Goal: Task Accomplishment & Management: Manage account settings

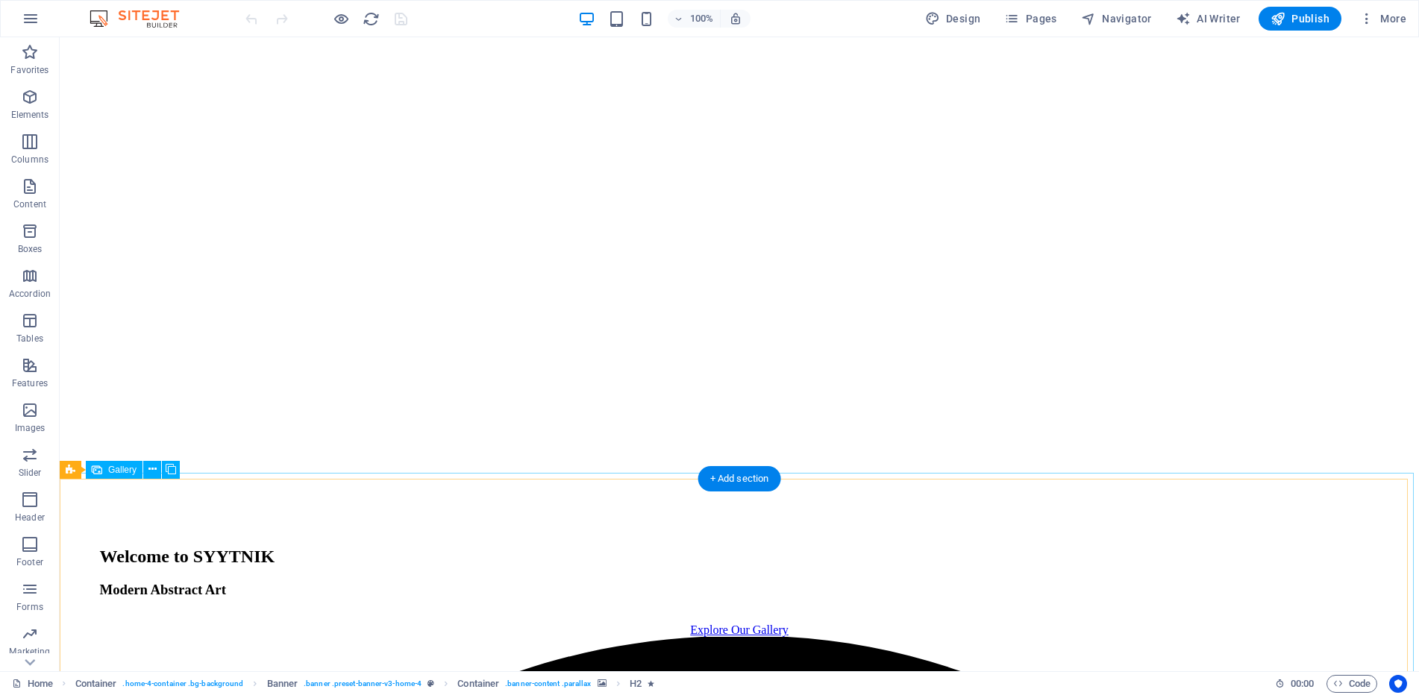
scroll to position [2047, 0]
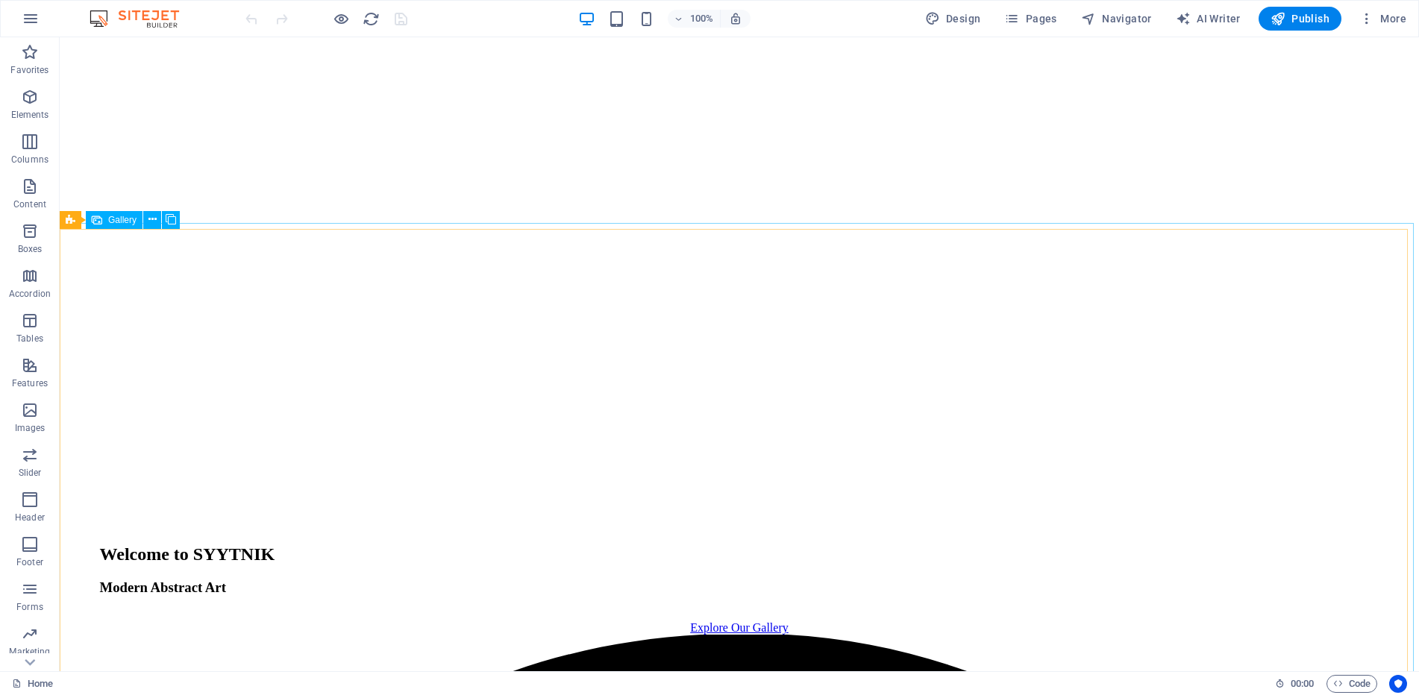
click at [111, 219] on span "Gallery" at bounding box center [122, 220] width 28 height 9
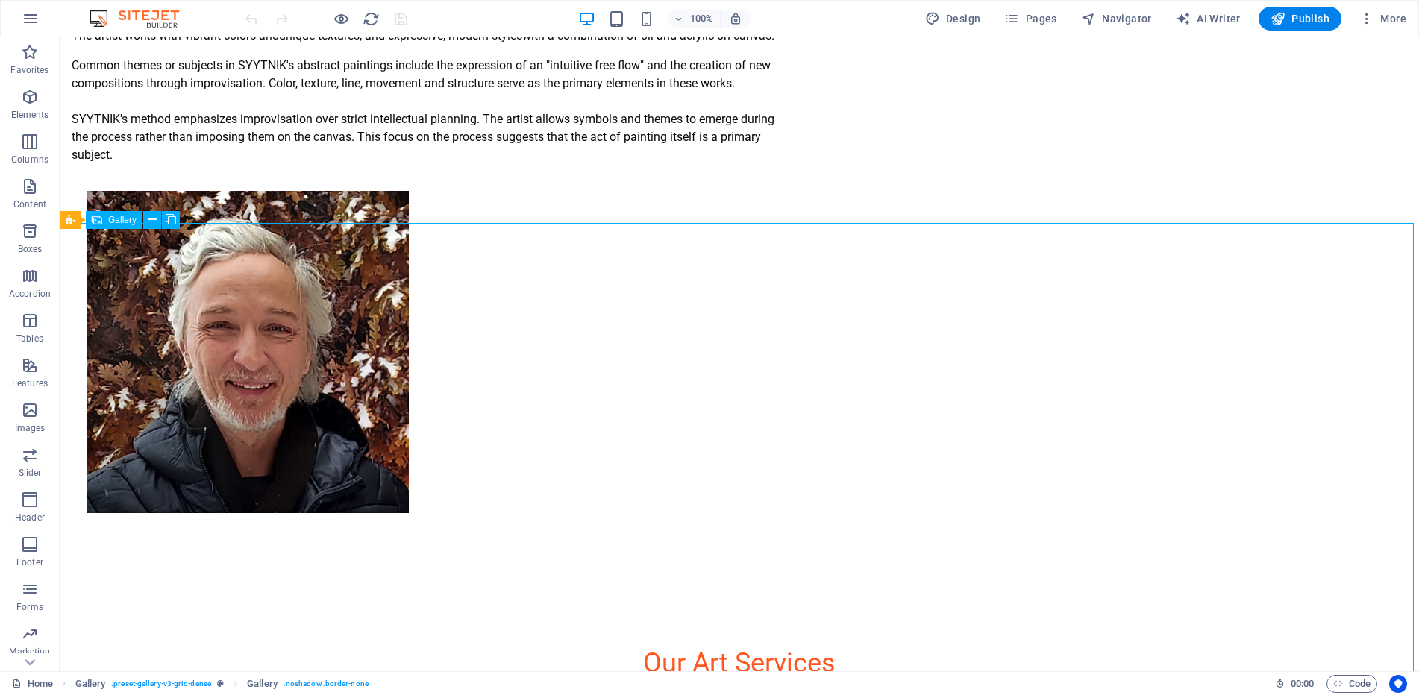
select select "px"
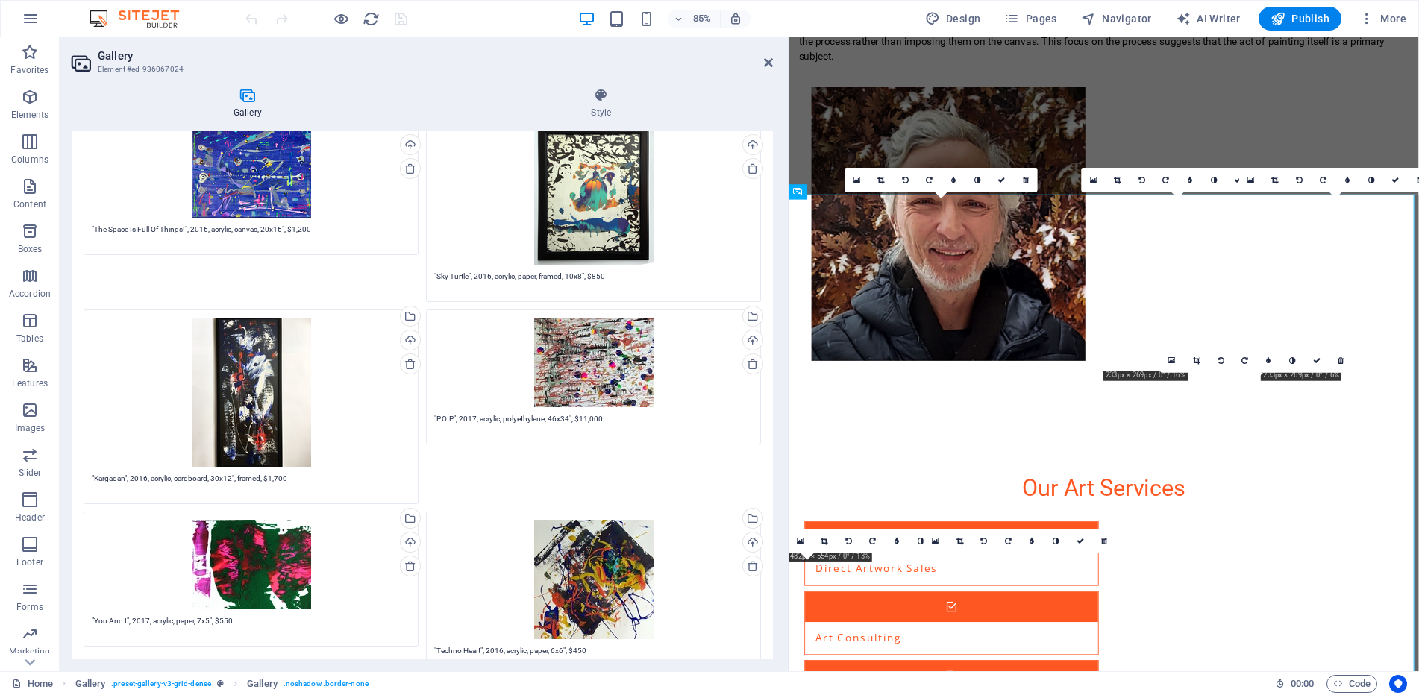
scroll to position [0, 0]
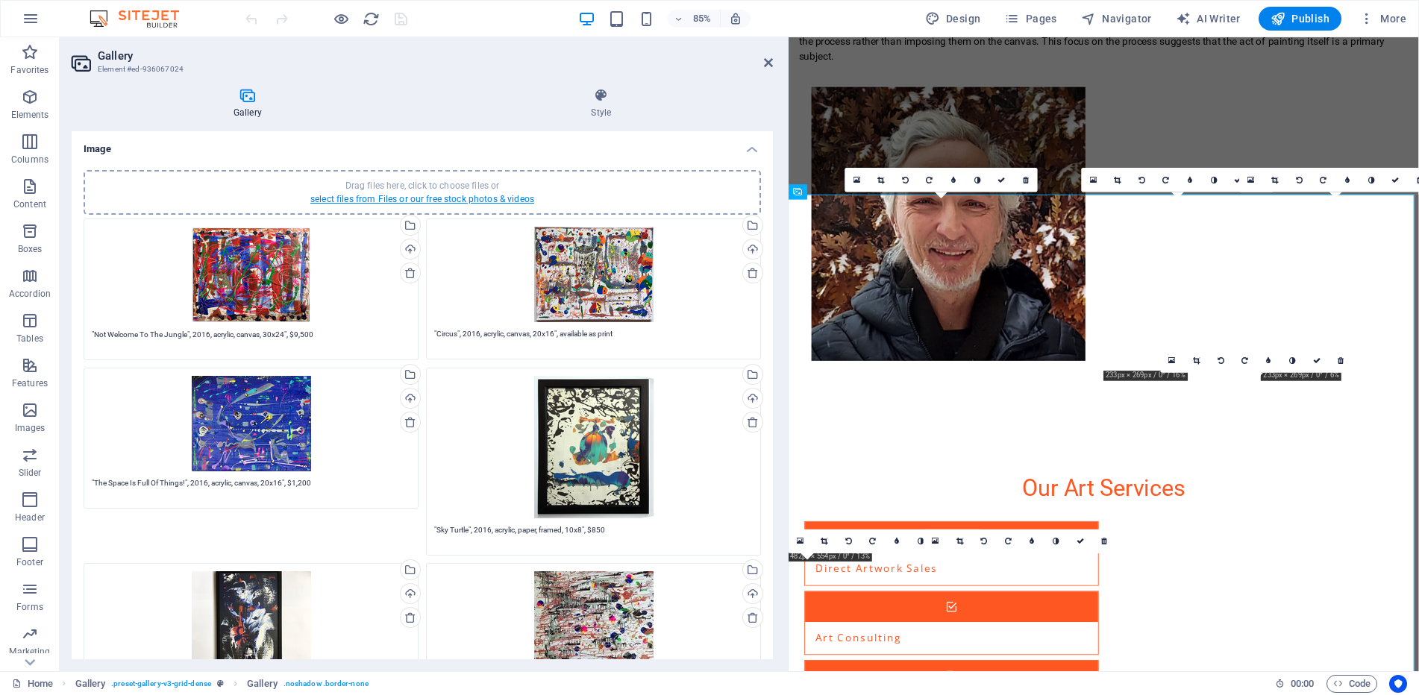
click at [440, 194] on link "select files from Files or our free stock photos & videos" at bounding box center [422, 199] width 224 height 10
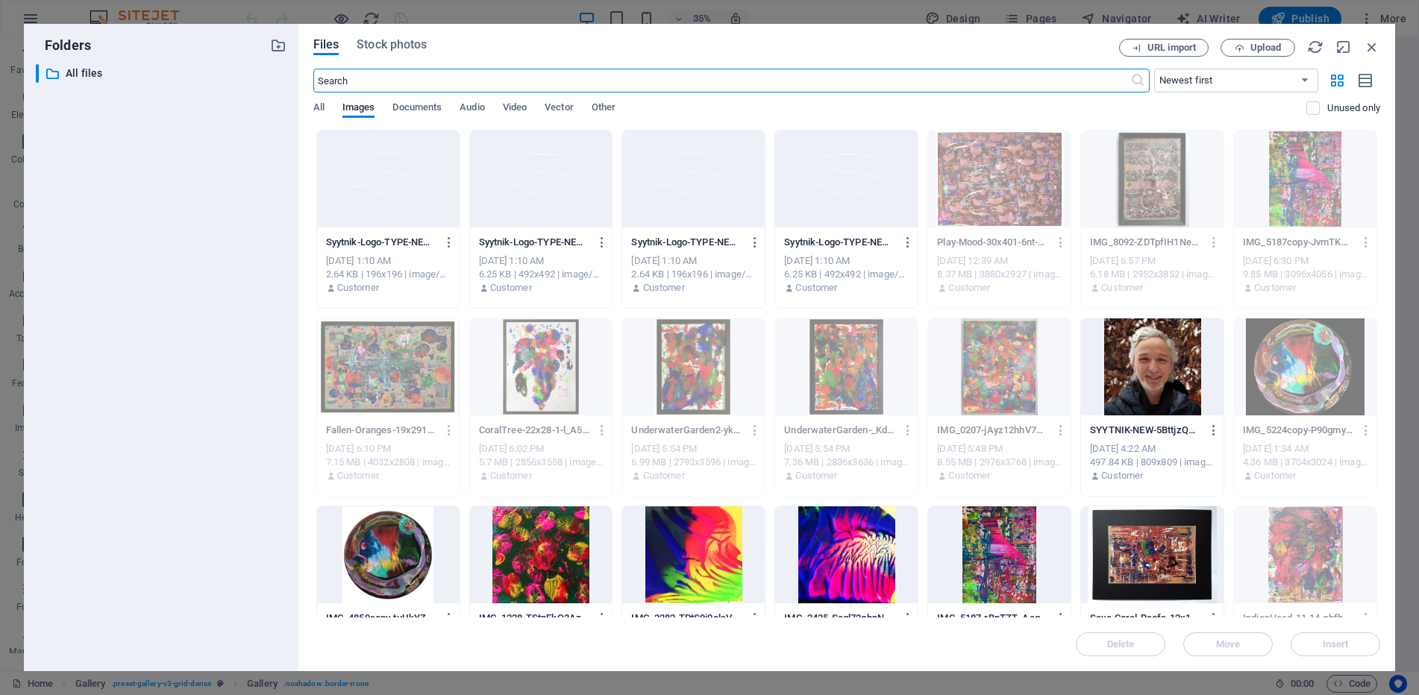
scroll to position [3048, 0]
click at [1258, 51] on span "Upload" at bounding box center [1266, 47] width 31 height 9
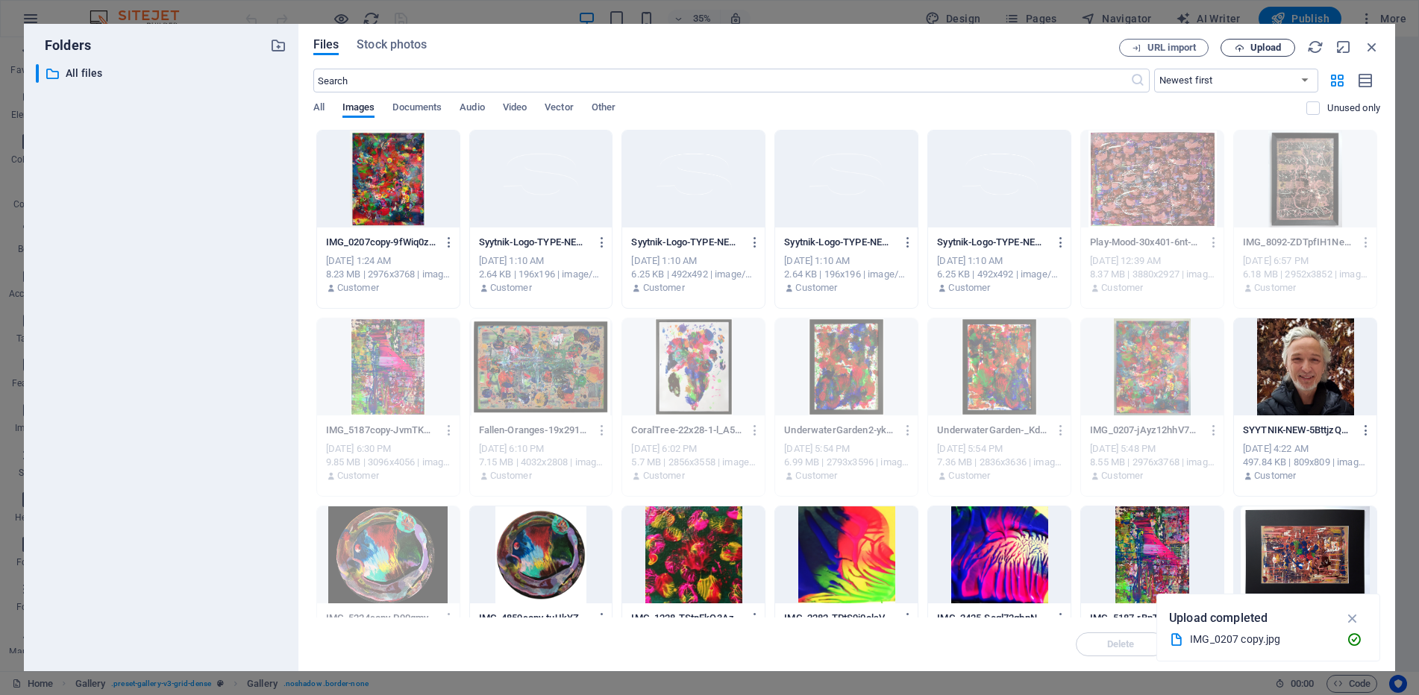
click at [1251, 49] on span "Upload" at bounding box center [1266, 47] width 31 height 9
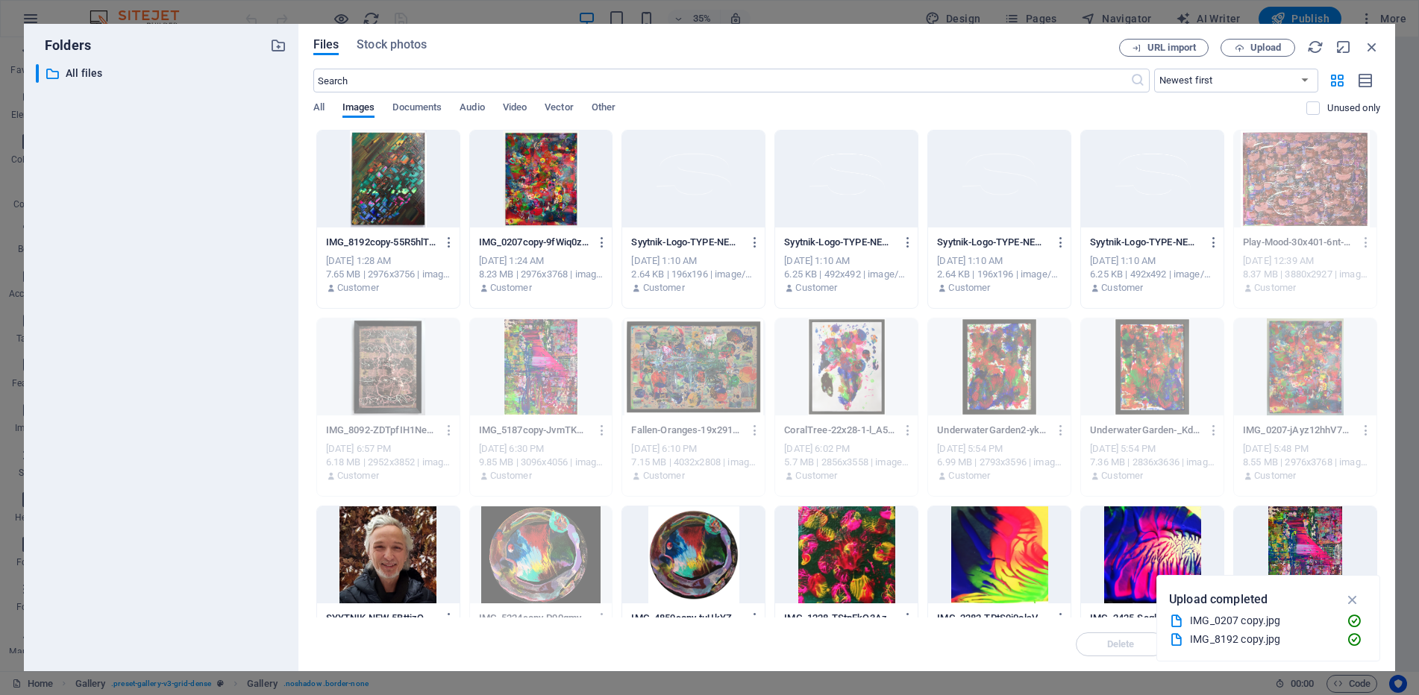
click at [415, 180] on div at bounding box center [388, 179] width 143 height 97
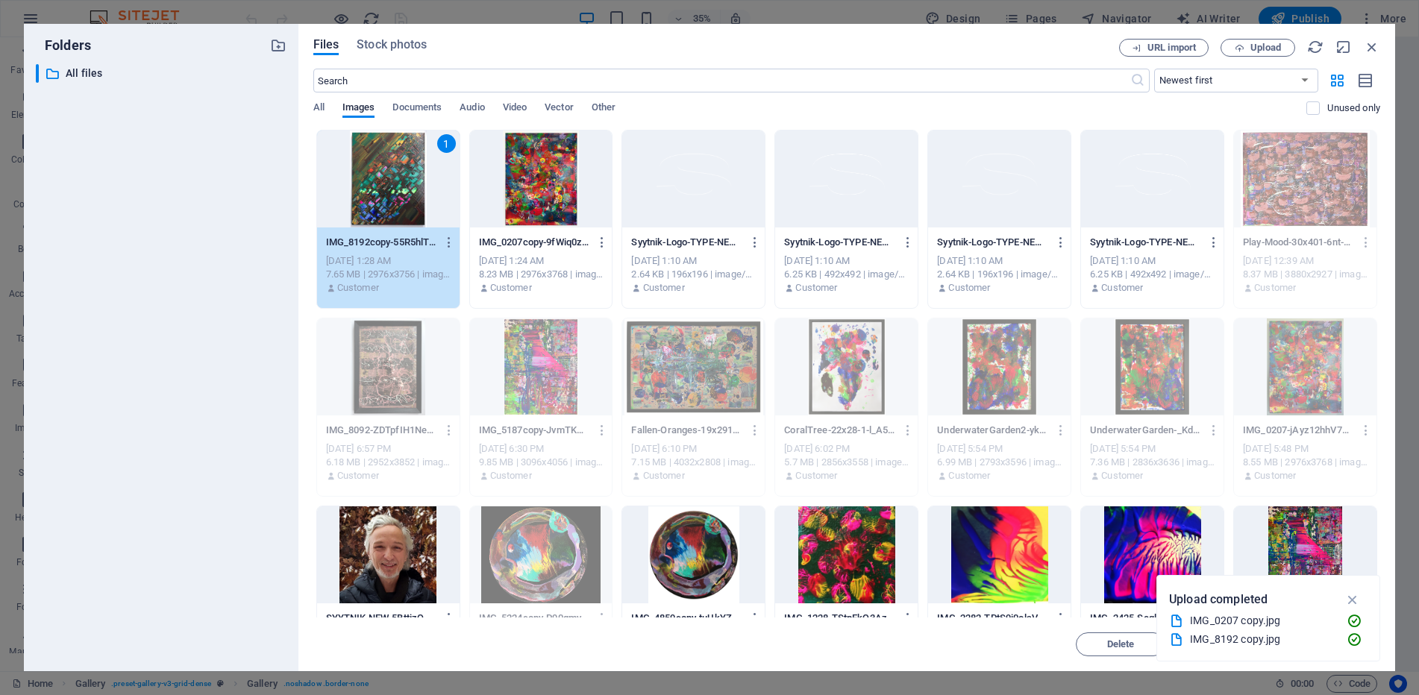
click at [549, 176] on div at bounding box center [541, 179] width 143 height 97
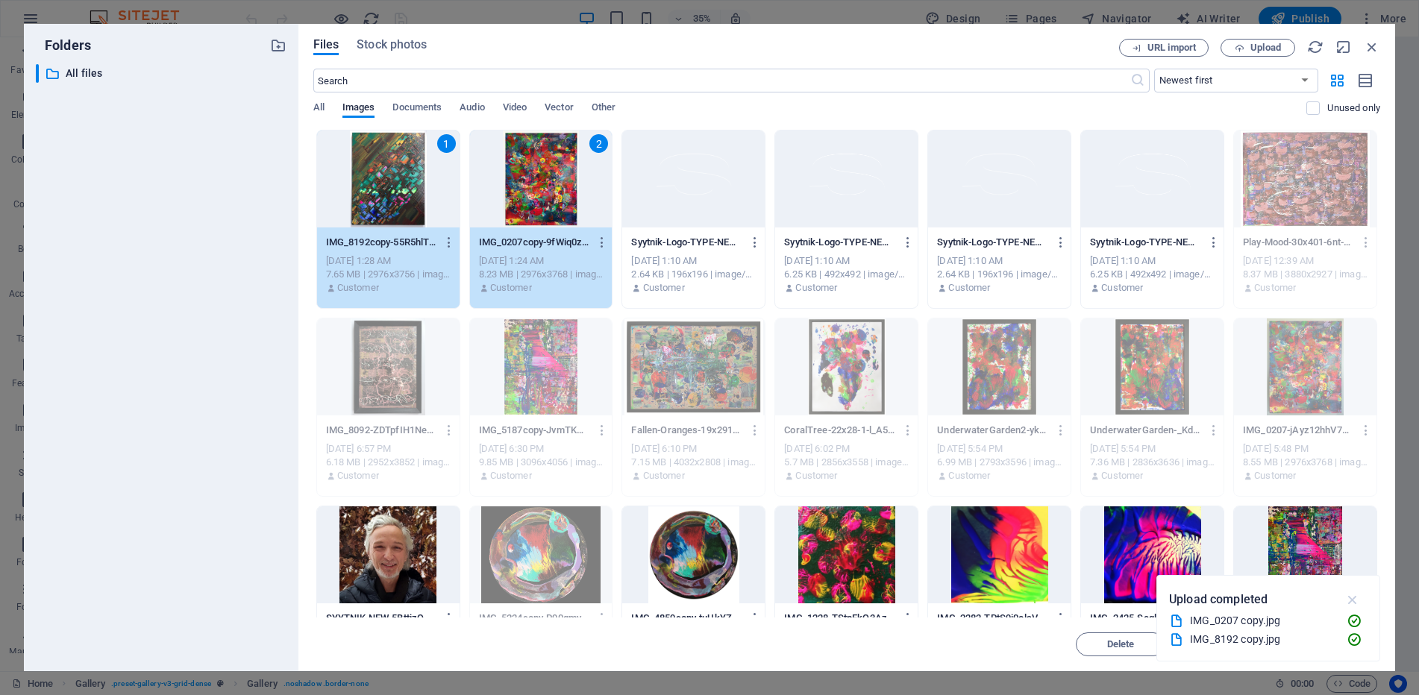
click at [1357, 602] on icon "button" at bounding box center [1353, 600] width 17 height 16
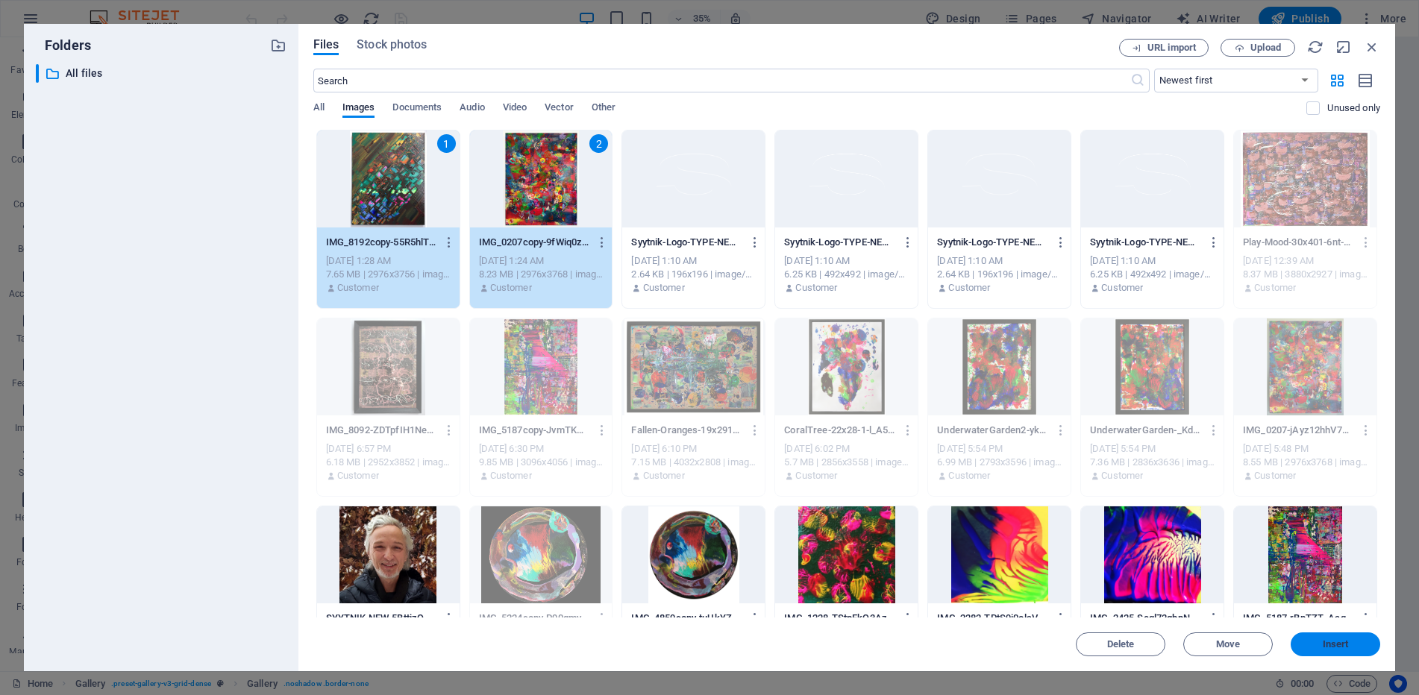
click at [1360, 651] on button "Insert" at bounding box center [1336, 645] width 90 height 24
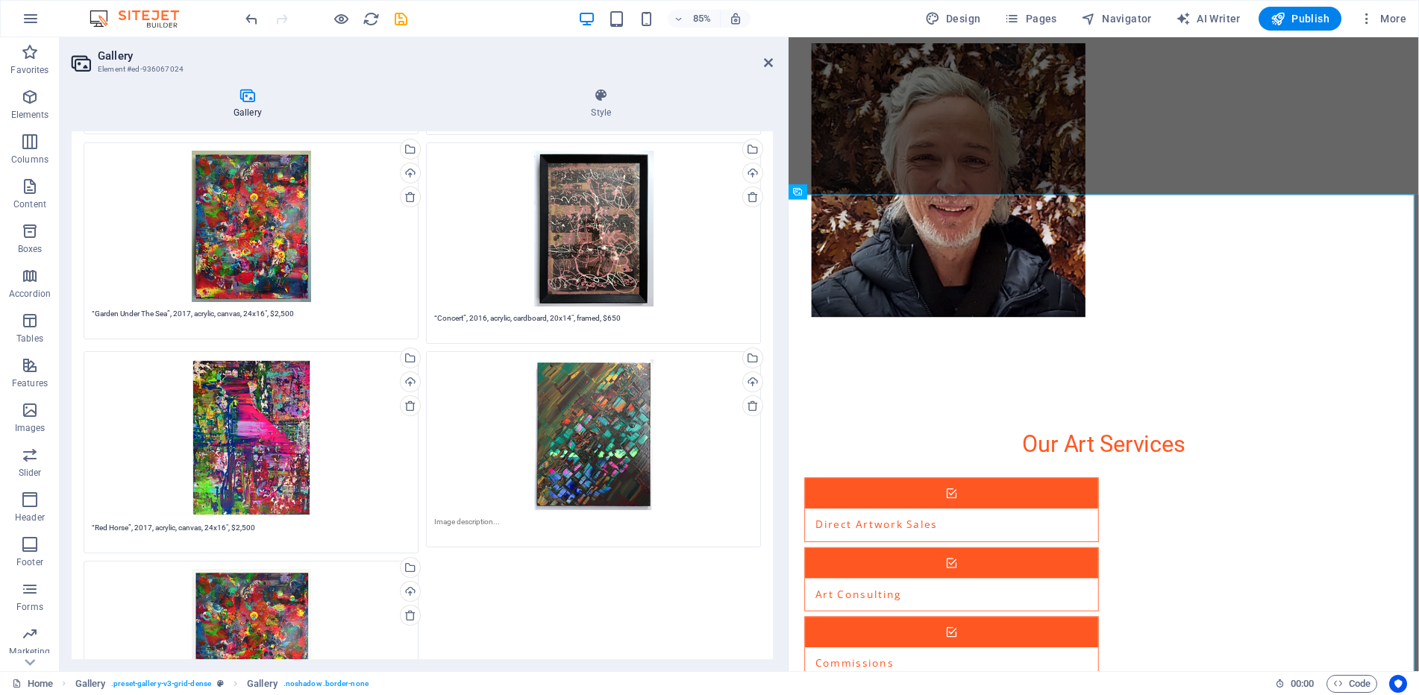
scroll to position [3959, 0]
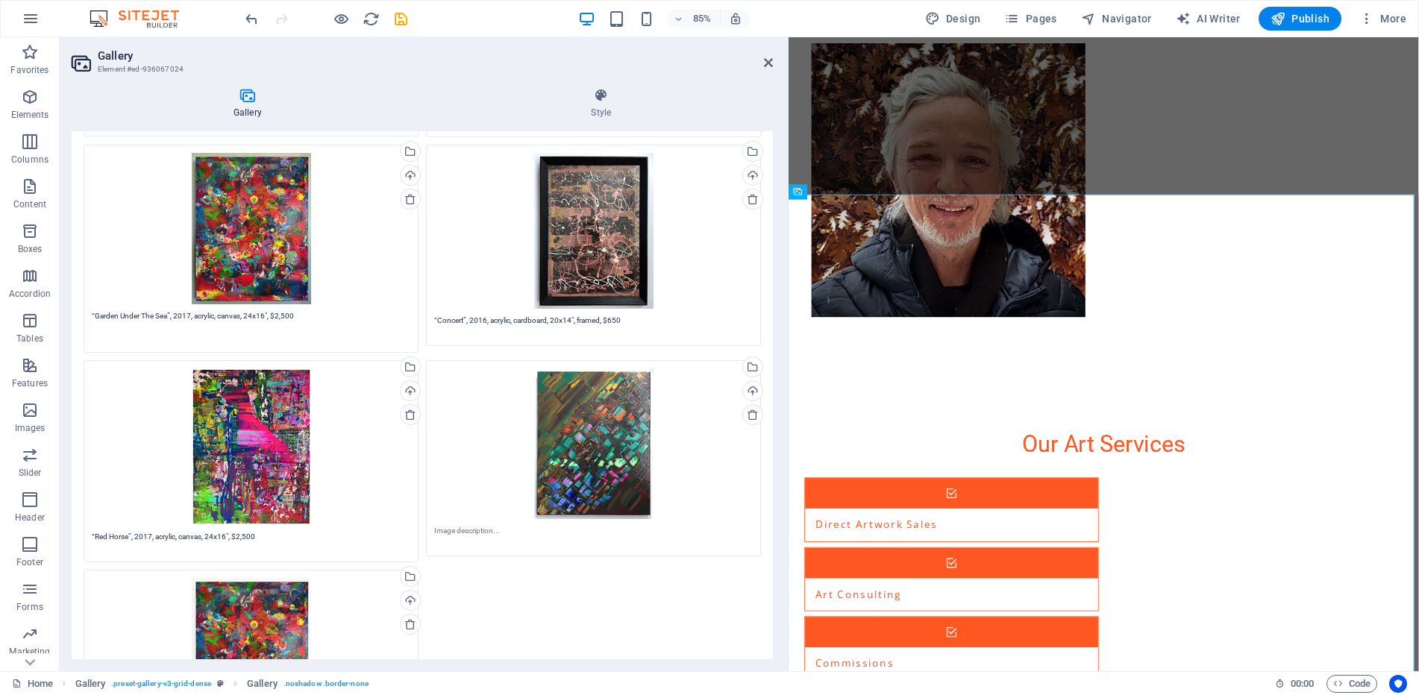
drag, startPoint x: 301, startPoint y: 315, endPoint x: 87, endPoint y: 304, distance: 213.7
click at [87, 304] on div "Drag files here, click to choose files or select files from Files or our free s…" at bounding box center [251, 249] width 342 height 216
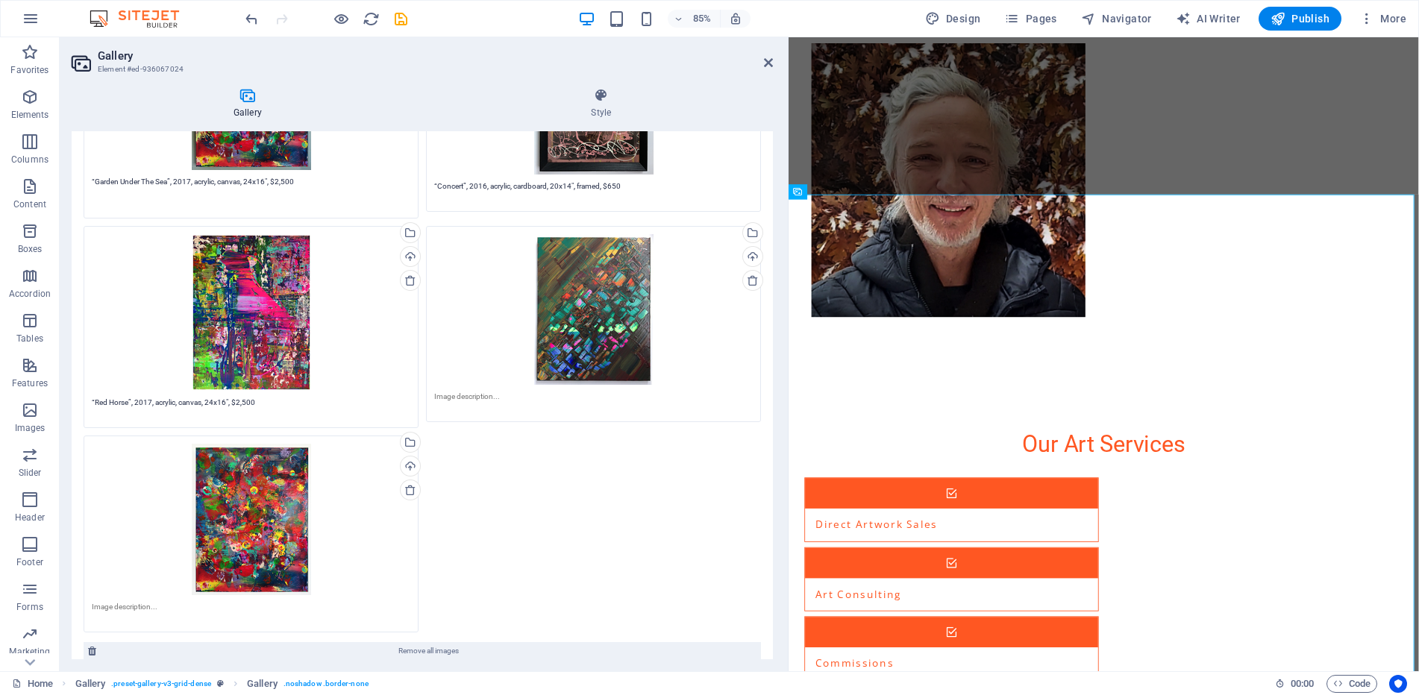
scroll to position [4096, 0]
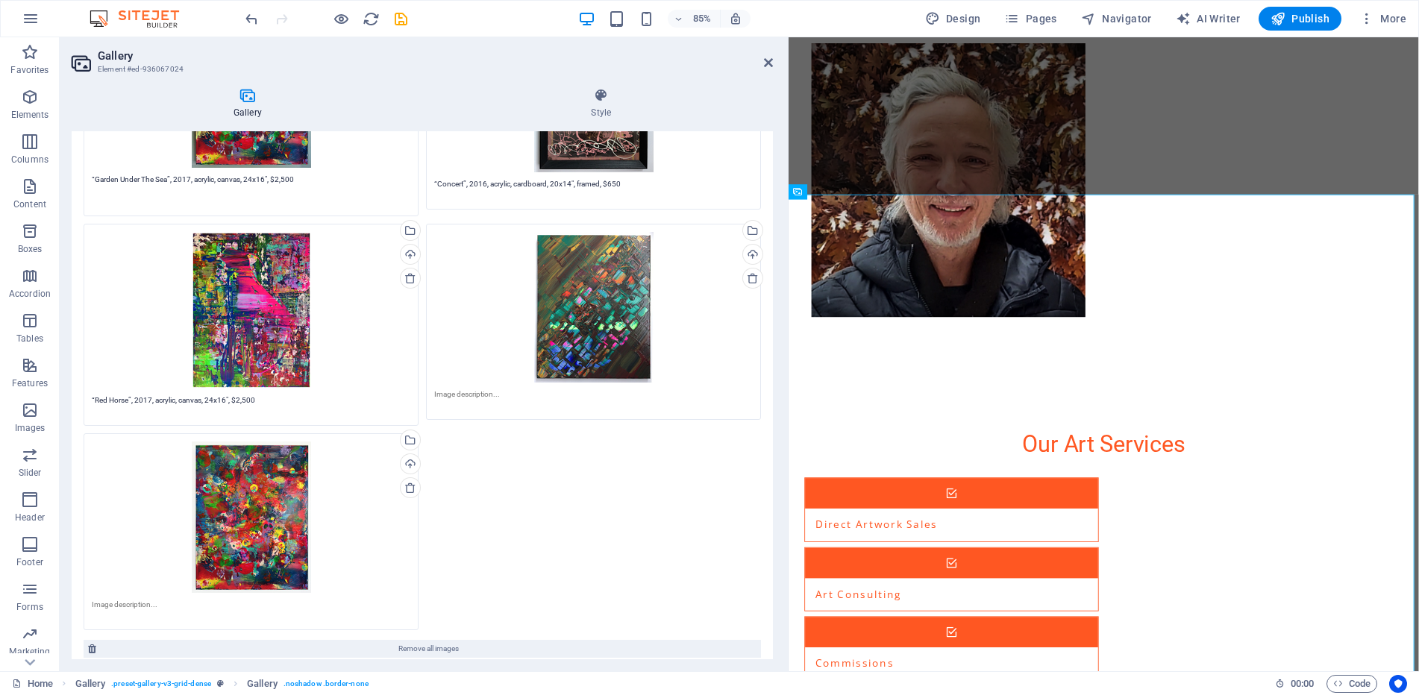
click at [179, 607] on textarea at bounding box center [251, 610] width 319 height 22
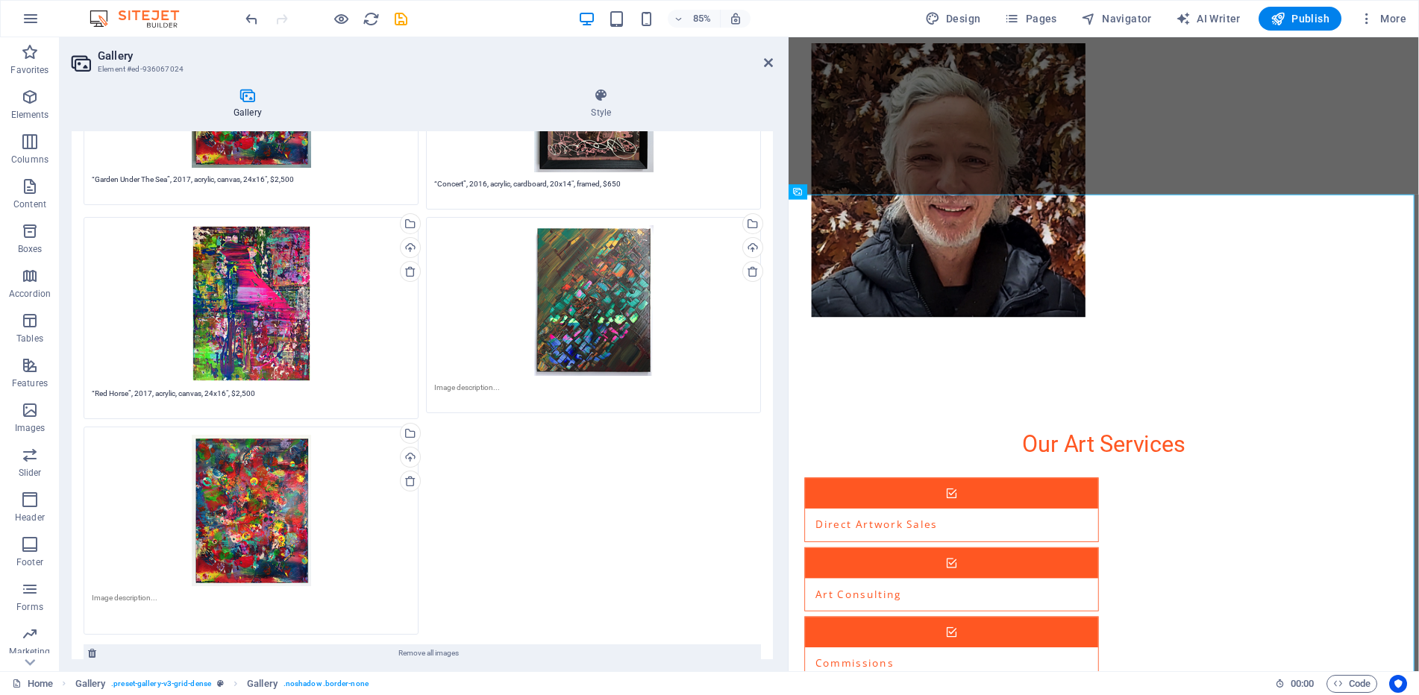
paste textarea "“Garden Under The Sea”, 2017, acrylic, canvas, 24x16", $2,500"
type textarea "“Garden Under The Sea”, 2017, acrylic, canvas, 24x16", $2,500"
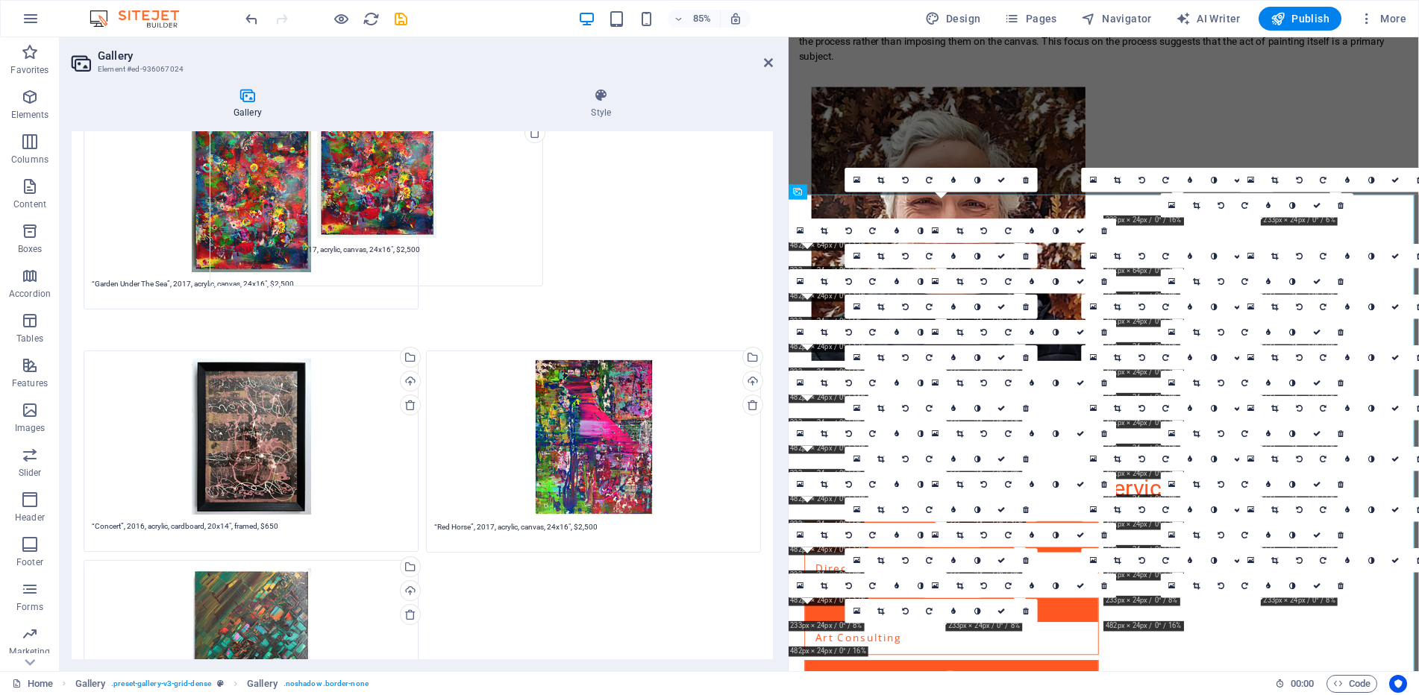
scroll to position [3887, 0]
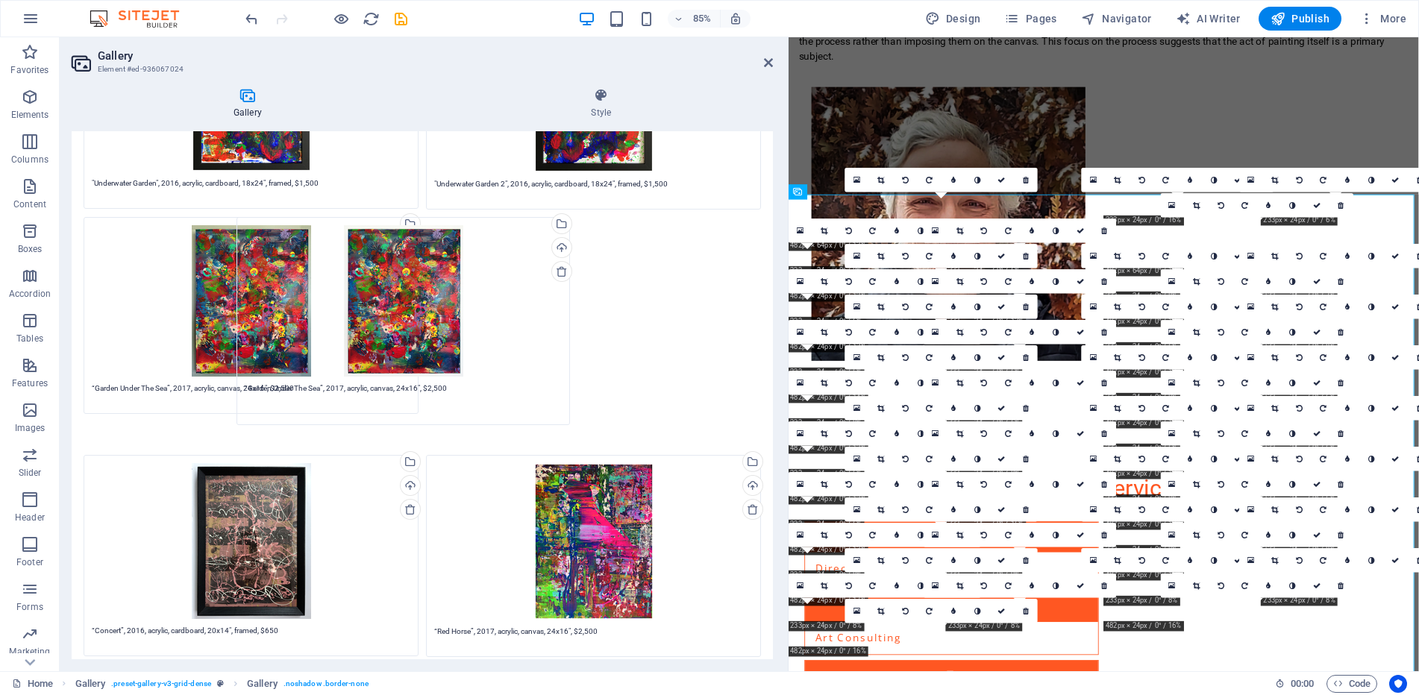
drag, startPoint x: 284, startPoint y: 531, endPoint x: 439, endPoint y: 327, distance: 256.2
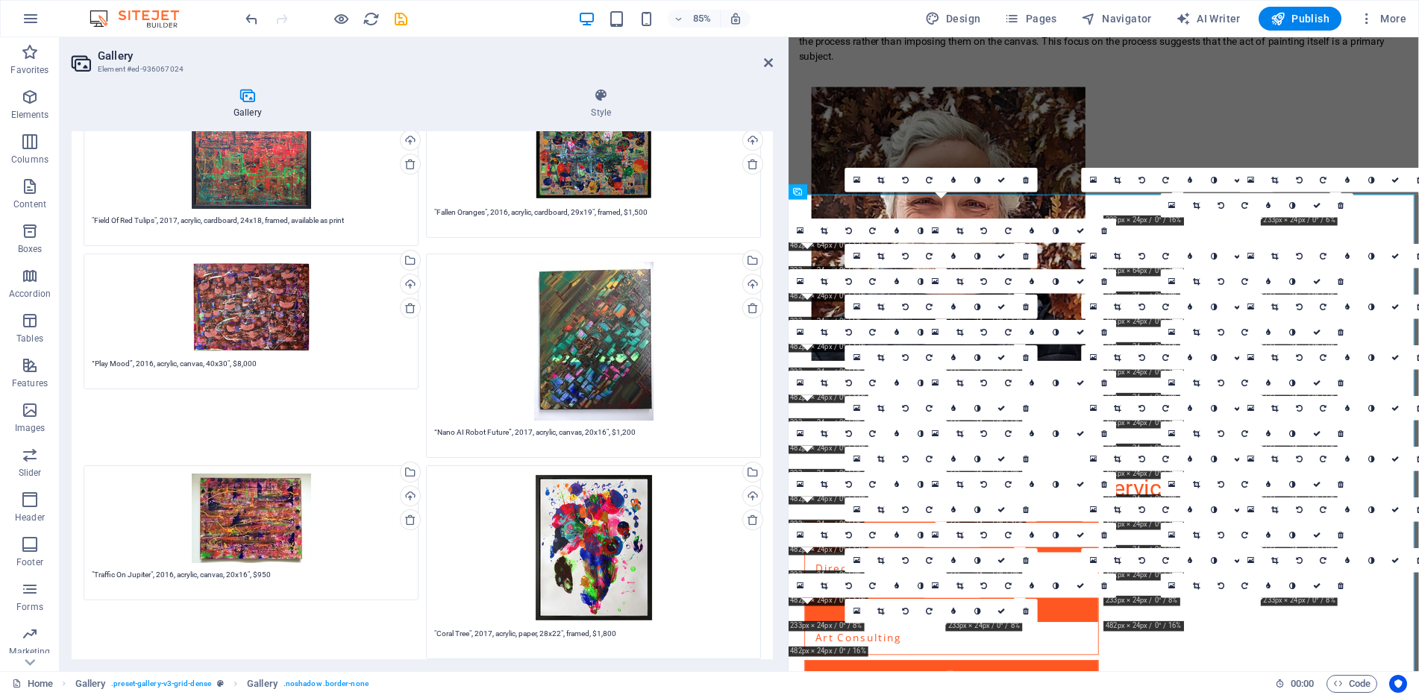
scroll to position [2302, 0]
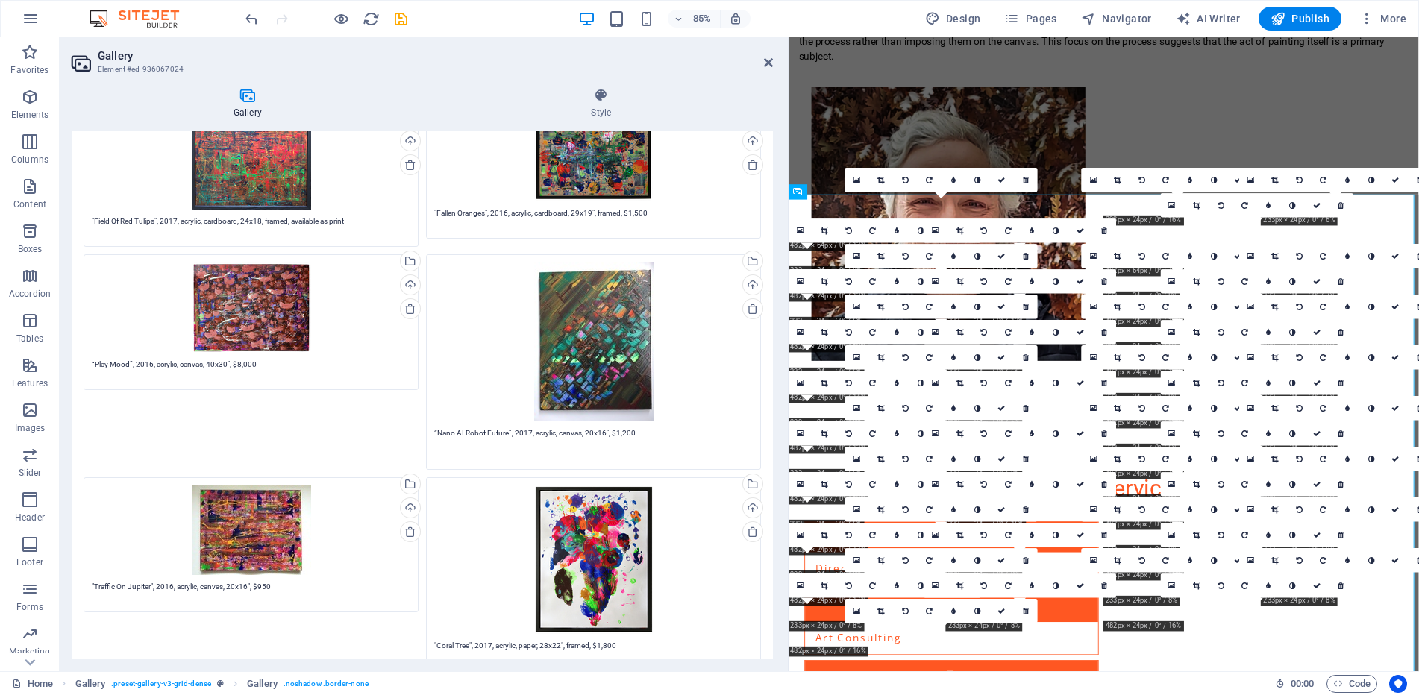
drag, startPoint x: 637, startPoint y: 436, endPoint x: 407, endPoint y: 432, distance: 229.9
click at [407, 432] on div "Drag files here, click to choose files or select files from Files or our free s…" at bounding box center [422, 170] width 685 height 4514
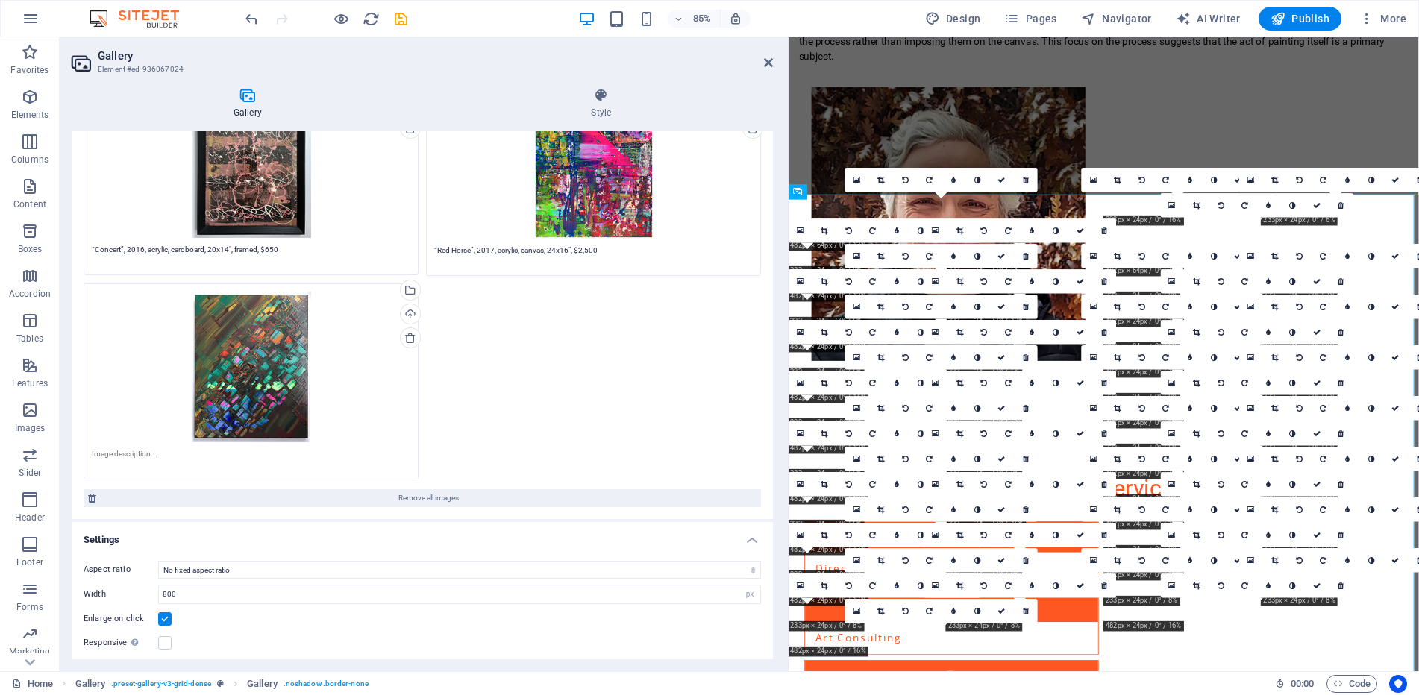
scroll to position [4235, 0]
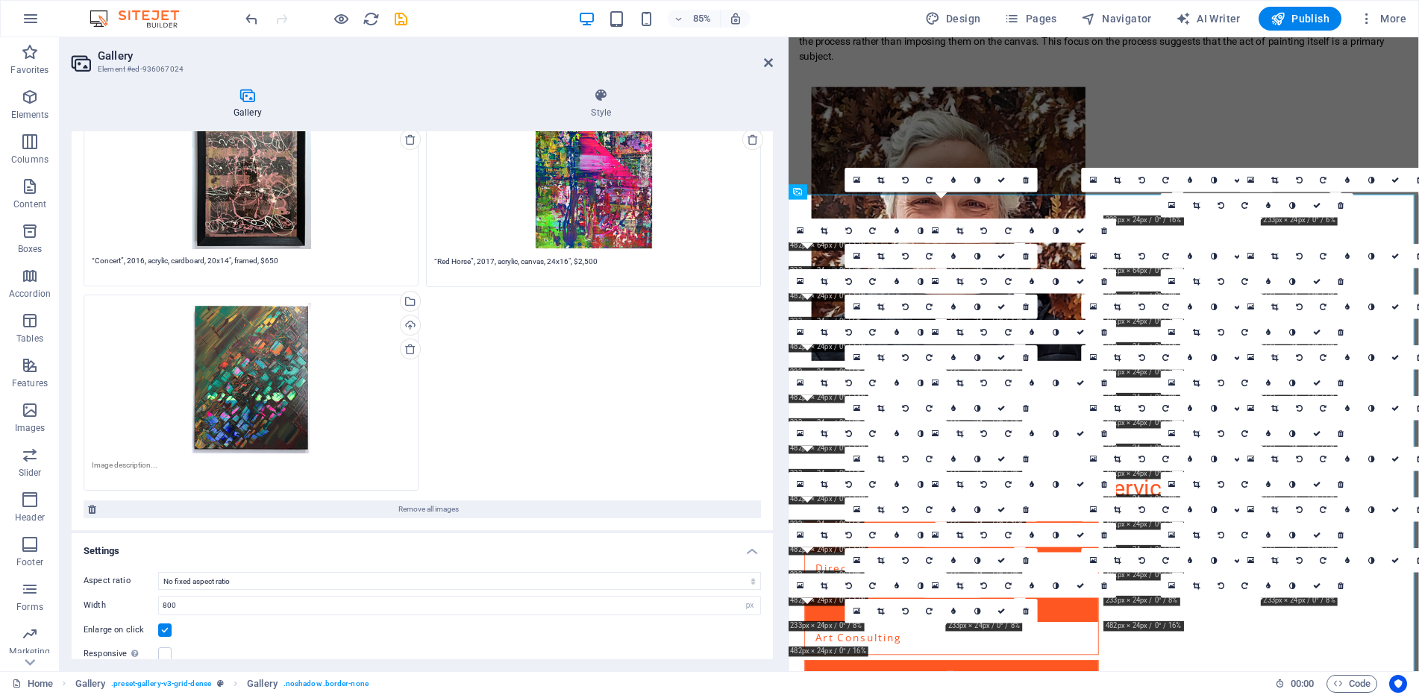
click at [273, 460] on textarea at bounding box center [251, 471] width 319 height 22
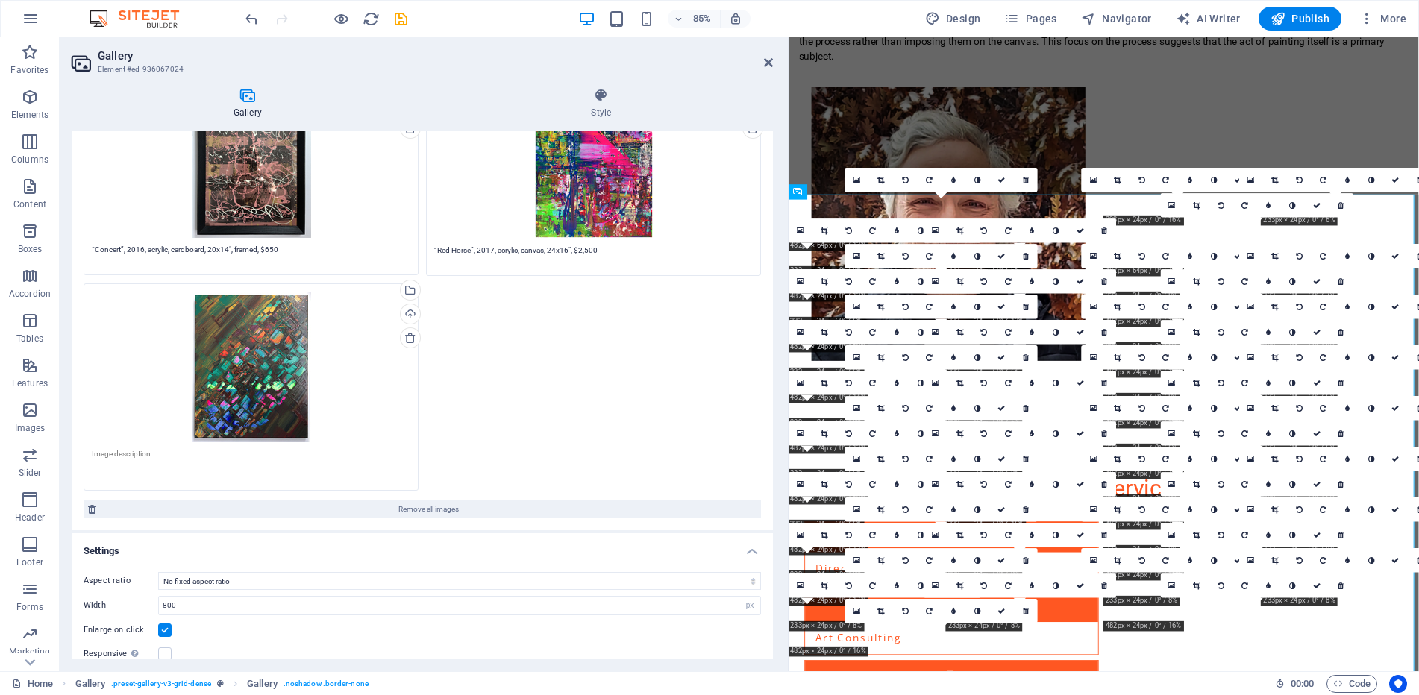
paste textarea "“Nano AI Robot Future”, 2017, acrylic, canvas, 20x16", $1,200"
type textarea "“Nano AI Robot Future”, 2017, acrylic, canvas, 20x16", $1,200"
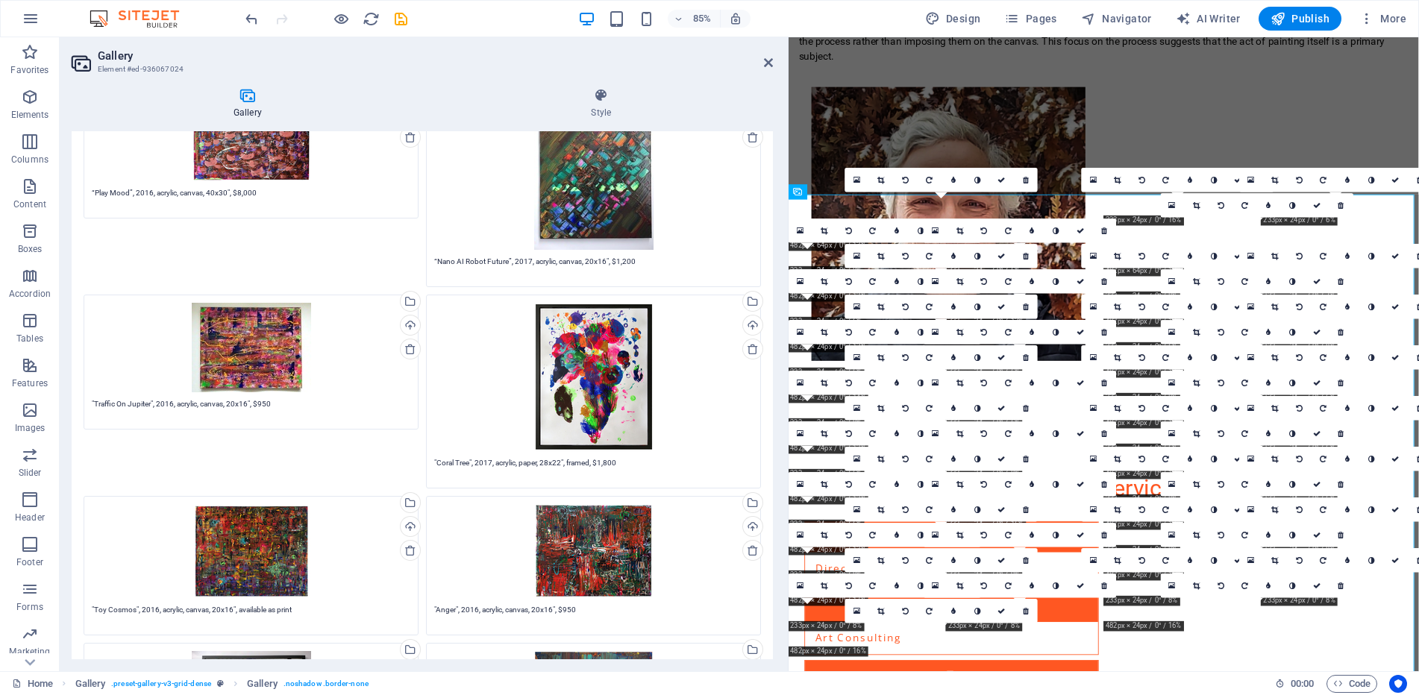
scroll to position [2309, 0]
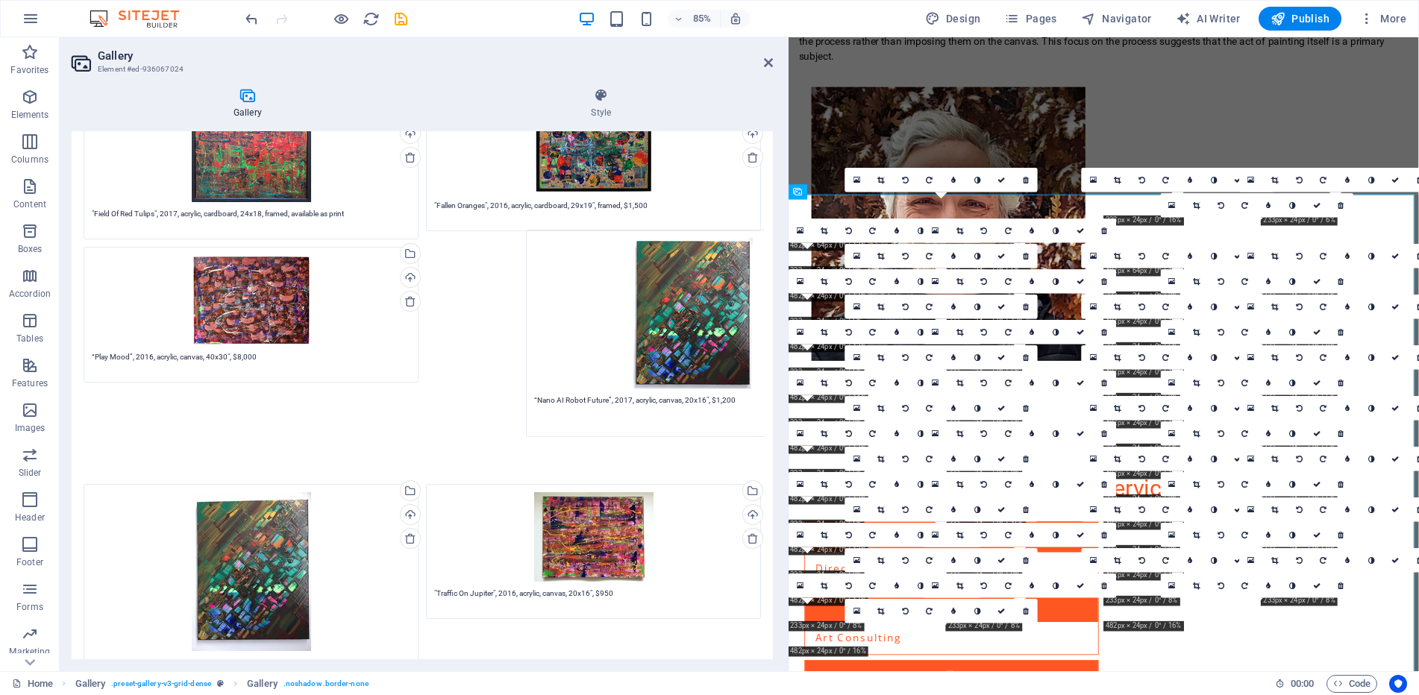
drag, startPoint x: 298, startPoint y: 191, endPoint x: 713, endPoint y: 337, distance: 439.2
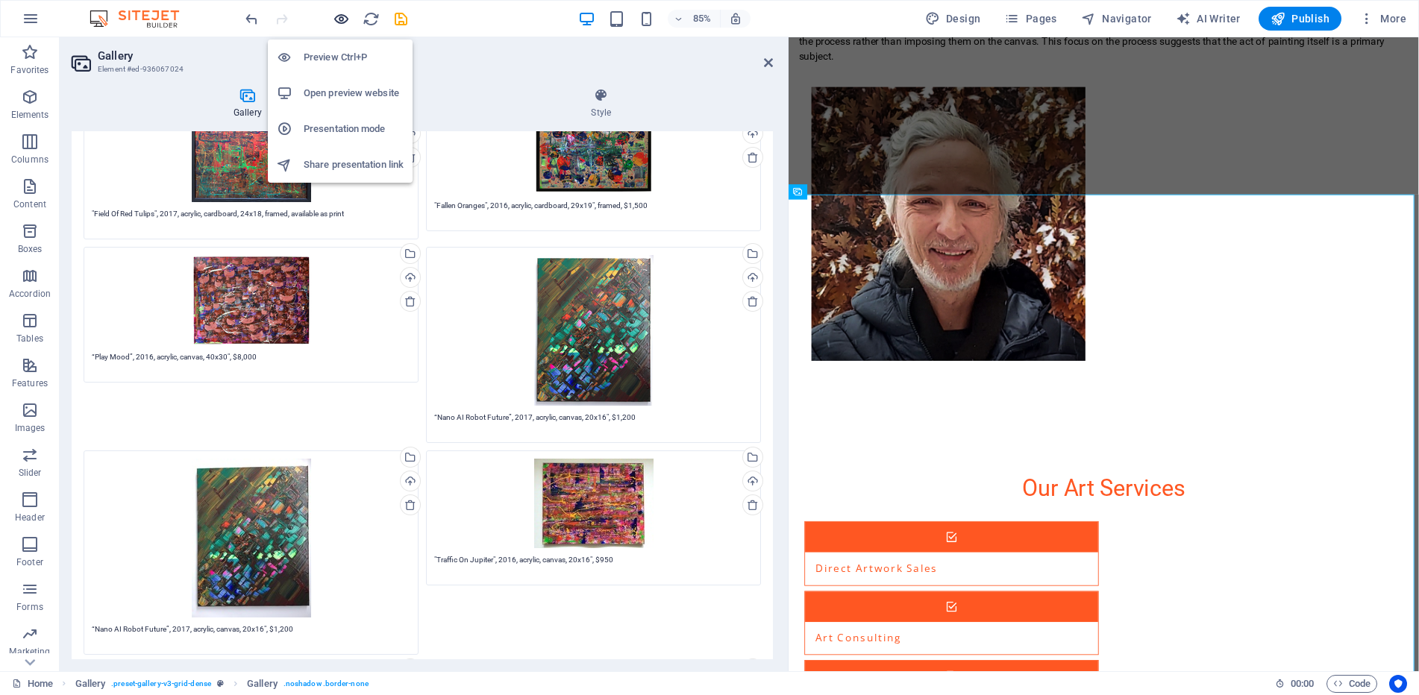
click at [342, 17] on icon "button" at bounding box center [341, 18] width 17 height 17
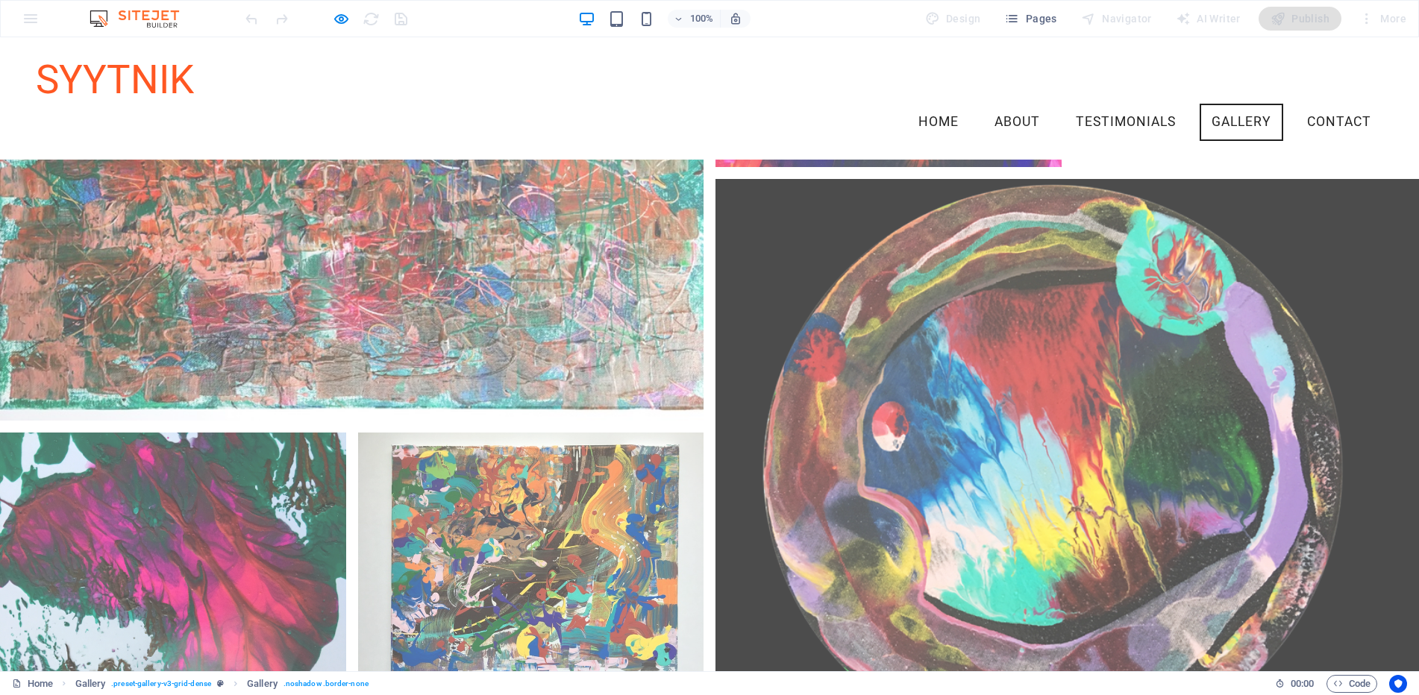
scroll to position [6651, 0]
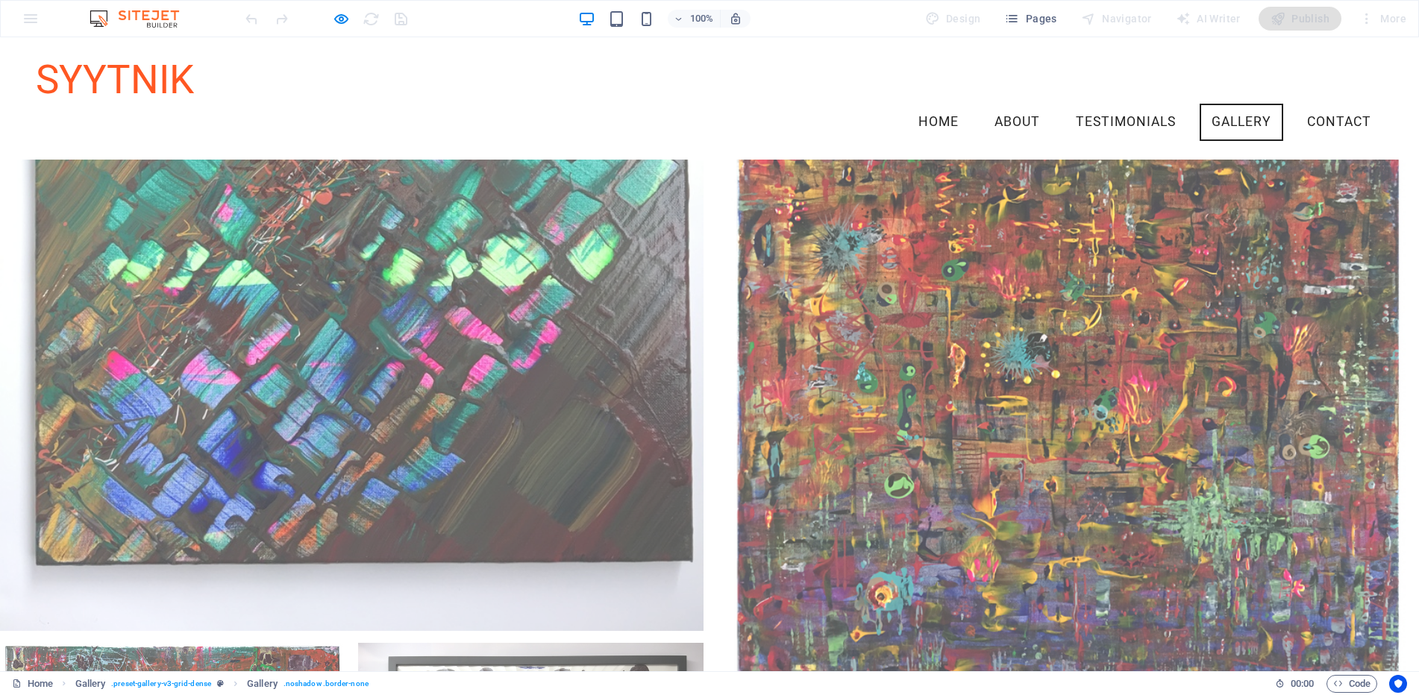
scroll to position [8853, 0]
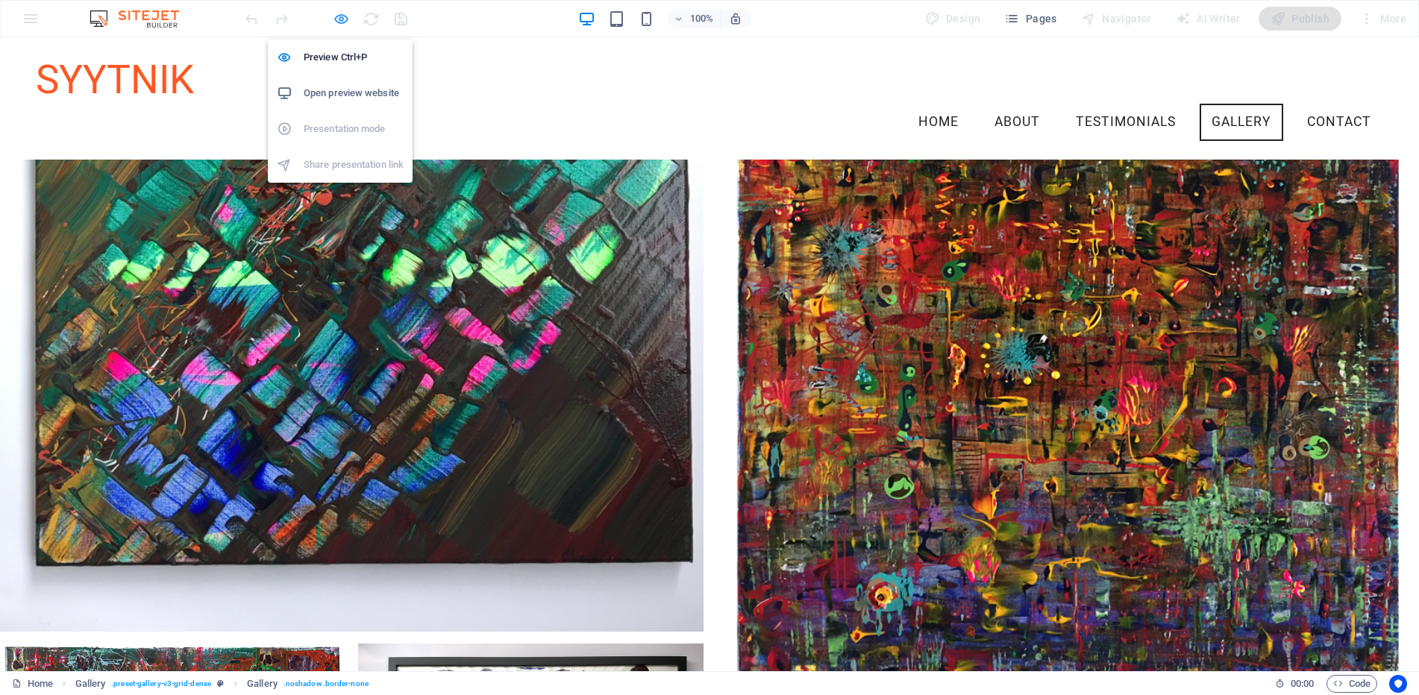
click at [336, 19] on icon "button" at bounding box center [341, 18] width 17 height 17
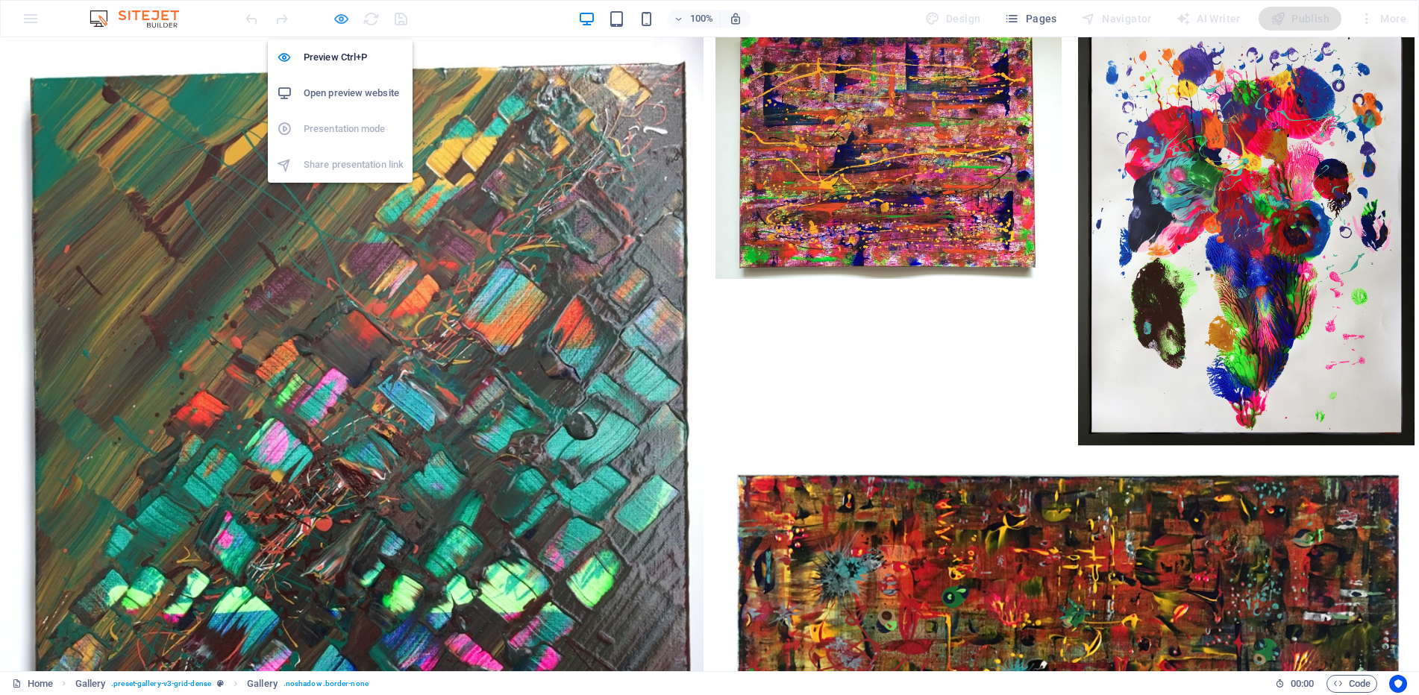
select select "px"
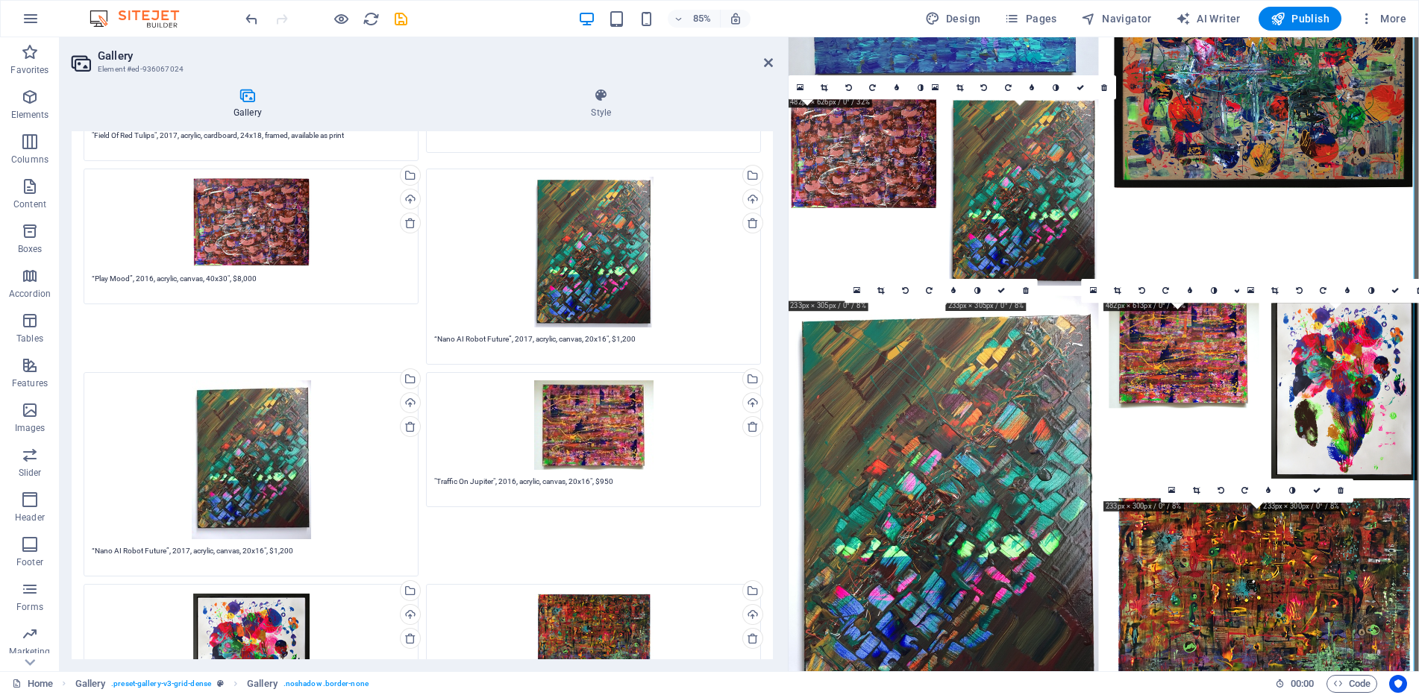
scroll to position [2387, 0]
click at [407, 424] on icon at bounding box center [410, 428] width 12 height 12
type textarea ""Traffic On Jupiter", 2016, acrylic, canvas, 20x16", $950"
type textarea ""Coral Tree", 2017, acrylic, paper, 28x22", framed, $1,800"
type textarea ""Toy Cosmos", 2016, acrylic, canvas, 20x16", available as print"
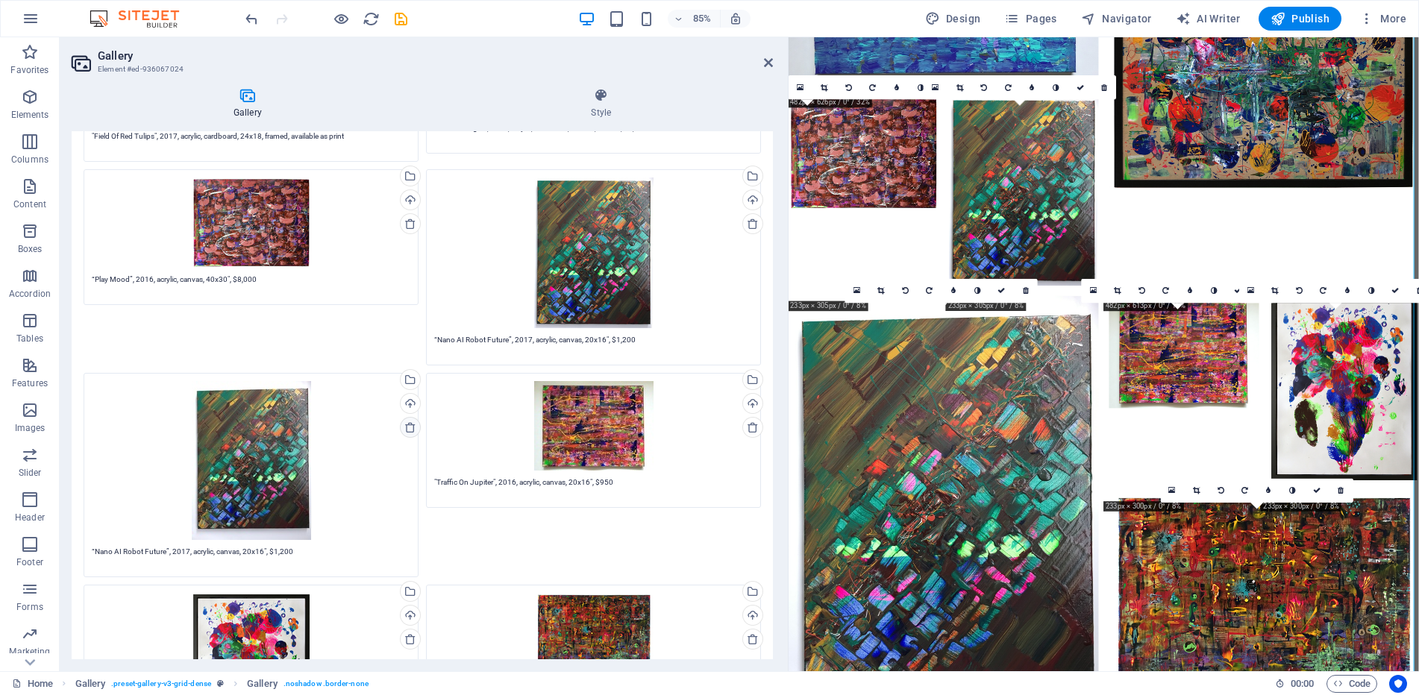
type textarea ""Anger", 2016, acrylic, canvas, 20x16", $950"
type textarea ""Paintball Finale", 2016, acrylic, paper, 28x22", framed, $1,200"
type textarea ""[MEDICAL_DATA]", 2016, acrylic, canvas, 20x16", $950"
type textarea ""Icy Fold", 2016, acrylic, canvas, 20x16", $950"
type textarea ""Fantasy", 2017, acrylic, cardboard, 30x20", framed, $3,500"
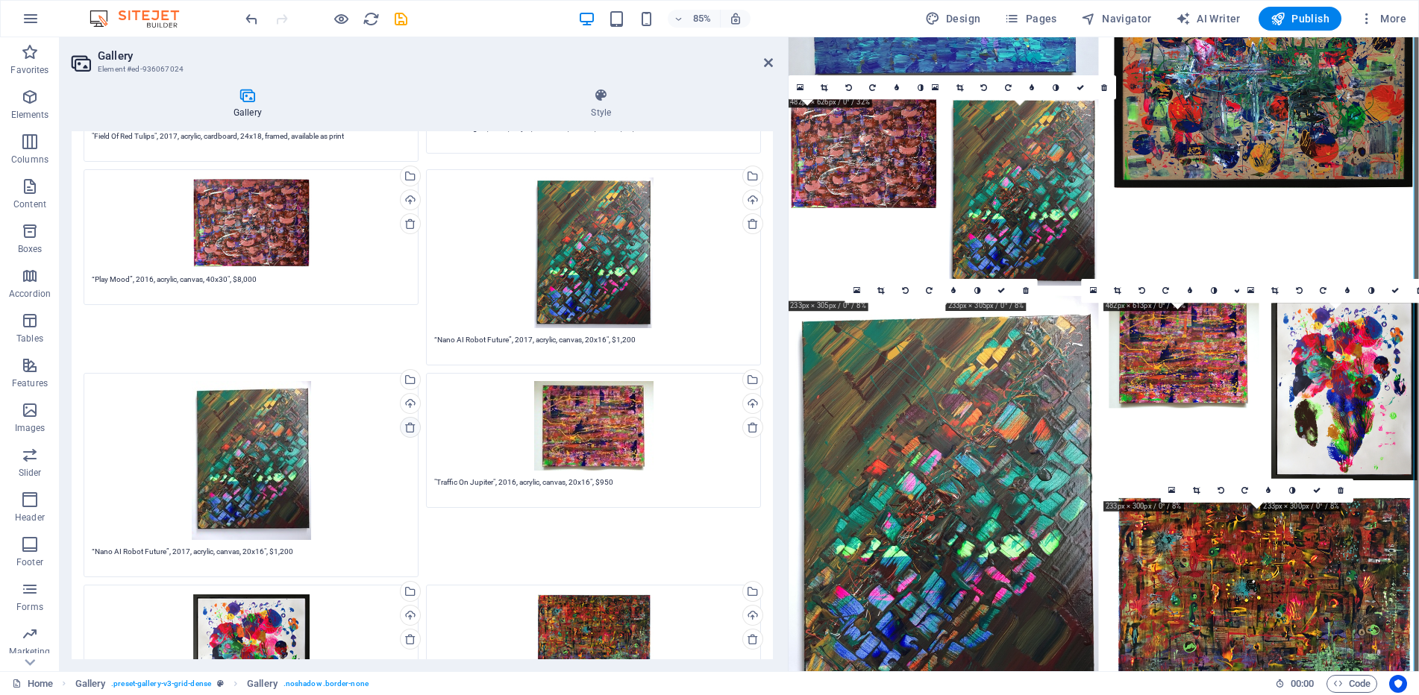
type textarea ""Untitled", 2016, acrylic, paper, 28x22", $1,100"
type textarea "“Sea Flowers”, 2016, acrylic, cardboard, 10x8", $550"
type textarea ""Indian Head", 2016, acrylic, canvas, 14x11", $600"
type textarea "“Communications”, 2016, acrylic, cardboard, 20x14", framed, $650"
type textarea ""Underwater Garden", 2016, acrylic, cardboard, 18x24", framed, $1,500"
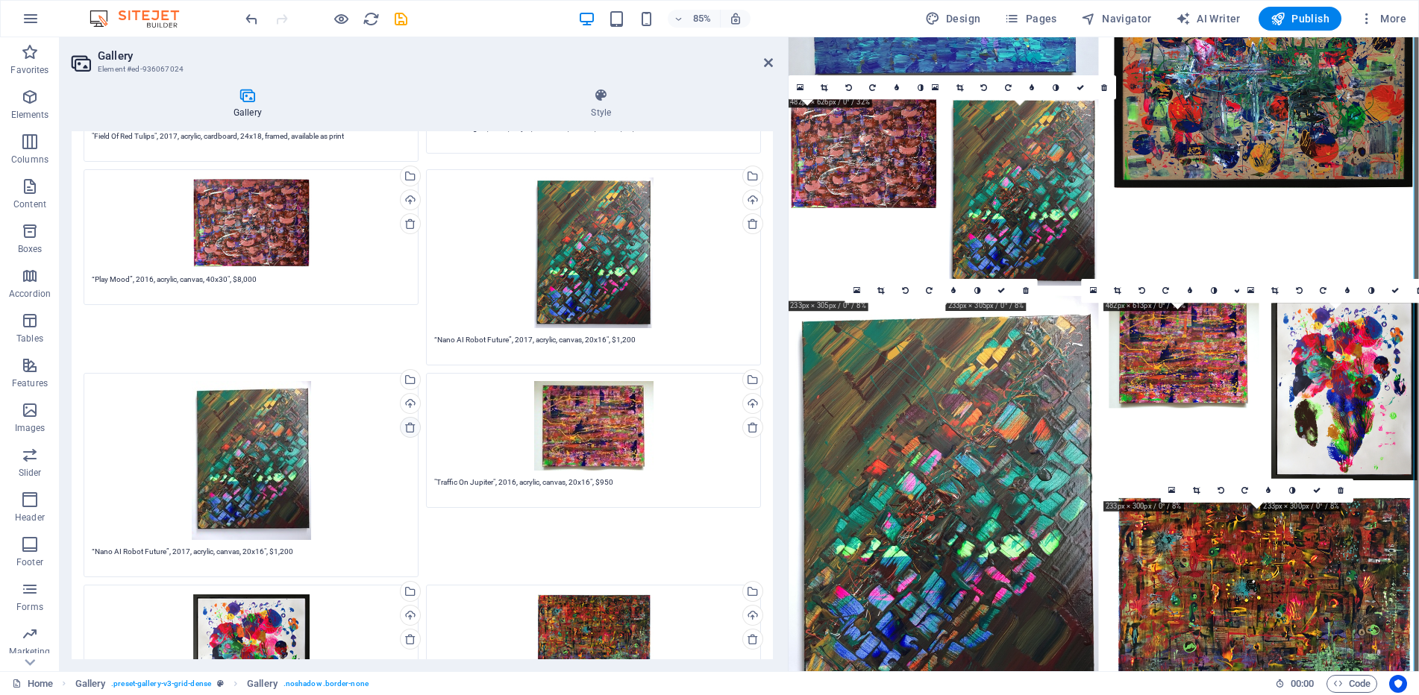
type textarea ""Underwater Garden 2", 2016, acrylic, cardboard, 18x24", framed, $1,500"
type textarea "“Garden Under The Sea”, 2017, acrylic, canvas, 24x16", $2,500"
type textarea "“Concert”, 2016, acrylic, cardboard, 20x14", framed, $650"
type textarea "“Red Horse”, 2017, acrylic, canvas, 24x16", $2,500"
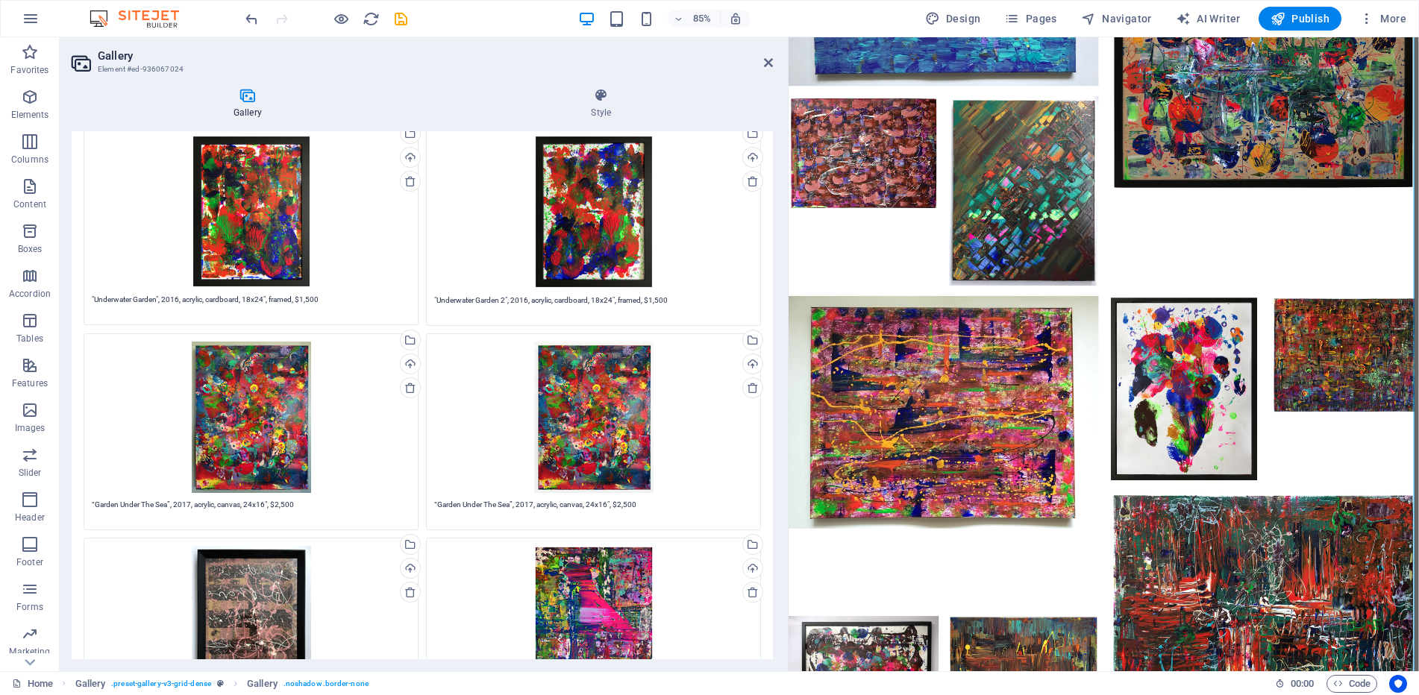
scroll to position [3762, 0]
click at [404, 382] on icon at bounding box center [410, 388] width 12 height 12
type textarea "“Concert”, 2016, acrylic, cardboard, 20x14", framed, $650"
type textarea "“Red Horse”, 2017, acrylic, canvas, 24x16", $2,500"
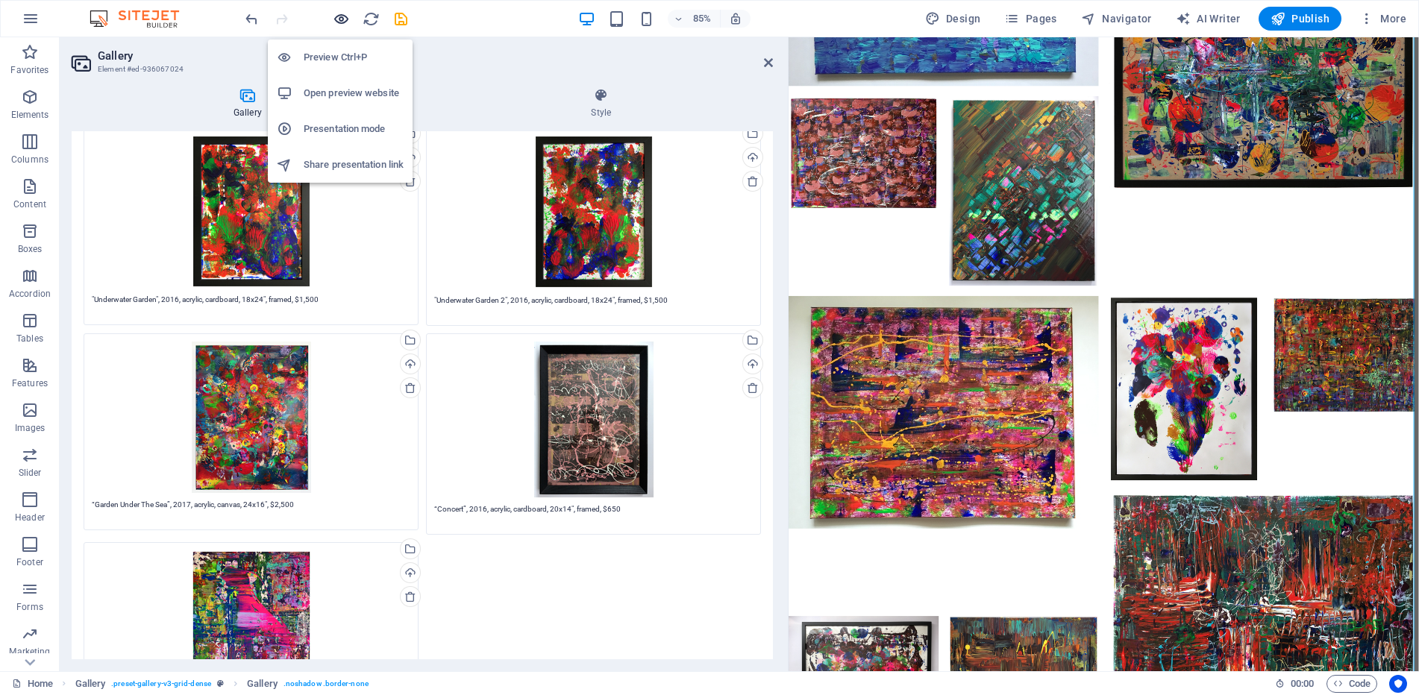
click at [342, 16] on icon "button" at bounding box center [341, 18] width 17 height 17
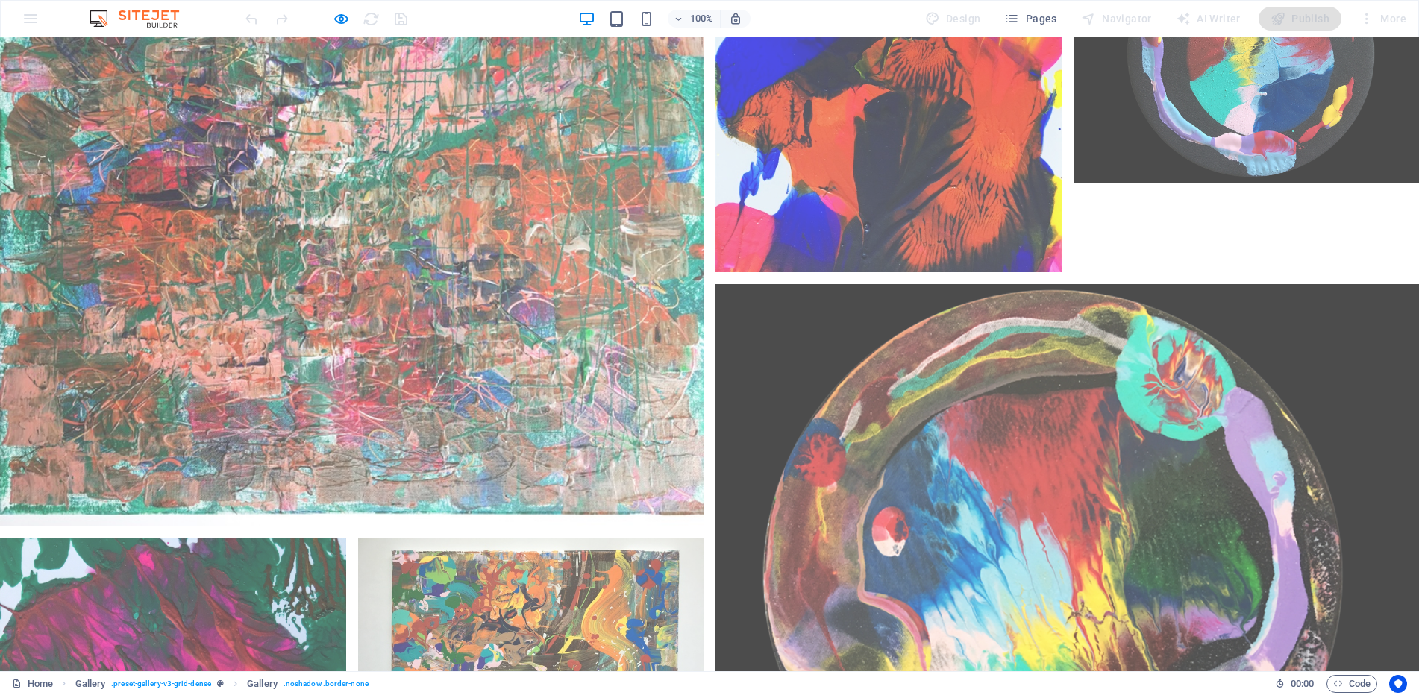
scroll to position [6958, 0]
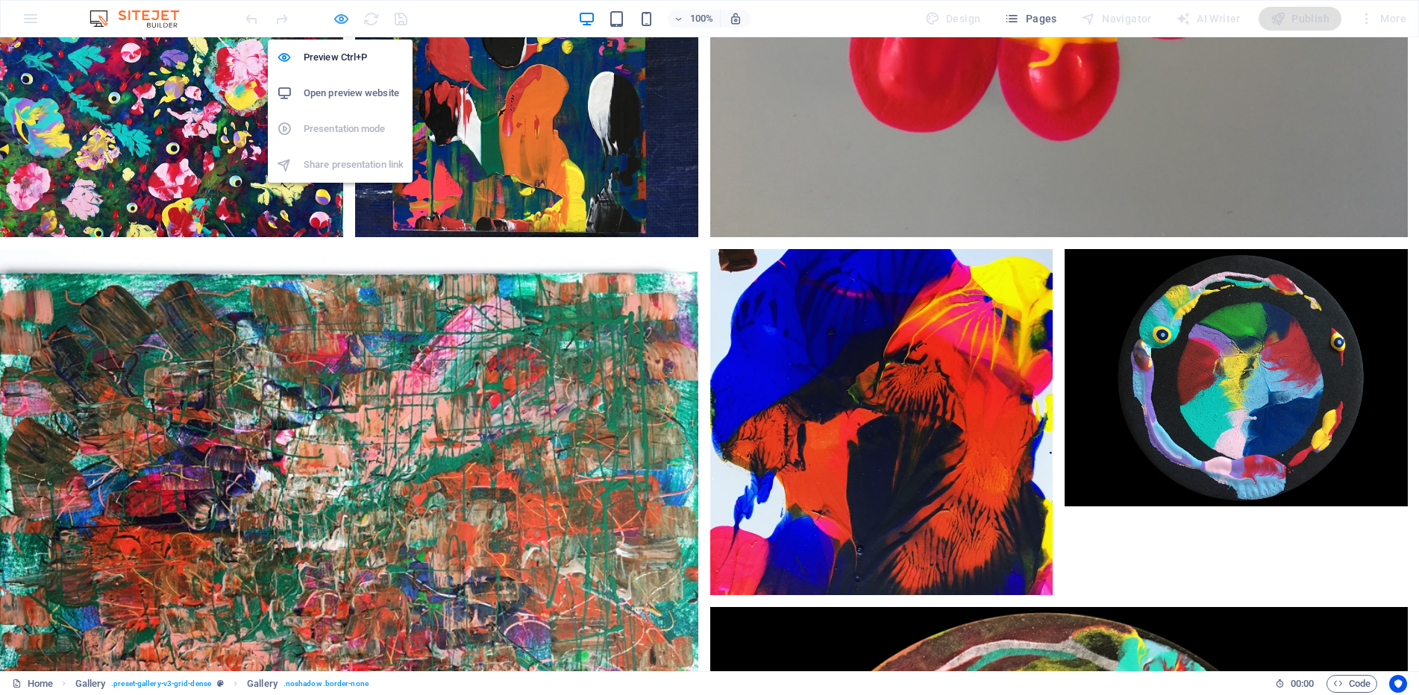
click at [334, 19] on icon "button" at bounding box center [341, 18] width 17 height 17
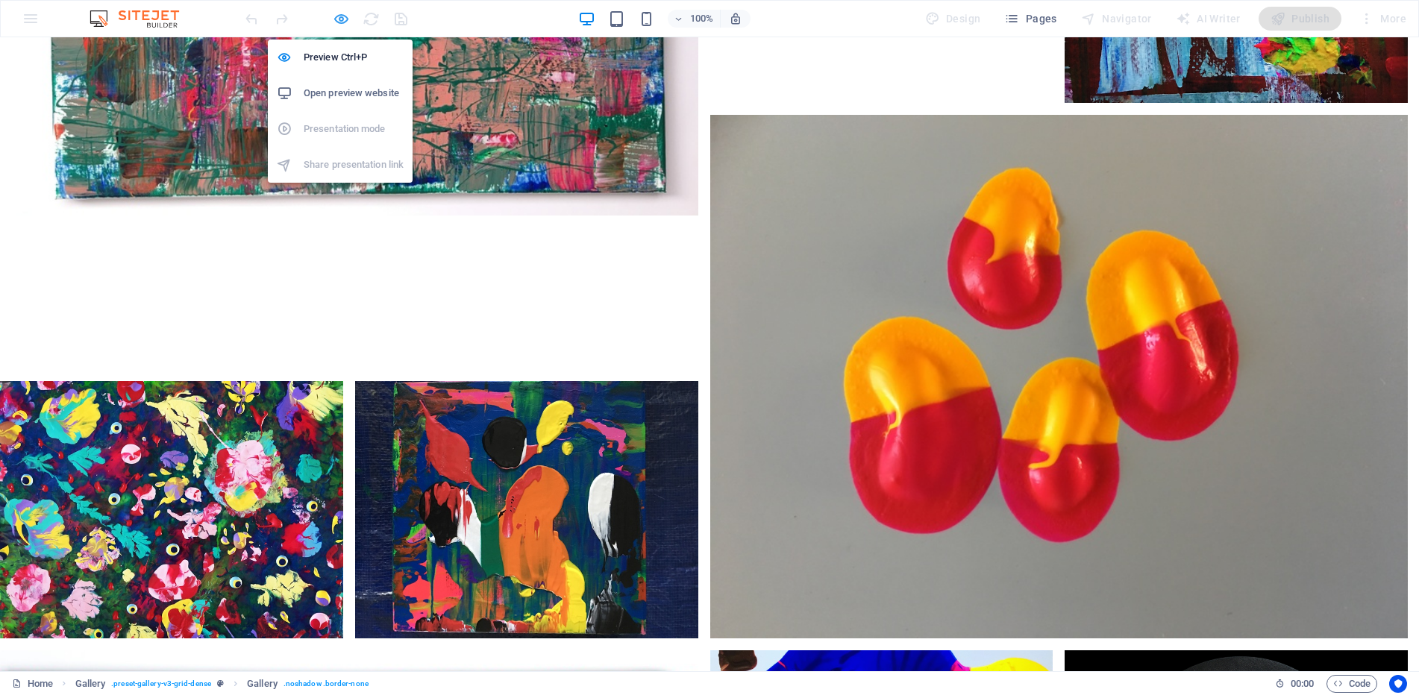
select select "px"
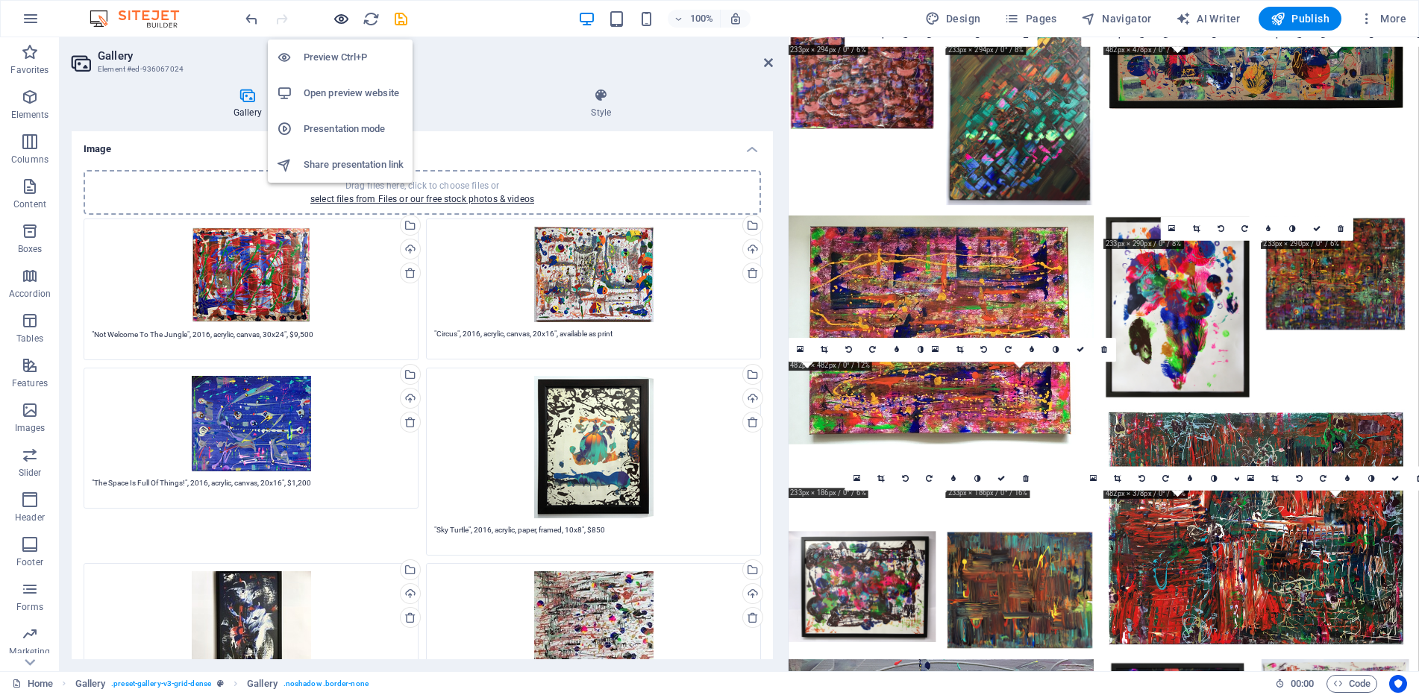
scroll to position [5012, 0]
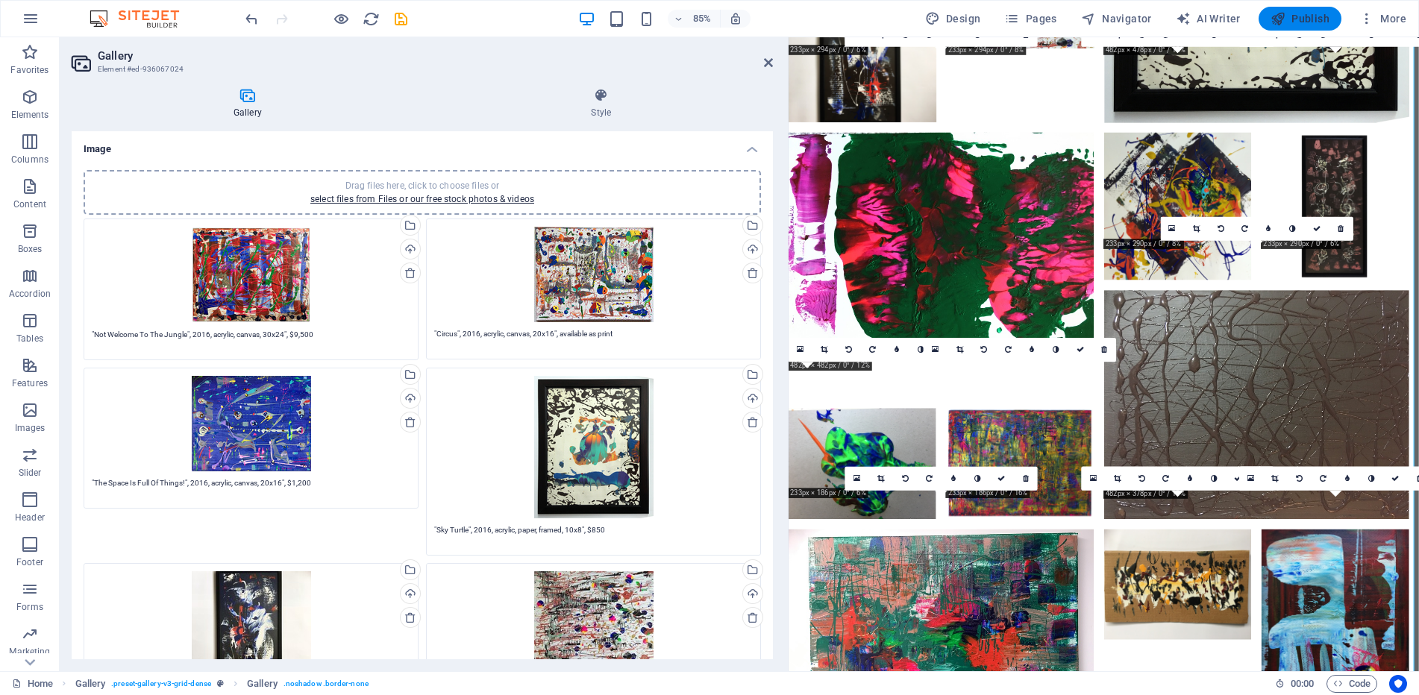
click at [1299, 14] on span "Publish" at bounding box center [1300, 18] width 59 height 15
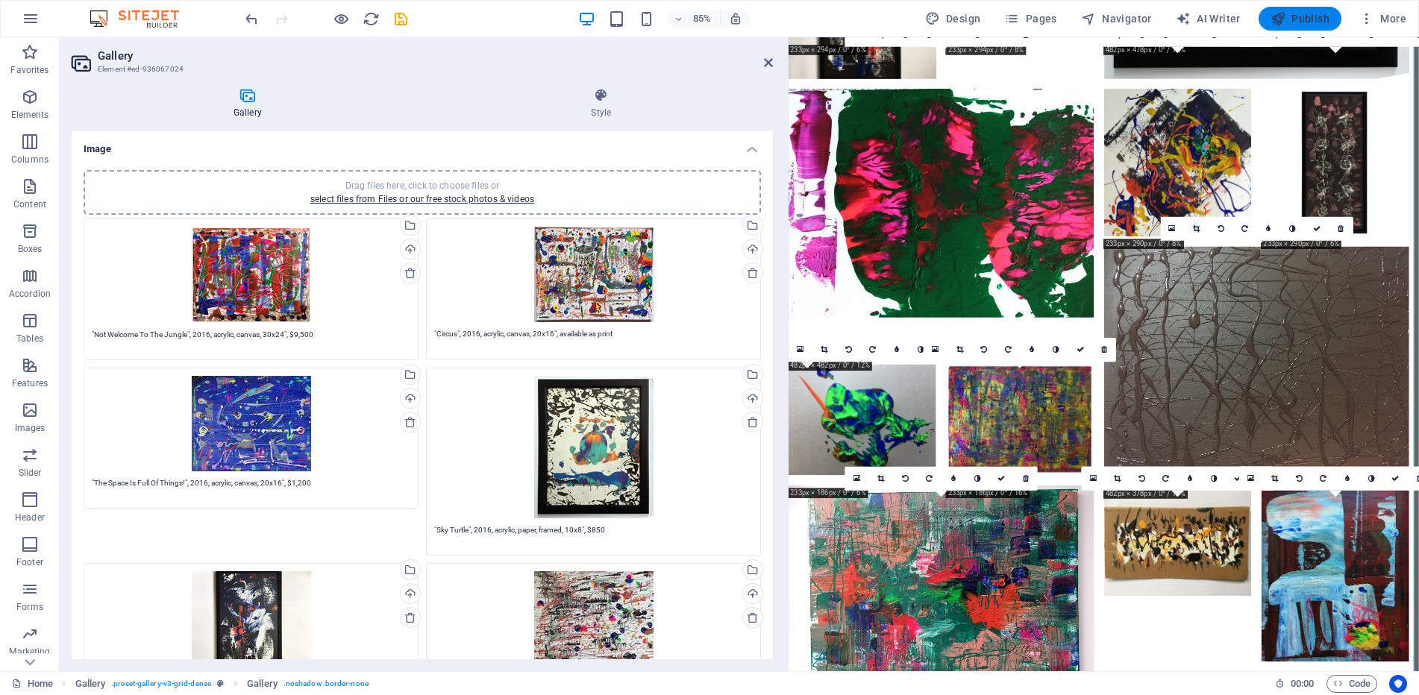
checkbox input "false"
select select "px"
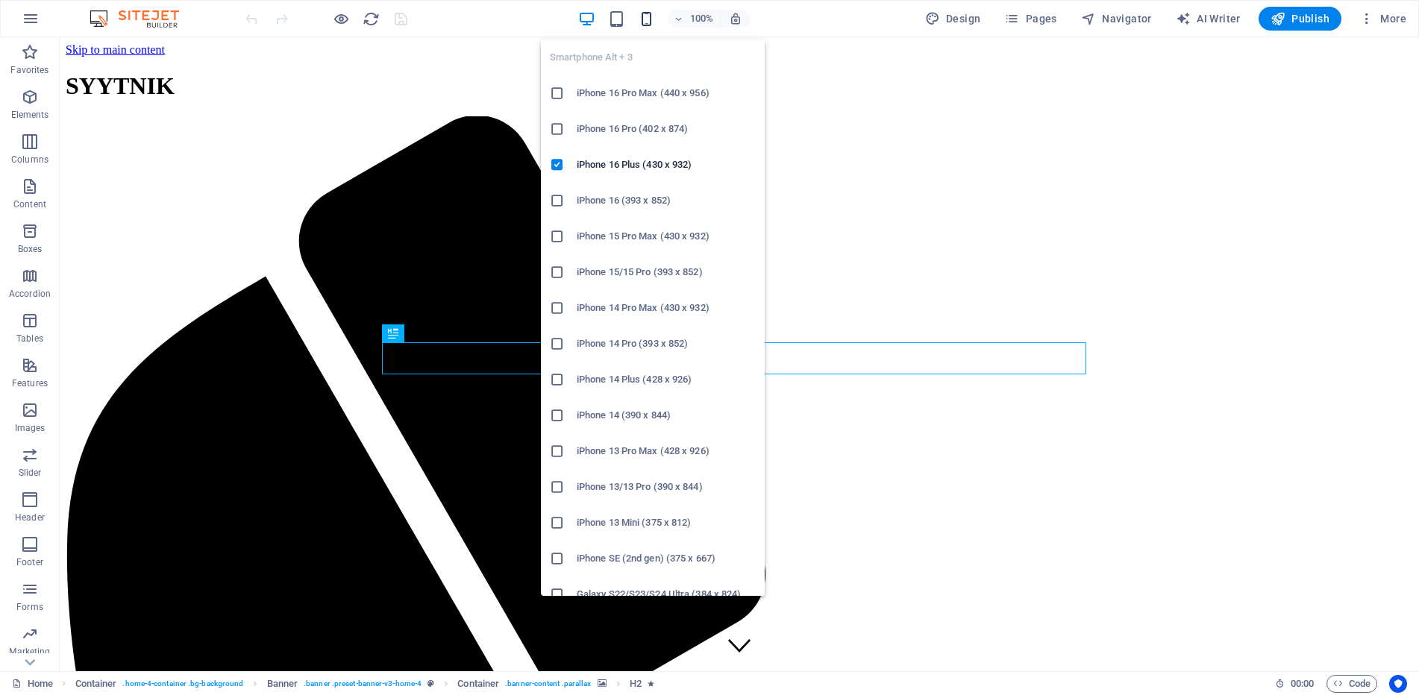
click at [651, 18] on icon "button" at bounding box center [646, 18] width 17 height 17
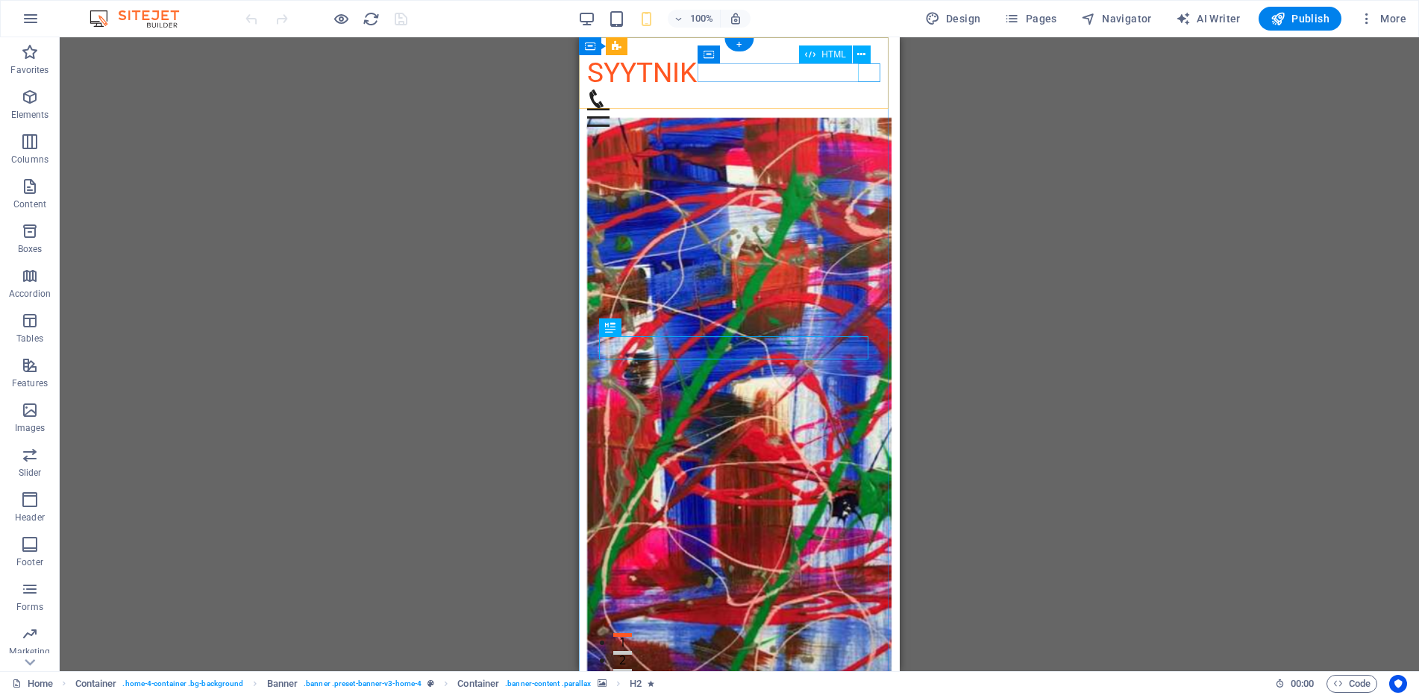
click at [875, 108] on div "Menu" at bounding box center [739, 117] width 305 height 19
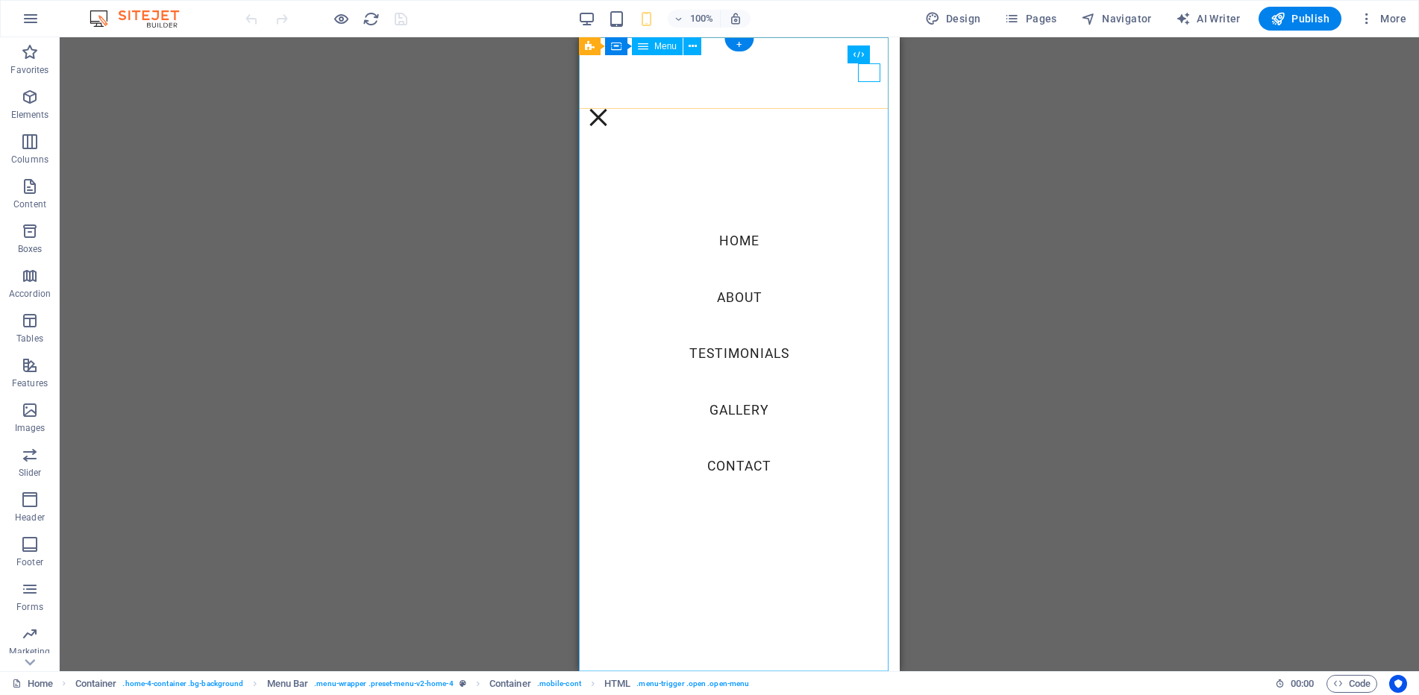
click at [755, 410] on nav "Home About Testimonials Gallery Contact" at bounding box center [739, 354] width 321 height 634
click at [335, 28] on div at bounding box center [326, 19] width 167 height 24
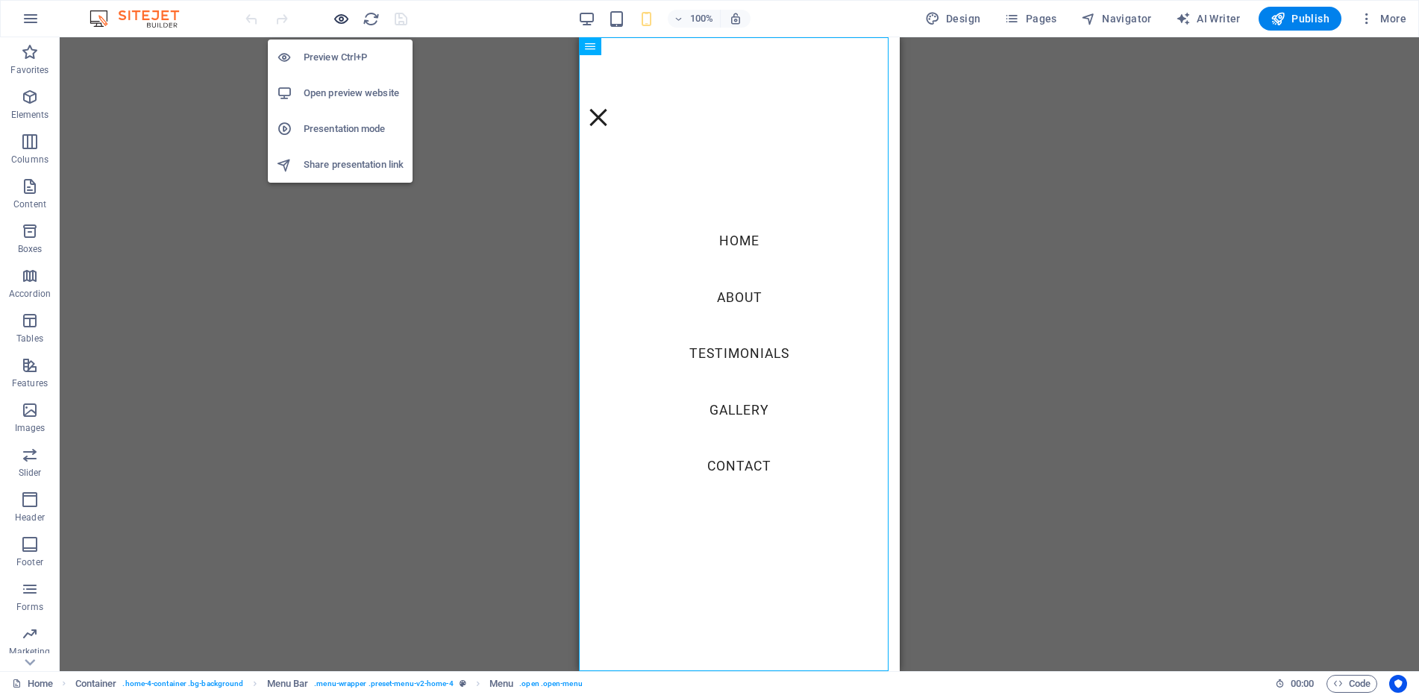
click at [338, 21] on icon "button" at bounding box center [341, 18] width 17 height 17
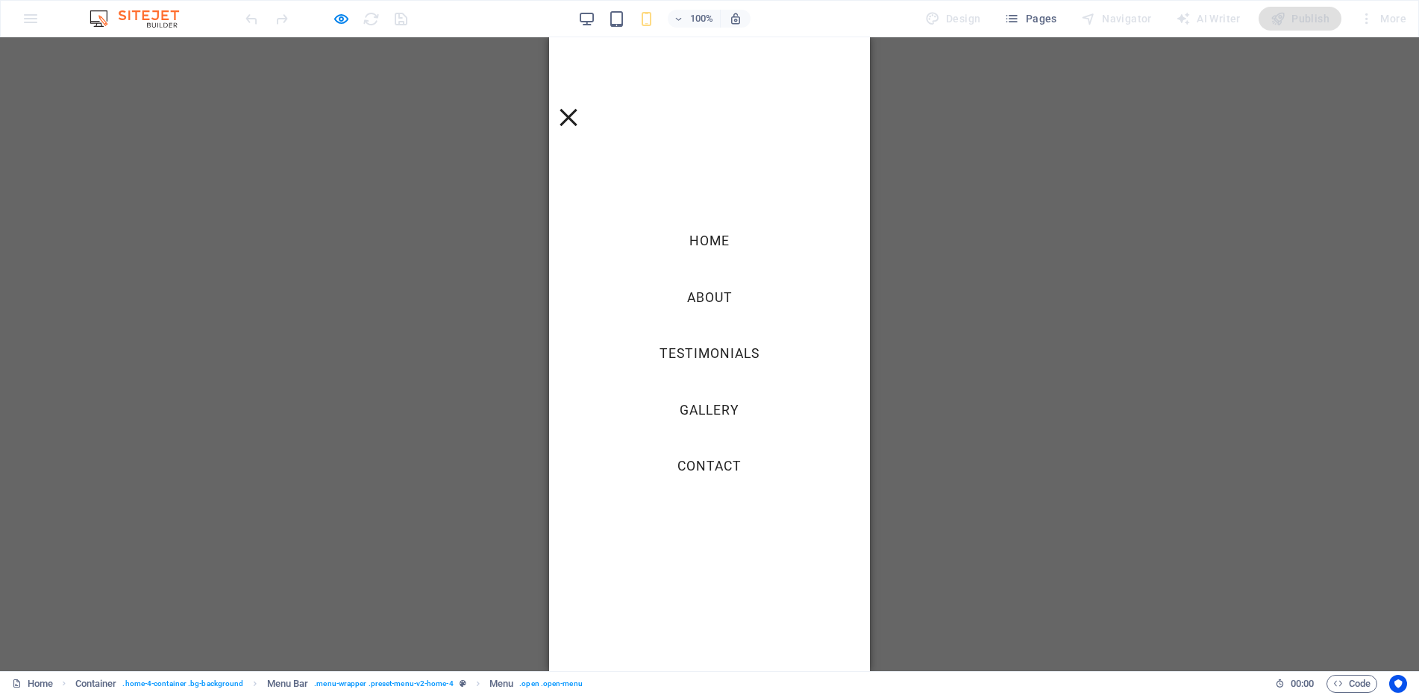
click at [715, 415] on link "Gallery" at bounding box center [710, 410] width 84 height 37
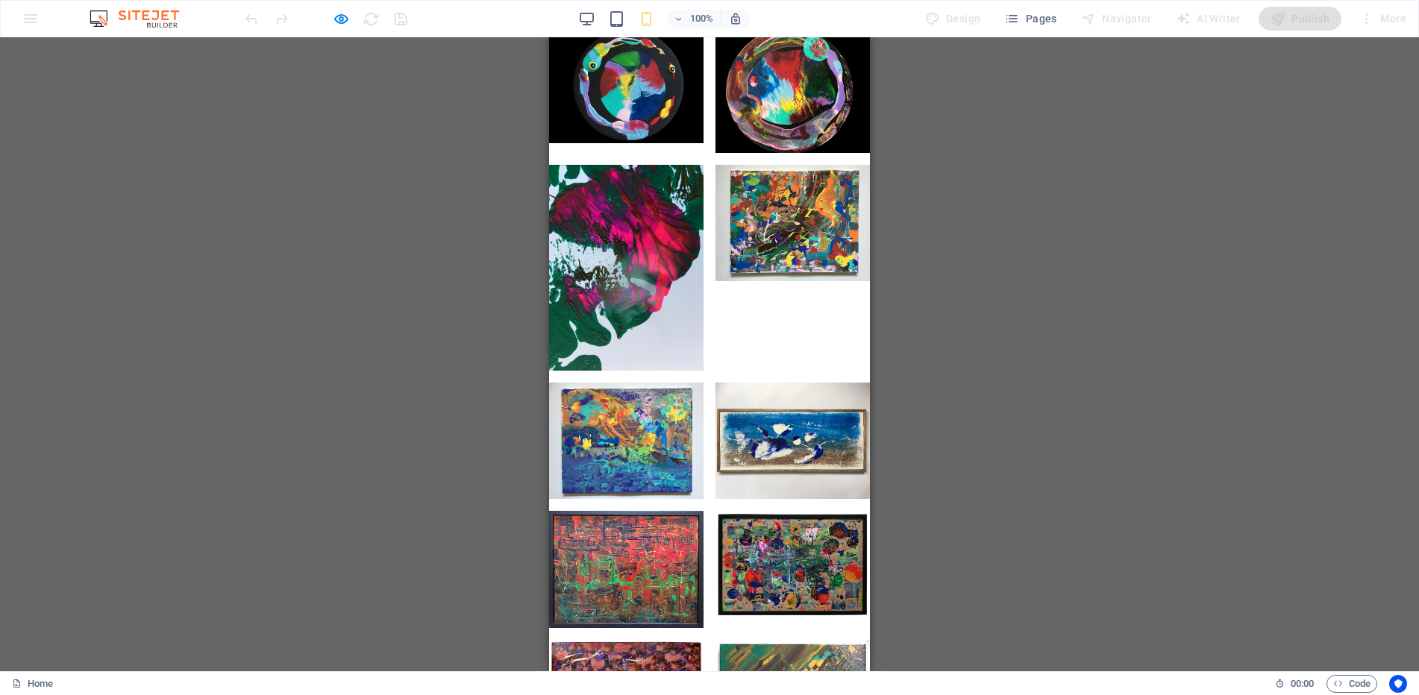
scroll to position [4584, 0]
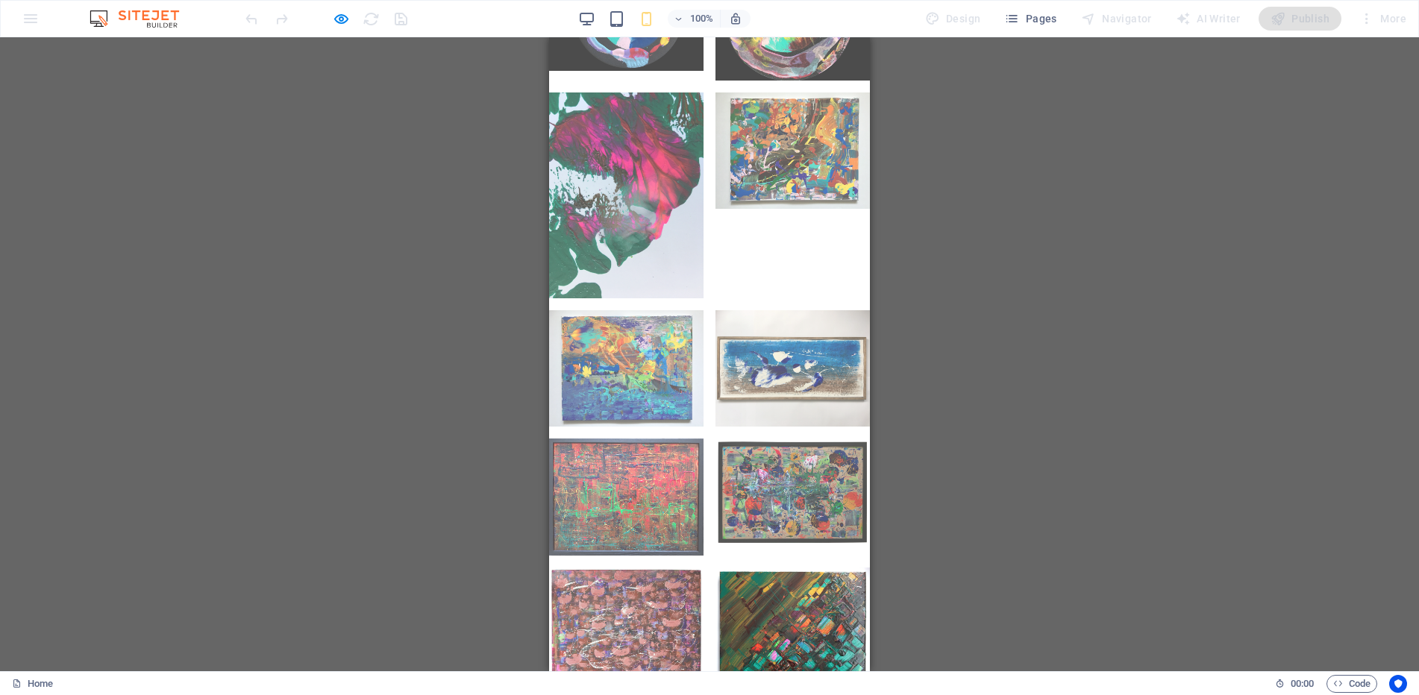
click at [782, 568] on img at bounding box center [793, 665] width 154 height 195
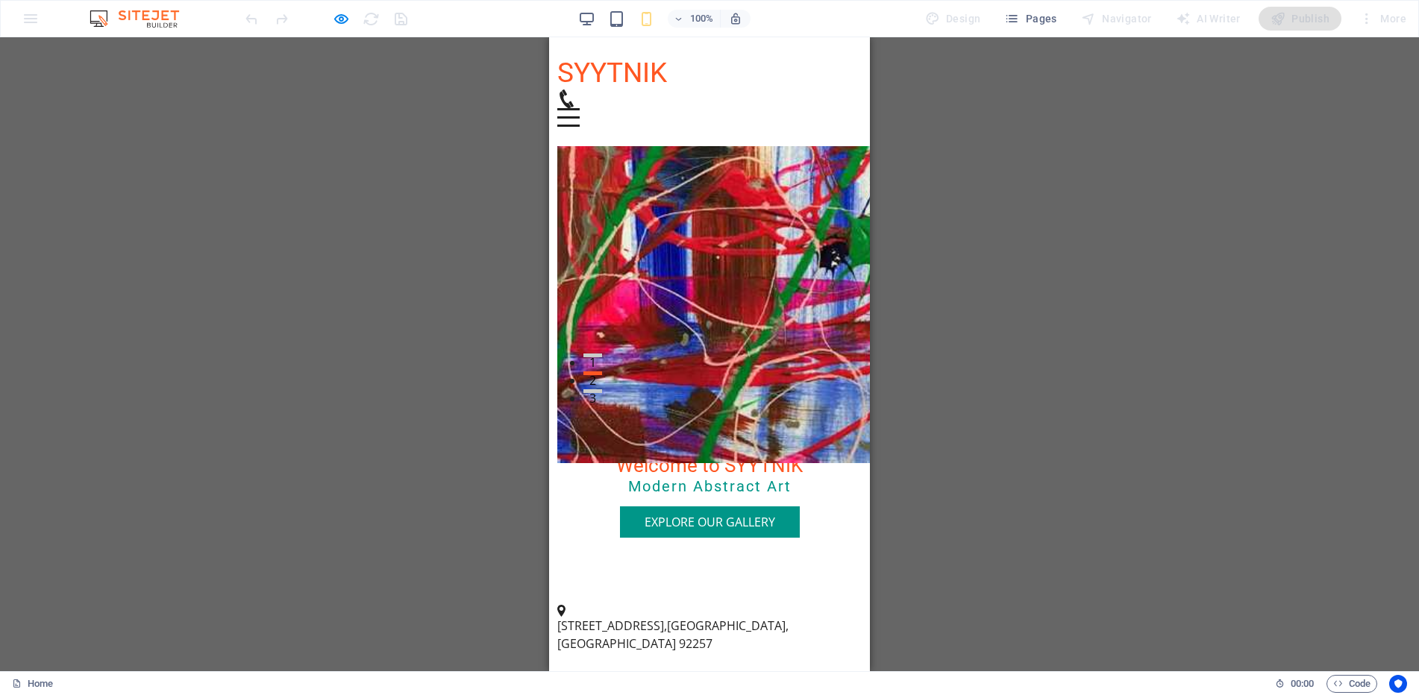
scroll to position [0, 0]
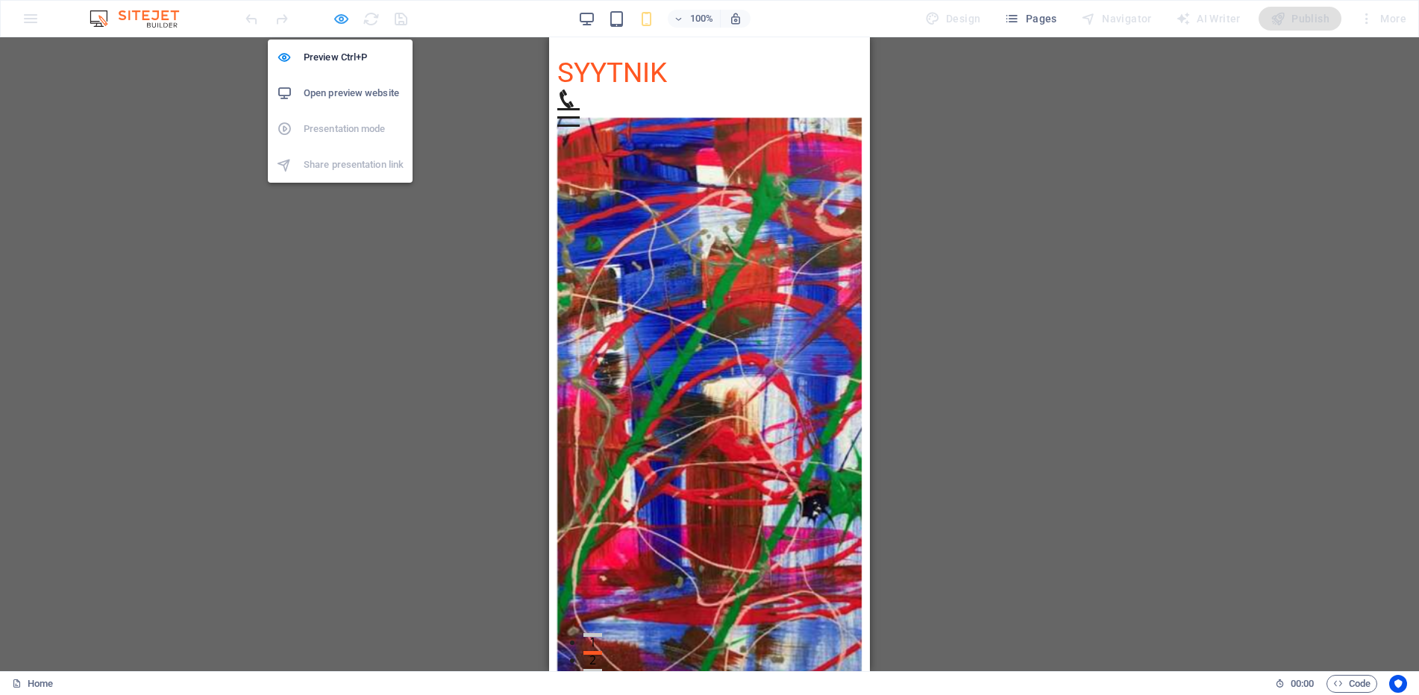
click at [337, 22] on icon "button" at bounding box center [341, 18] width 17 height 17
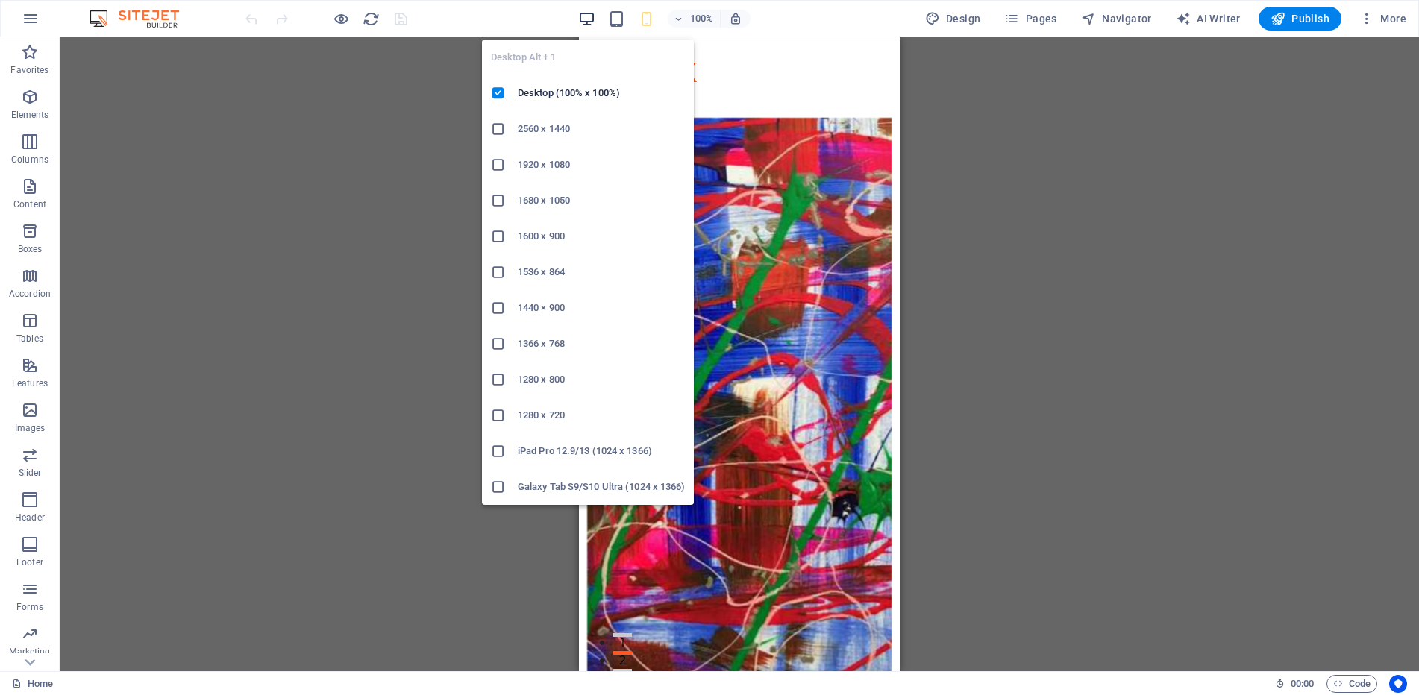
click at [582, 19] on icon "button" at bounding box center [586, 18] width 17 height 17
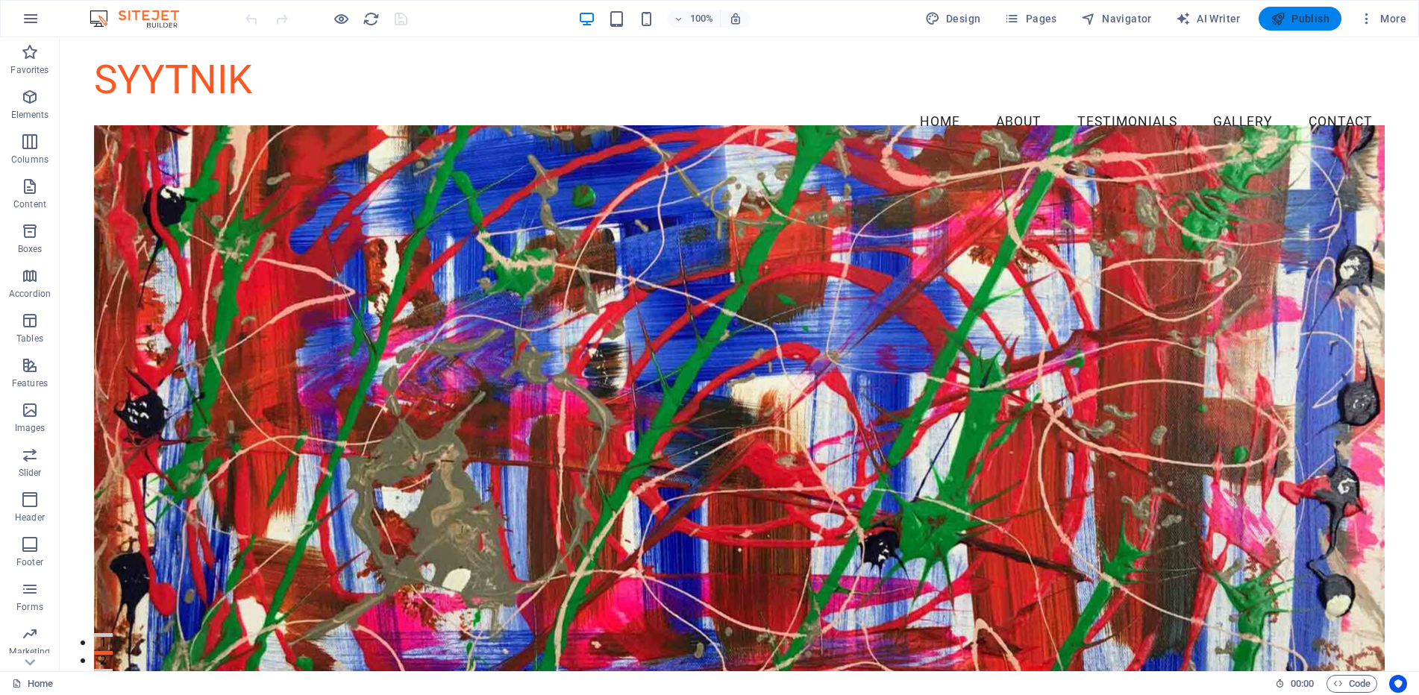
click at [1308, 20] on span "Publish" at bounding box center [1300, 18] width 59 height 15
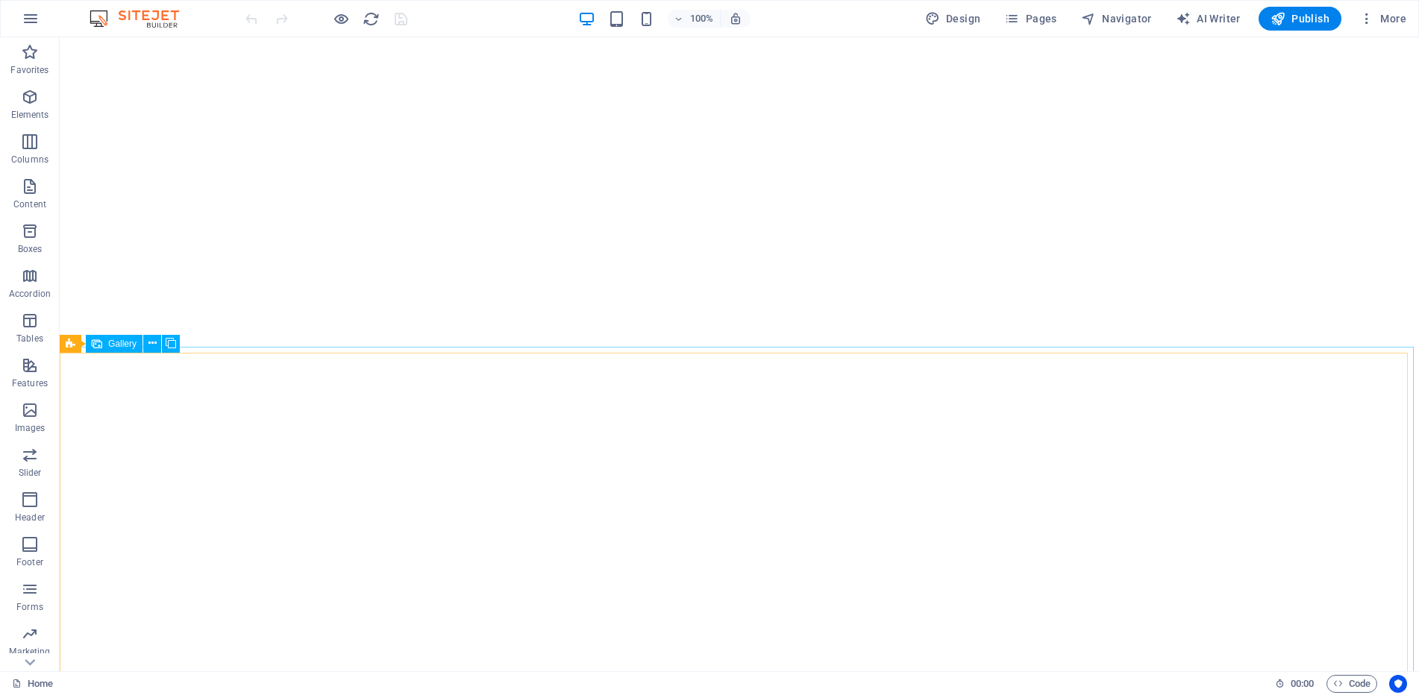
click at [130, 347] on span "Gallery" at bounding box center [122, 344] width 28 height 9
select select "px"
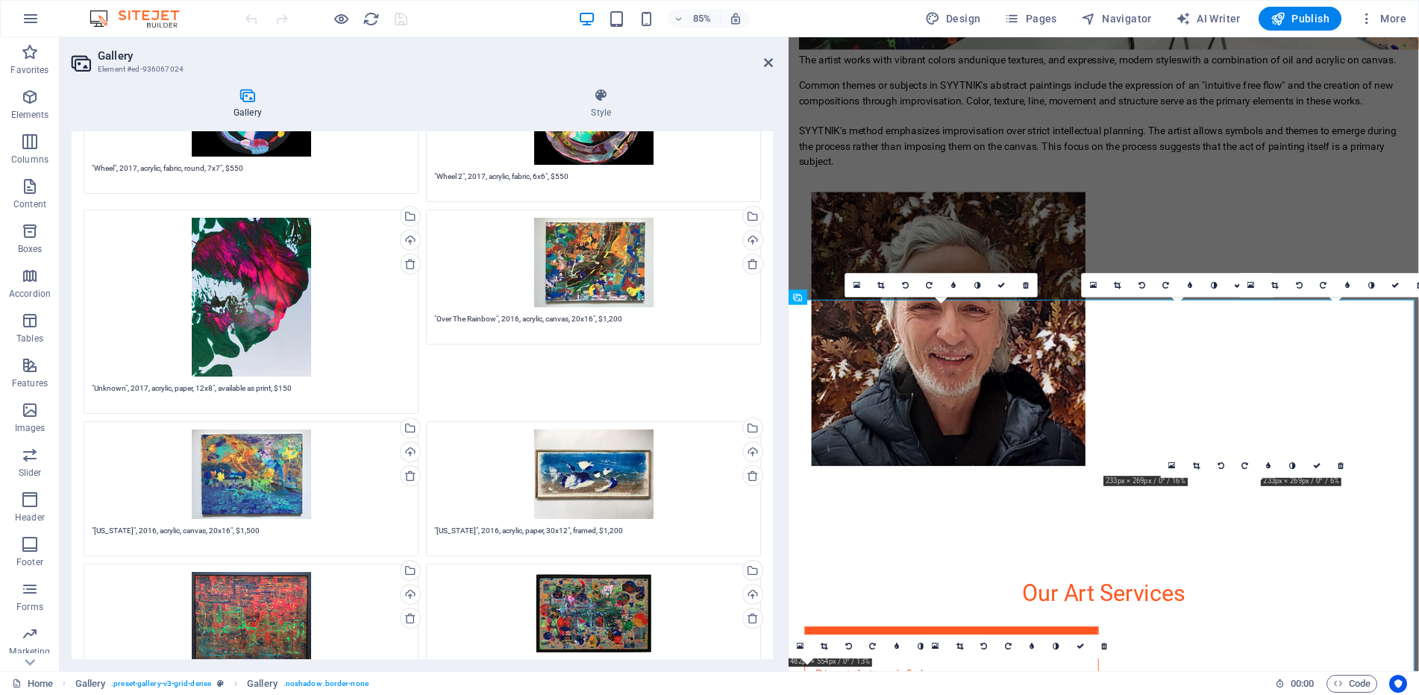
scroll to position [1848, 0]
click at [304, 388] on textarea ""Unknown", 2017, acrylic, paper, 12x8", available as print, $150" at bounding box center [251, 395] width 319 height 22
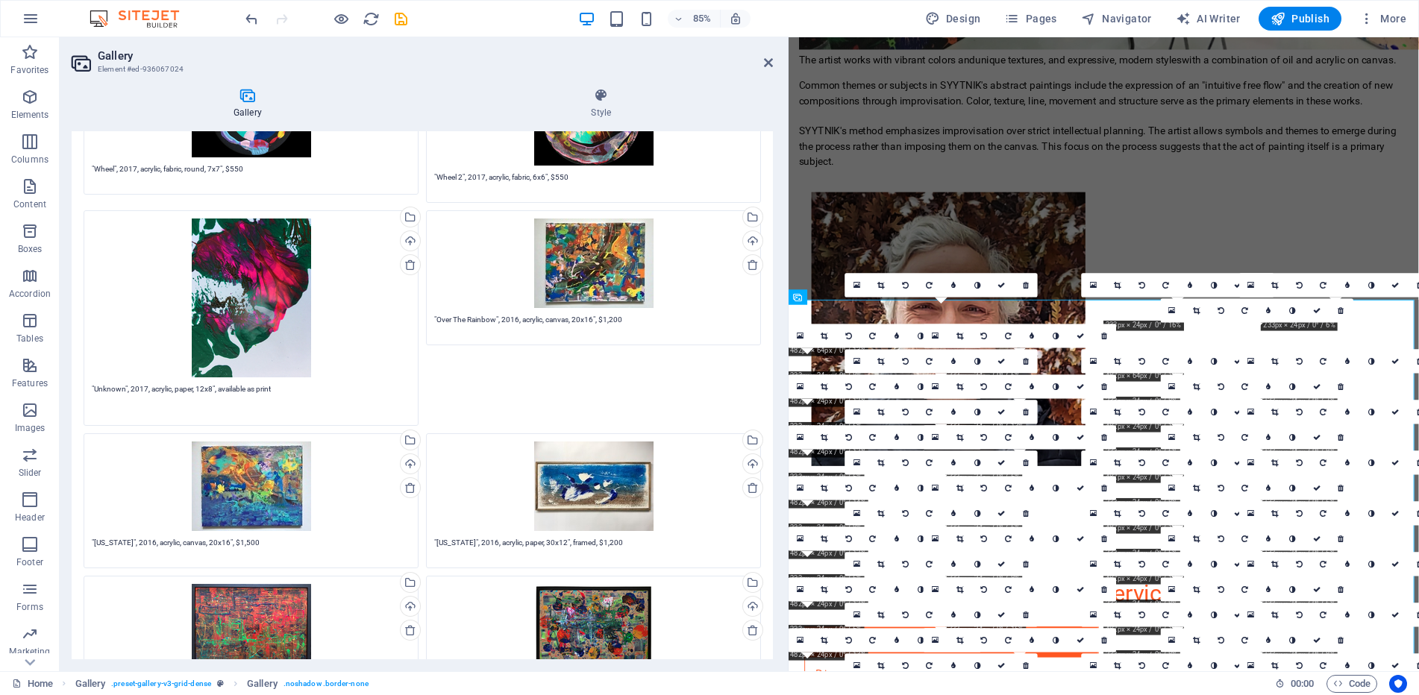
click at [212, 387] on textarea ""Unknown", 2017, acrylic, paper, 12x8", available as print" at bounding box center [251, 401] width 319 height 34
click at [289, 391] on textarea ""Unknown", 2017, acrylic, paper, digital, available as print" at bounding box center [251, 401] width 319 height 34
type textarea ""Unknown", 2017, acrylic, paper, digital, available as print"
click at [1298, 14] on span "Publish" at bounding box center [1300, 18] width 59 height 15
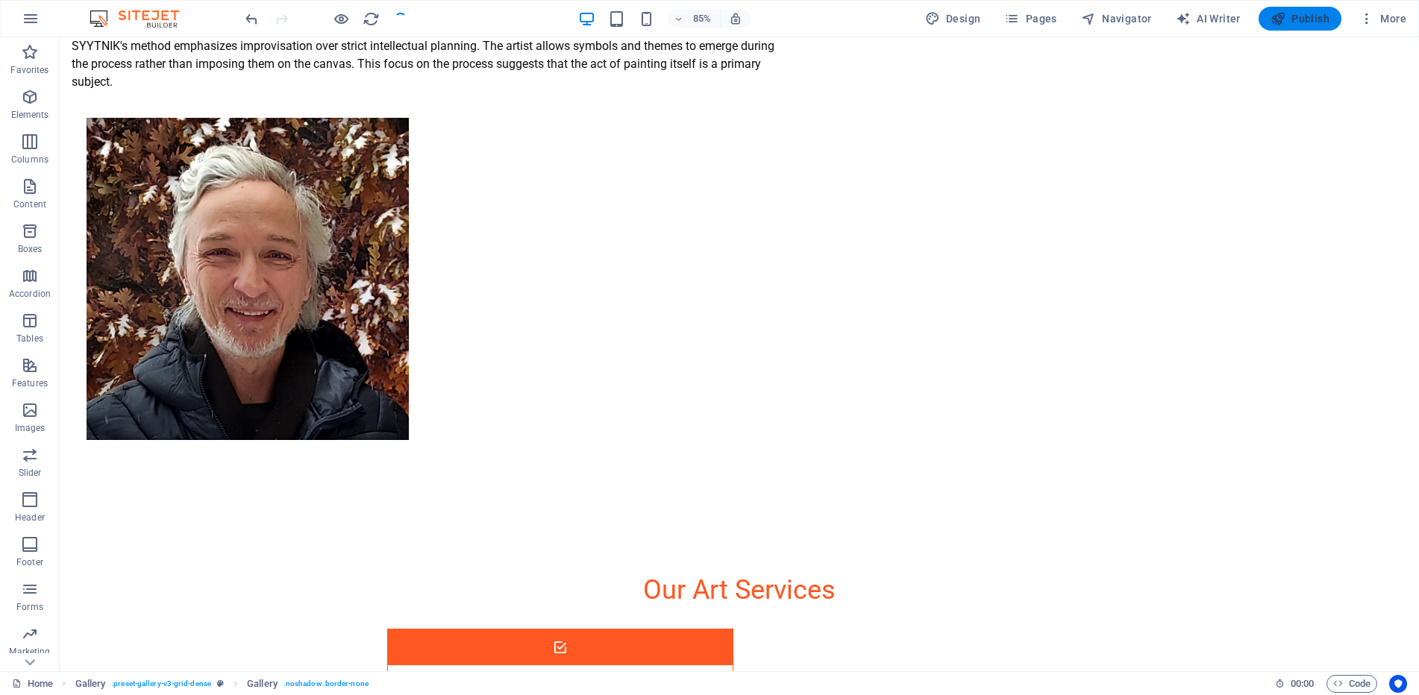
checkbox input "false"
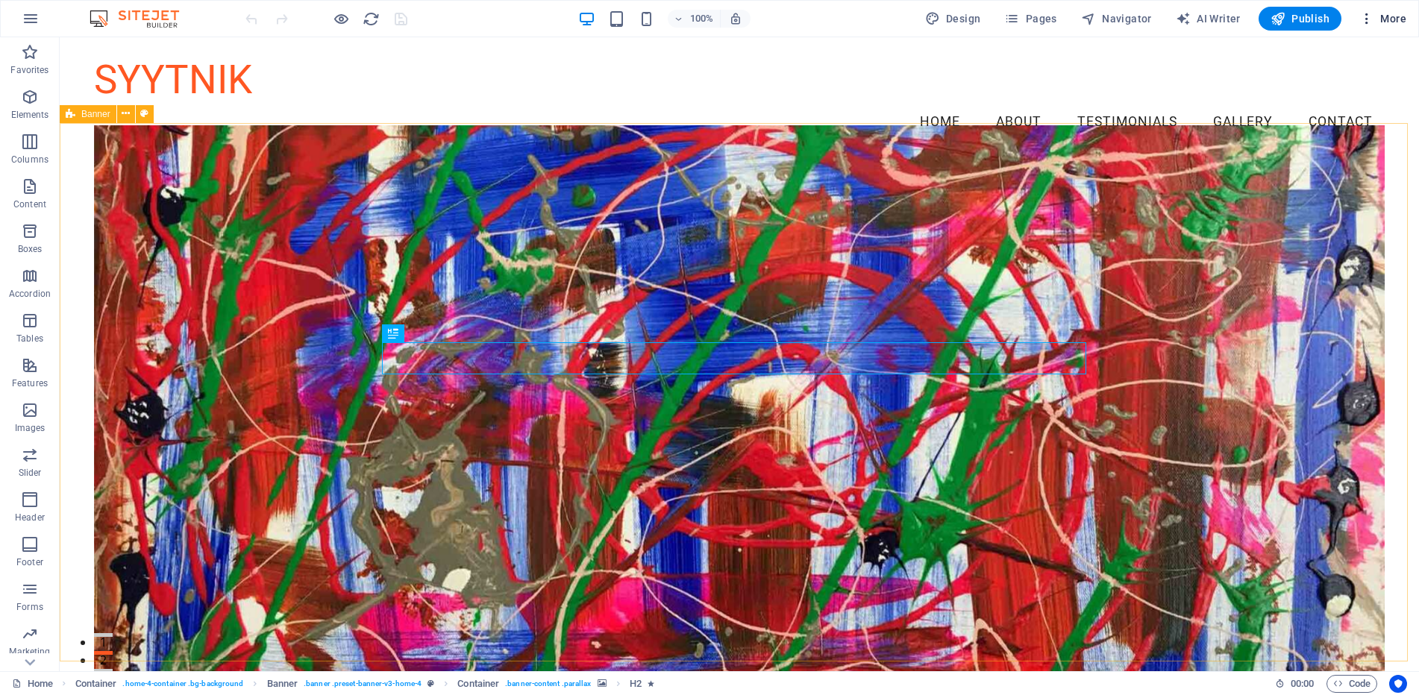
click at [1365, 19] on icon "button" at bounding box center [1367, 18] width 15 height 15
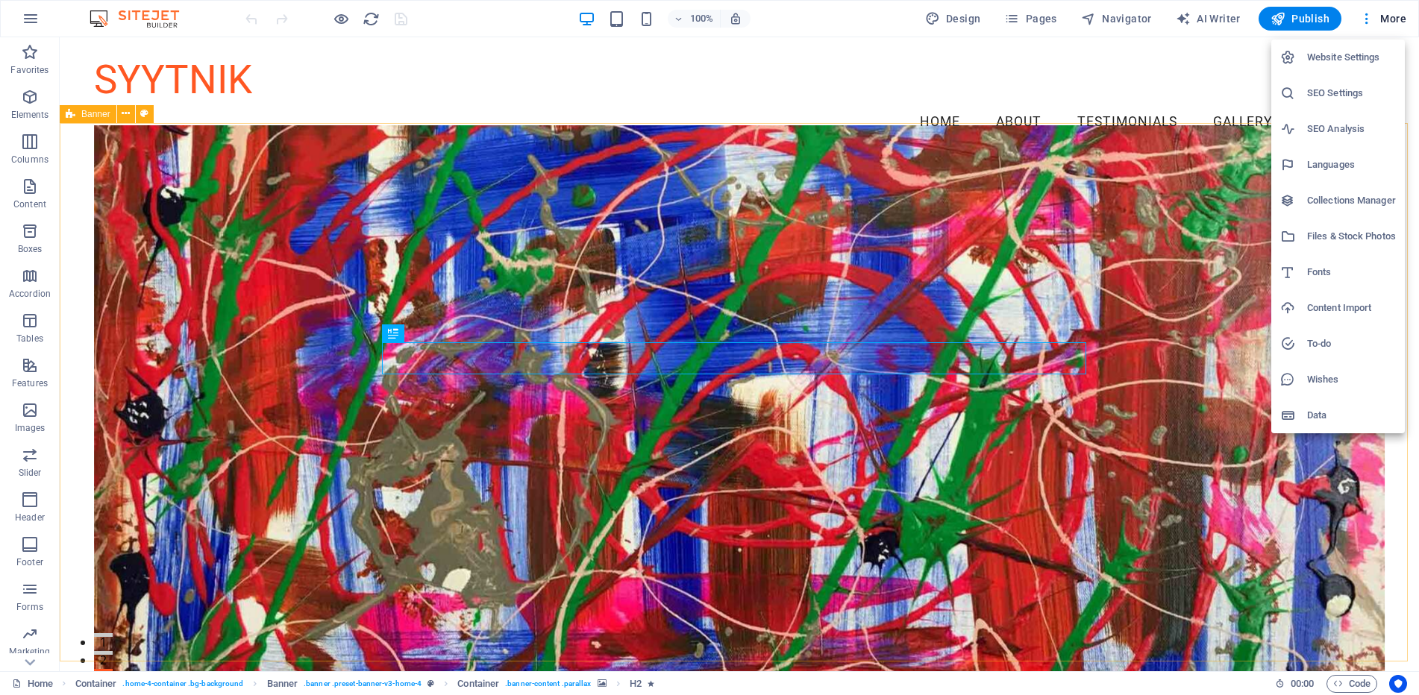
click at [1344, 85] on h6 "SEO Settings" at bounding box center [1351, 93] width 89 height 18
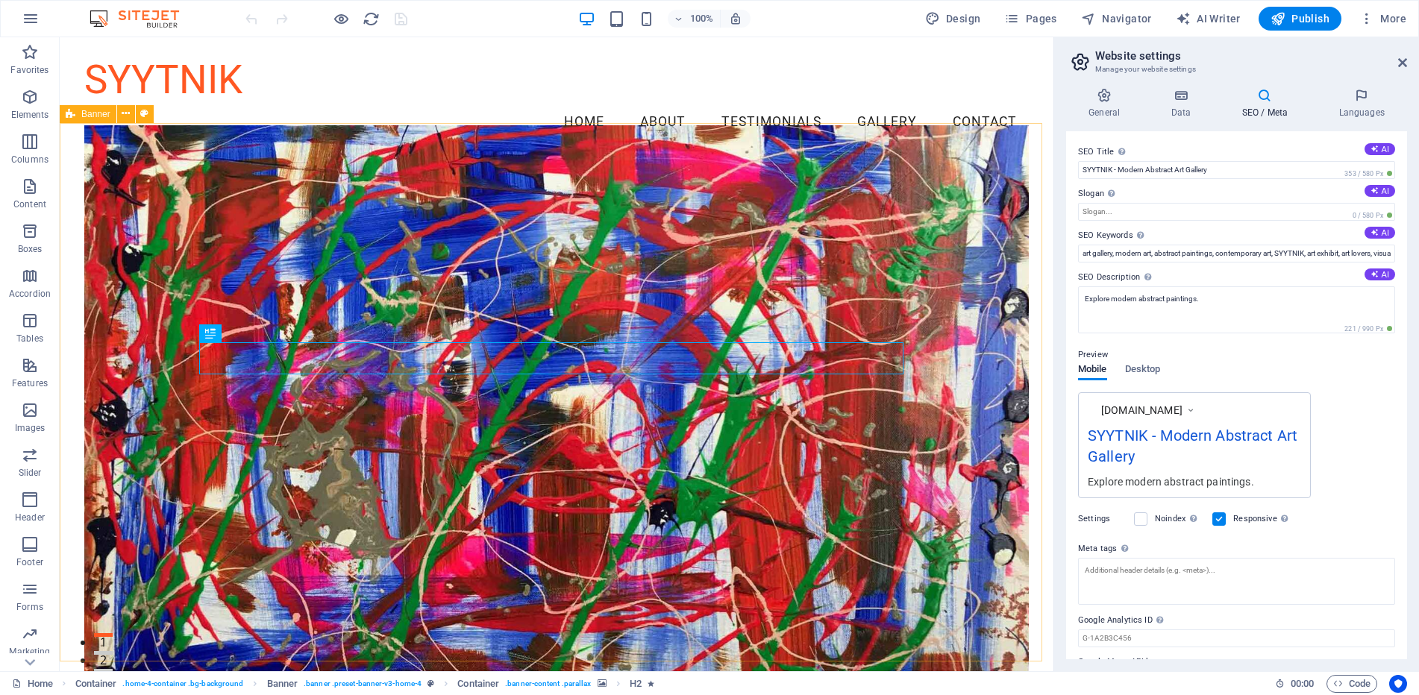
scroll to position [42, 0]
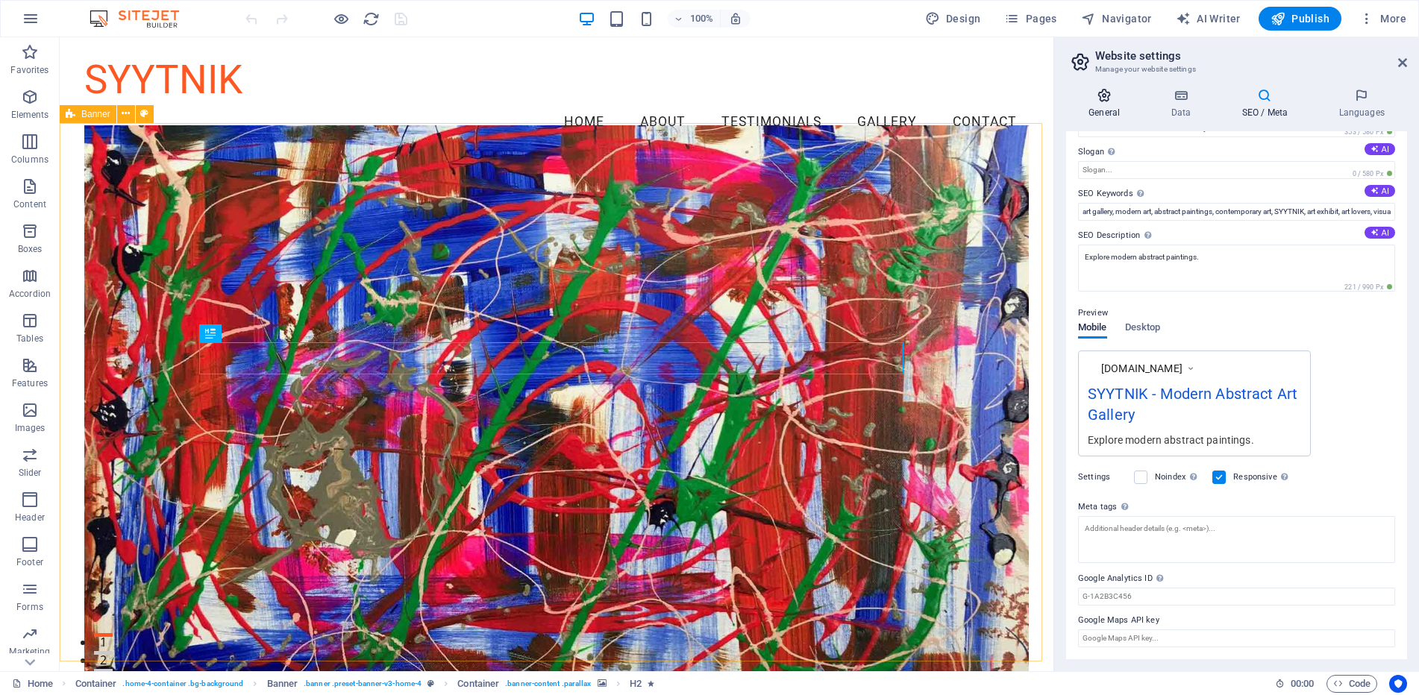
click at [1121, 104] on h4 "General" at bounding box center [1107, 103] width 82 height 31
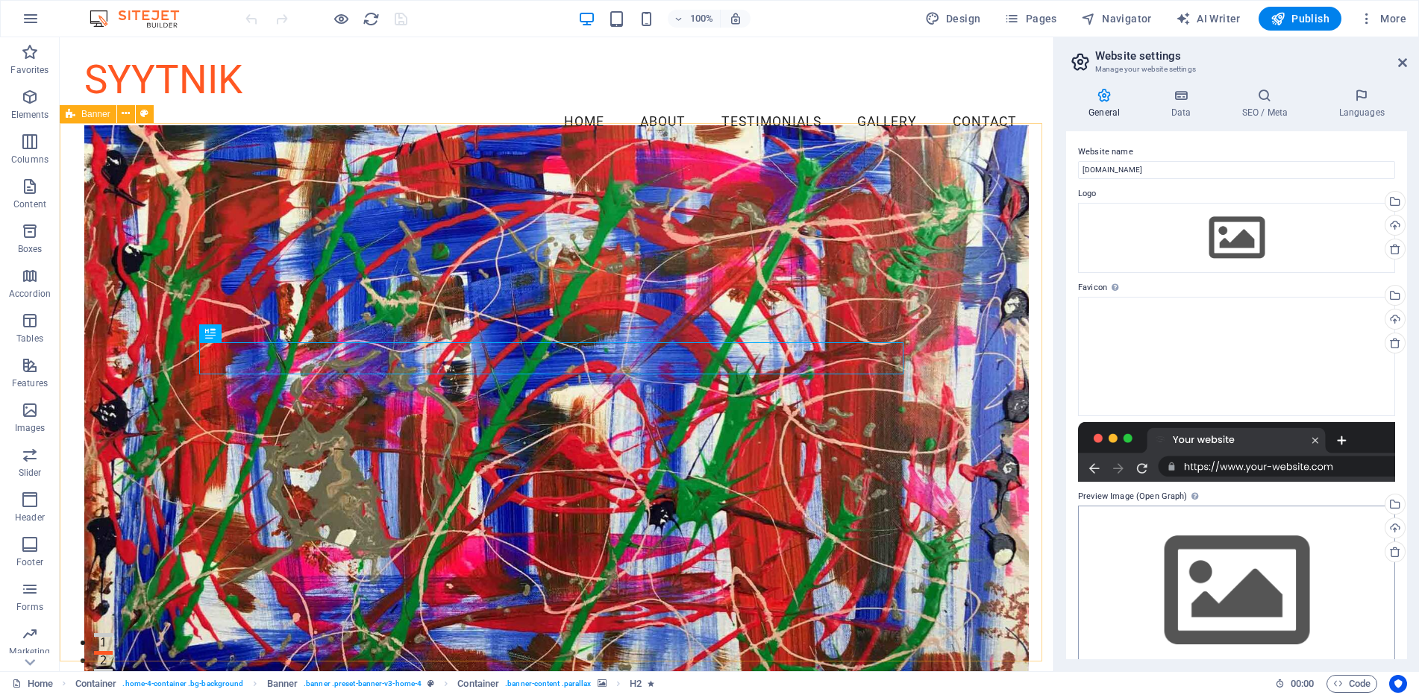
scroll to position [0, 0]
click at [31, 71] on p "Favorites" at bounding box center [29, 70] width 38 height 12
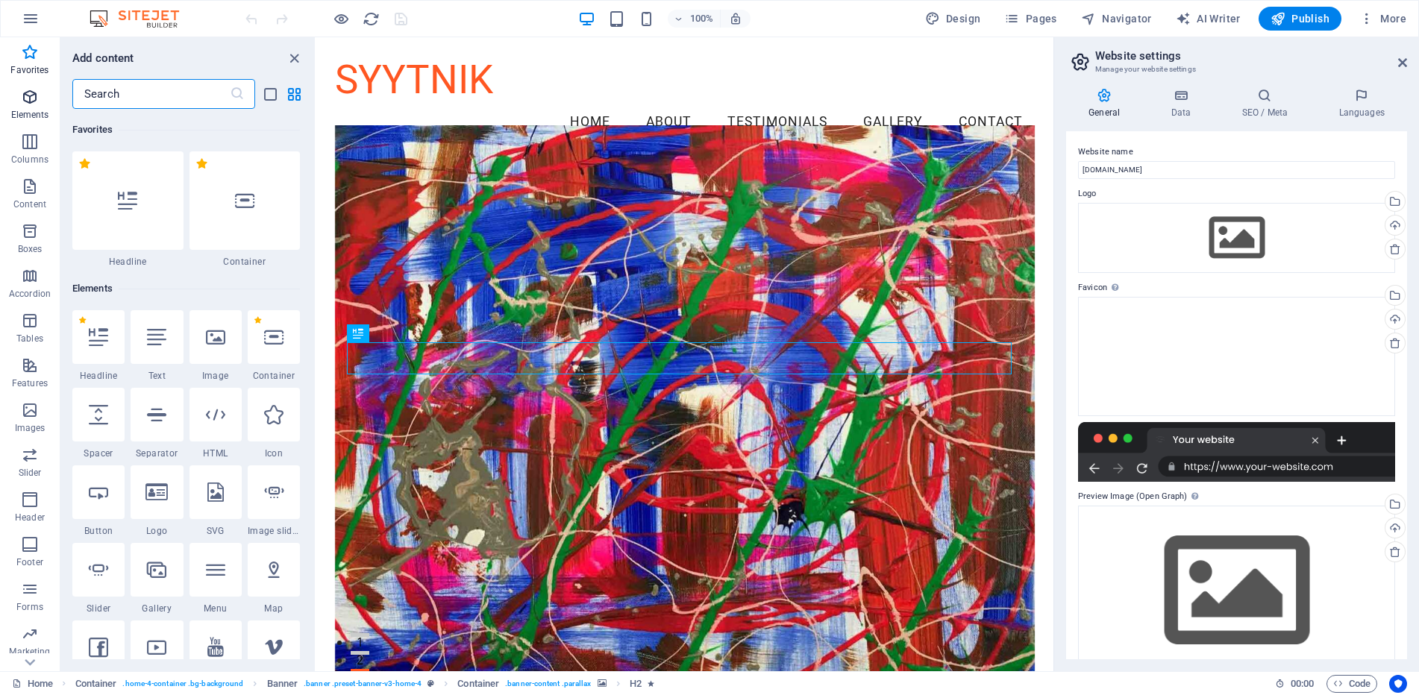
click at [26, 98] on icon "button" at bounding box center [30, 97] width 18 height 18
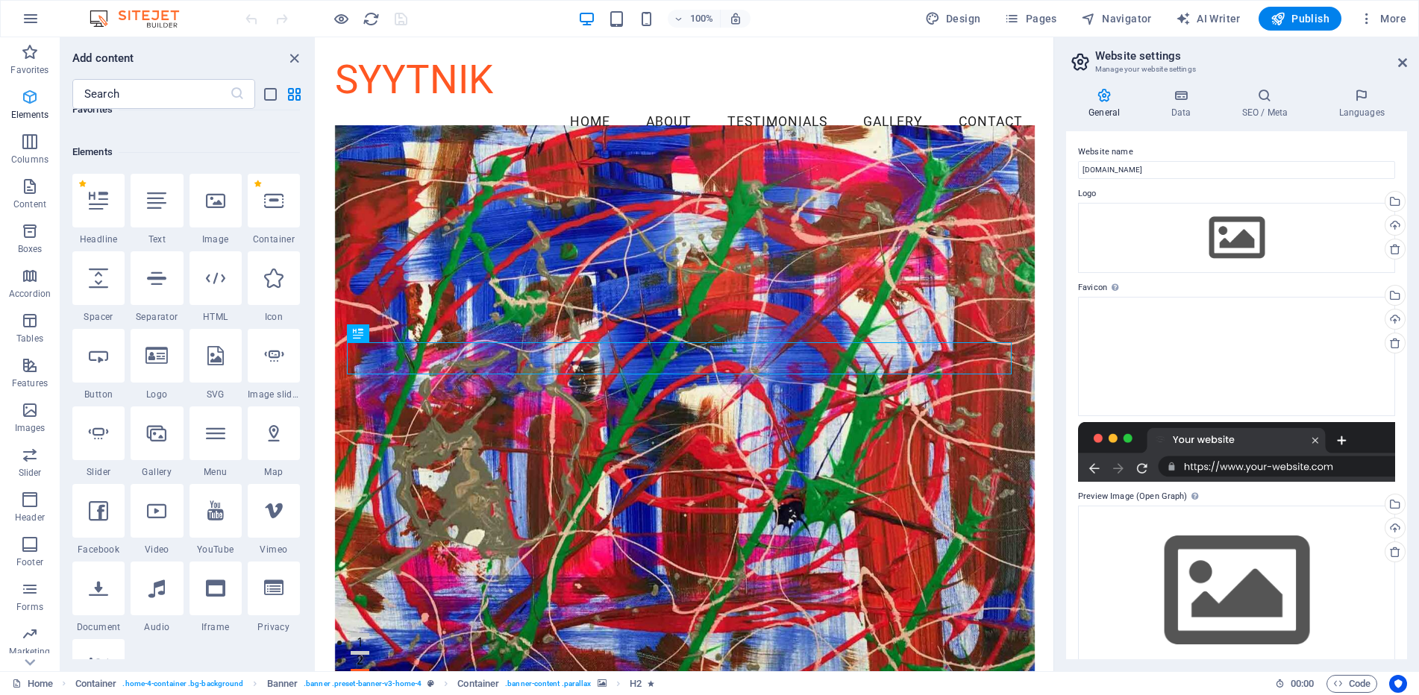
scroll to position [159, 0]
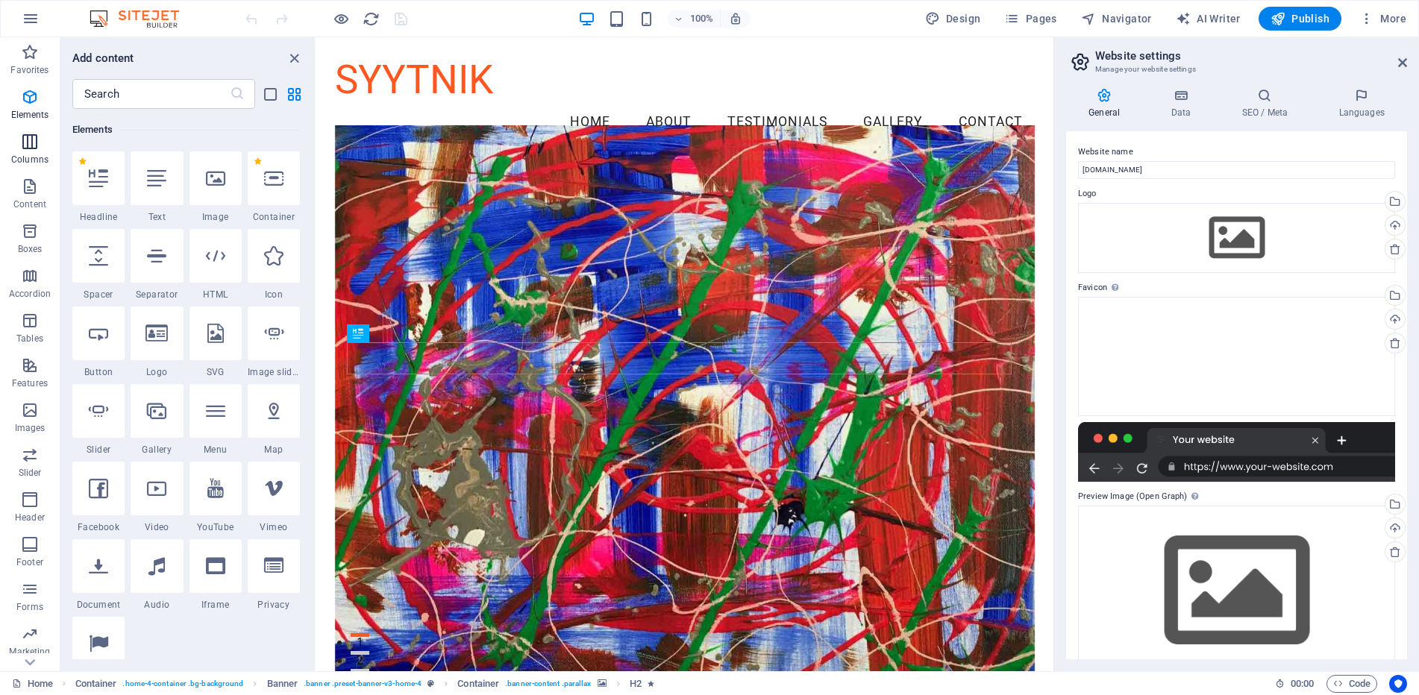
click at [27, 142] on icon "button" at bounding box center [30, 142] width 18 height 18
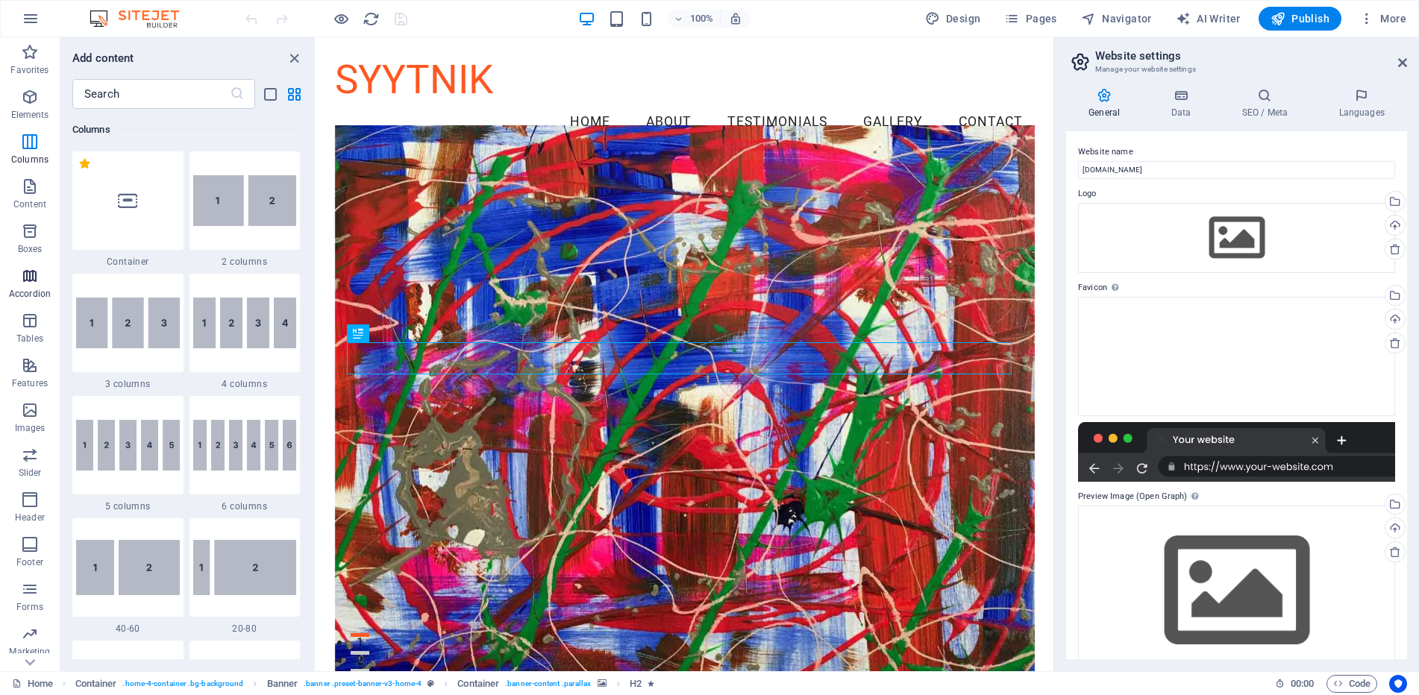
scroll to position [37, 0]
click at [32, 428] on span "Slider" at bounding box center [30, 427] width 60 height 36
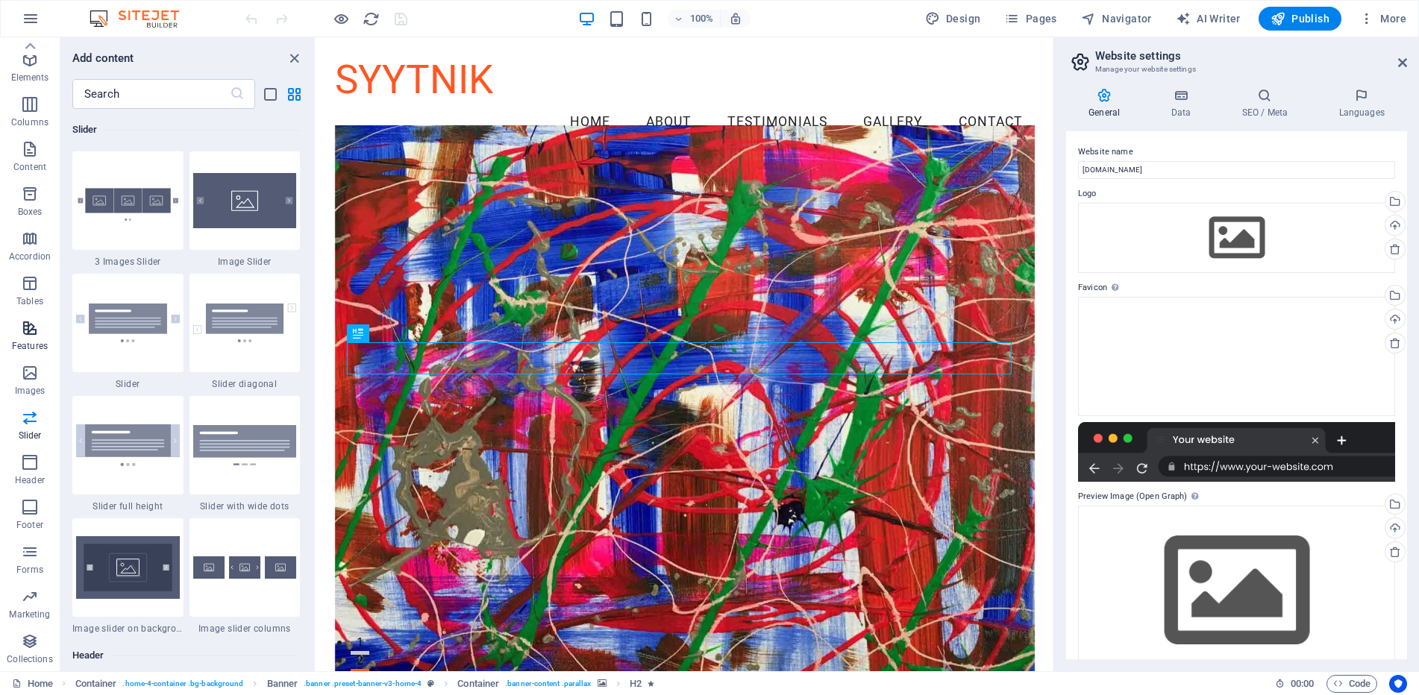
scroll to position [0, 0]
click at [31, 13] on icon "button" at bounding box center [31, 19] width 18 height 18
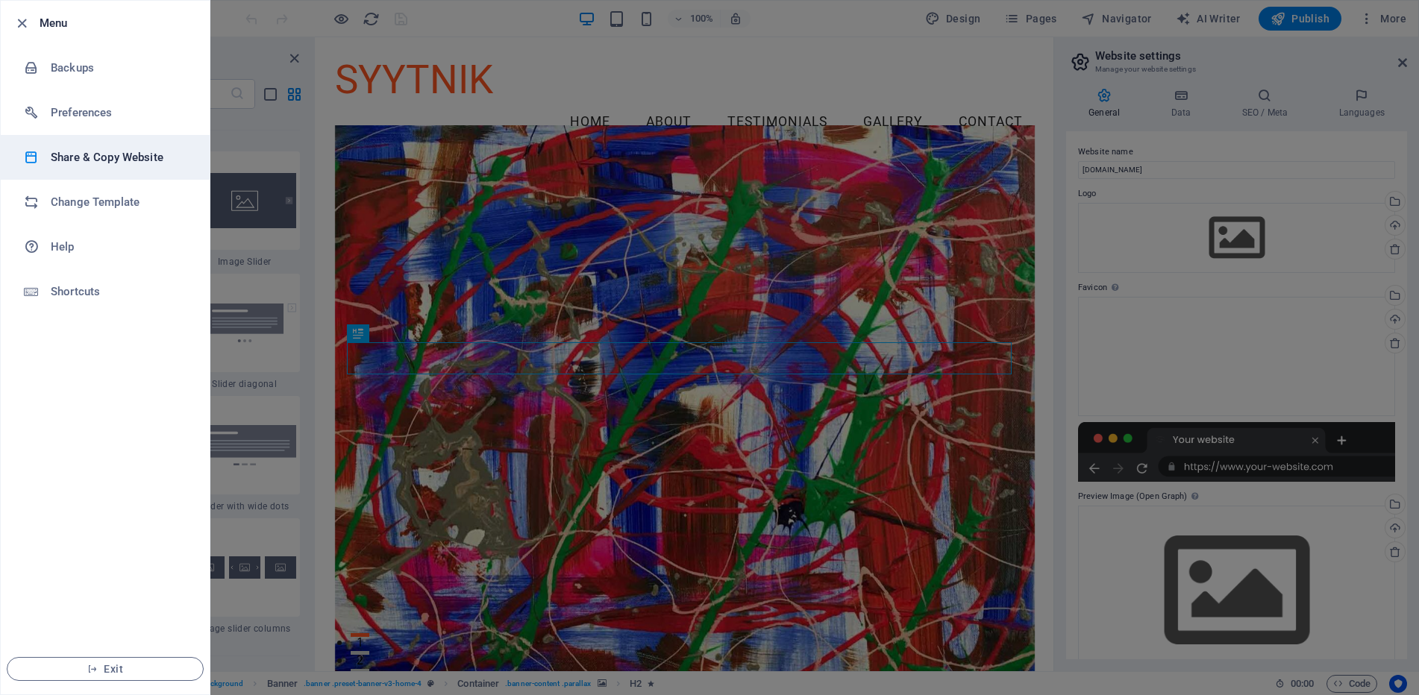
click at [91, 150] on h6 "Share & Copy Website" at bounding box center [120, 157] width 138 height 18
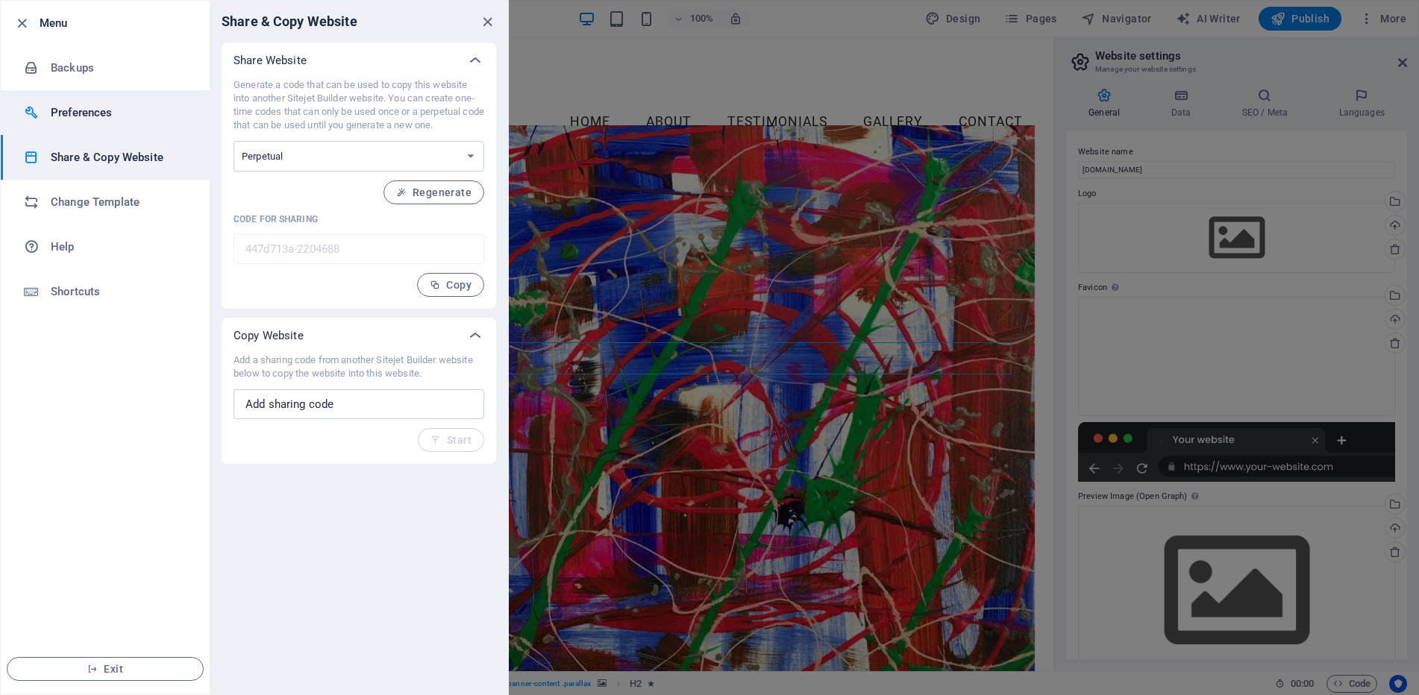
click at [60, 112] on h6 "Preferences" at bounding box center [120, 113] width 138 height 18
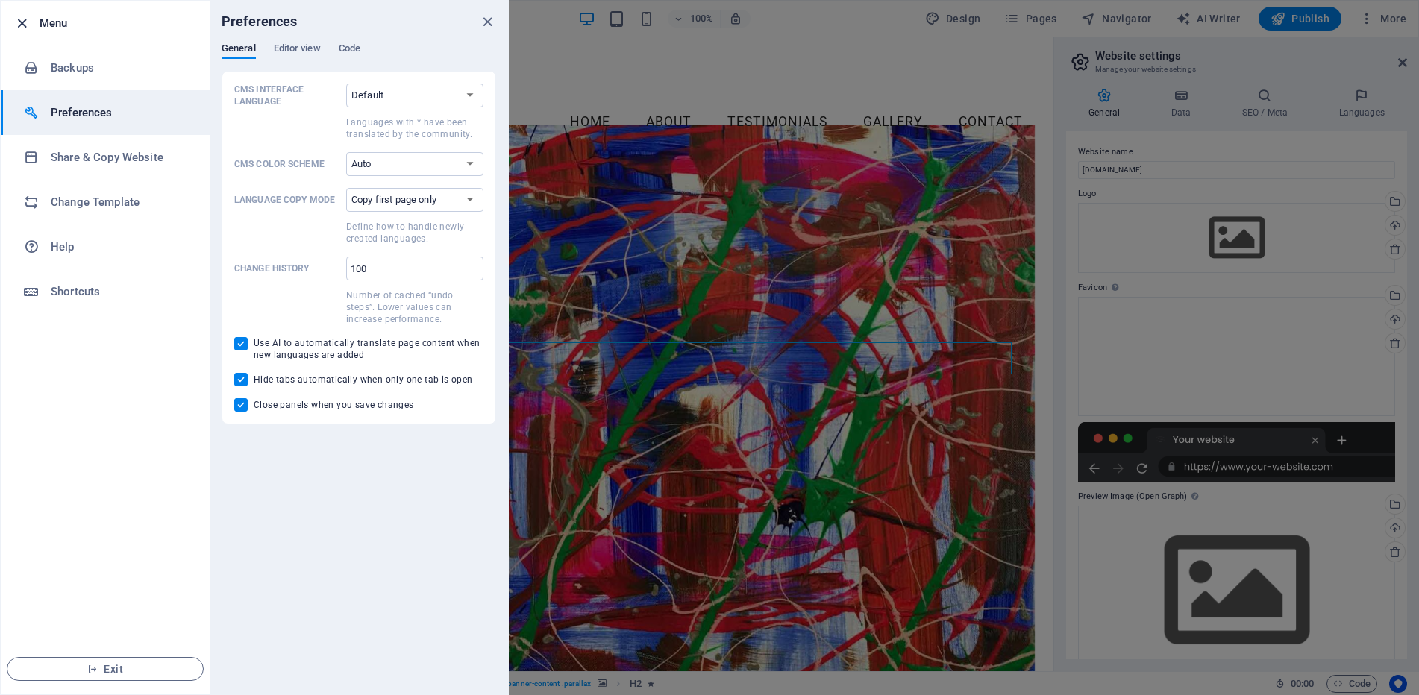
click at [25, 28] on icon "button" at bounding box center [21, 23] width 17 height 17
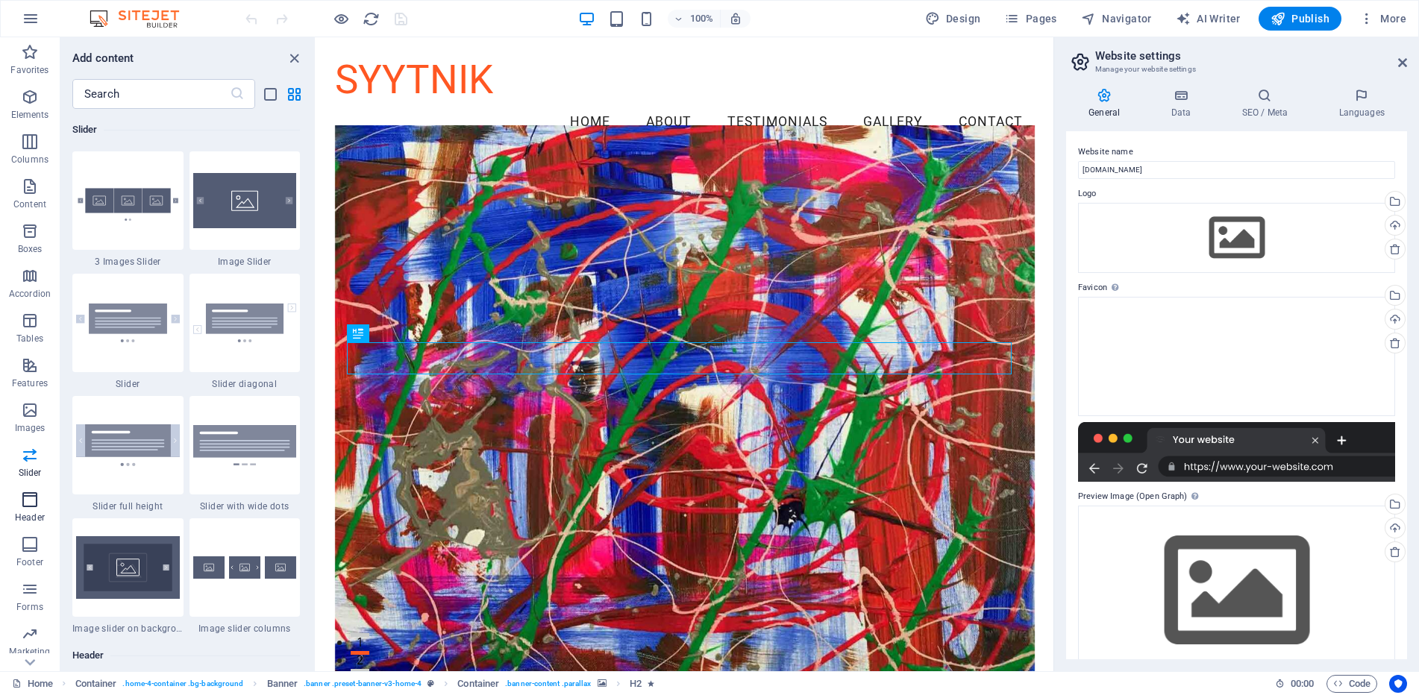
scroll to position [37, 0]
click at [43, 611] on p "Marketing" at bounding box center [29, 615] width 41 height 12
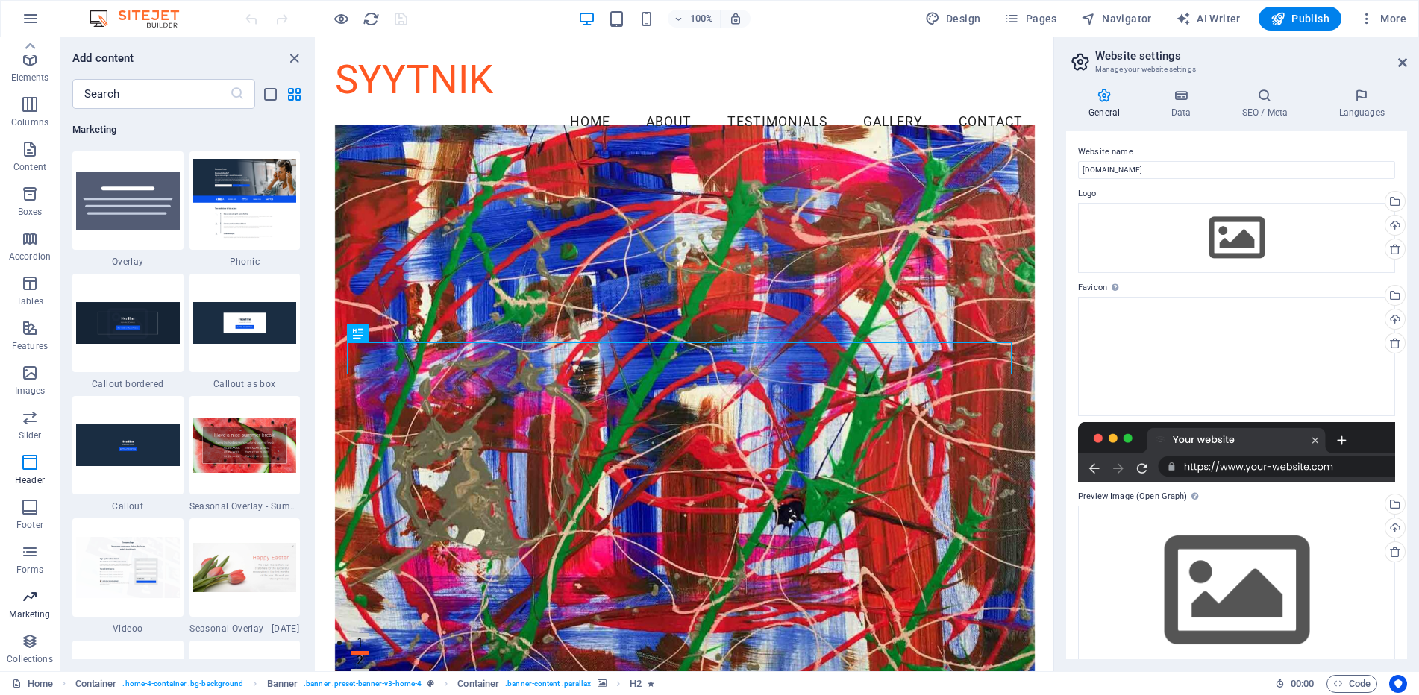
scroll to position [12154, 0]
click at [243, 466] on img at bounding box center [245, 445] width 104 height 55
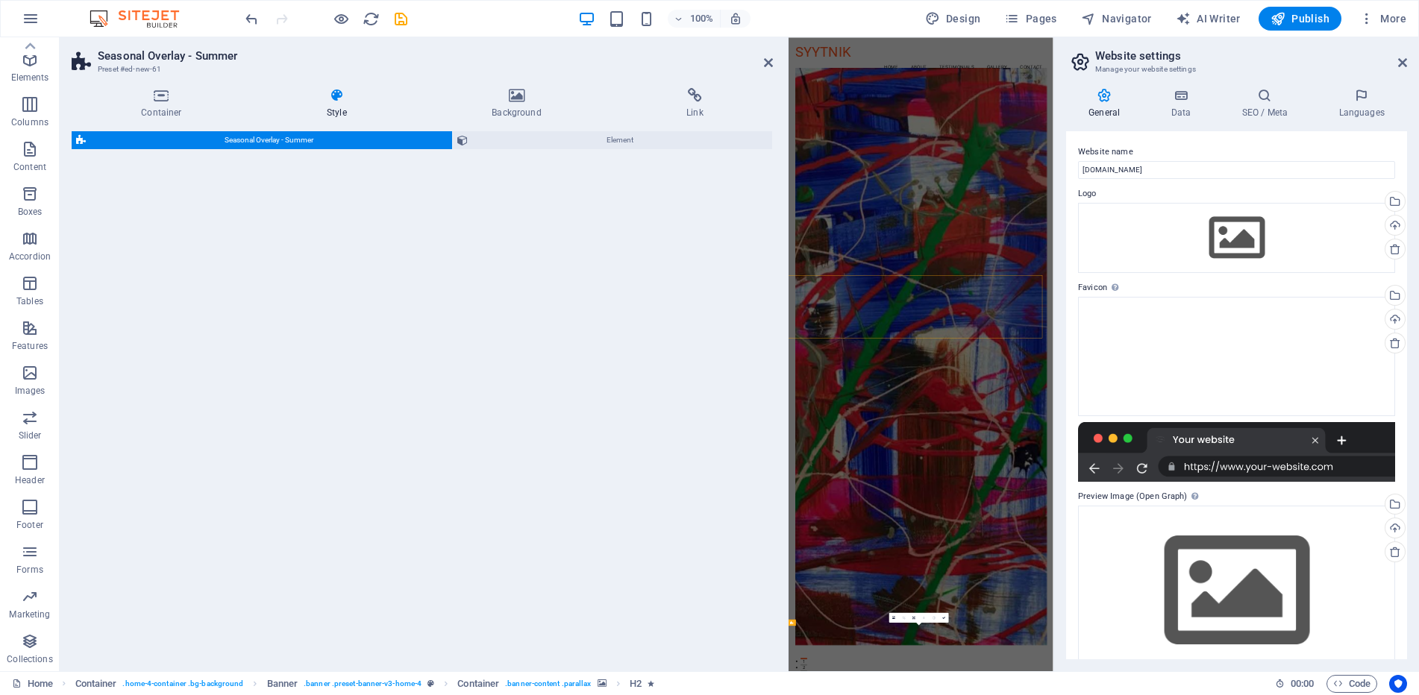
select select "px"
select select "rem"
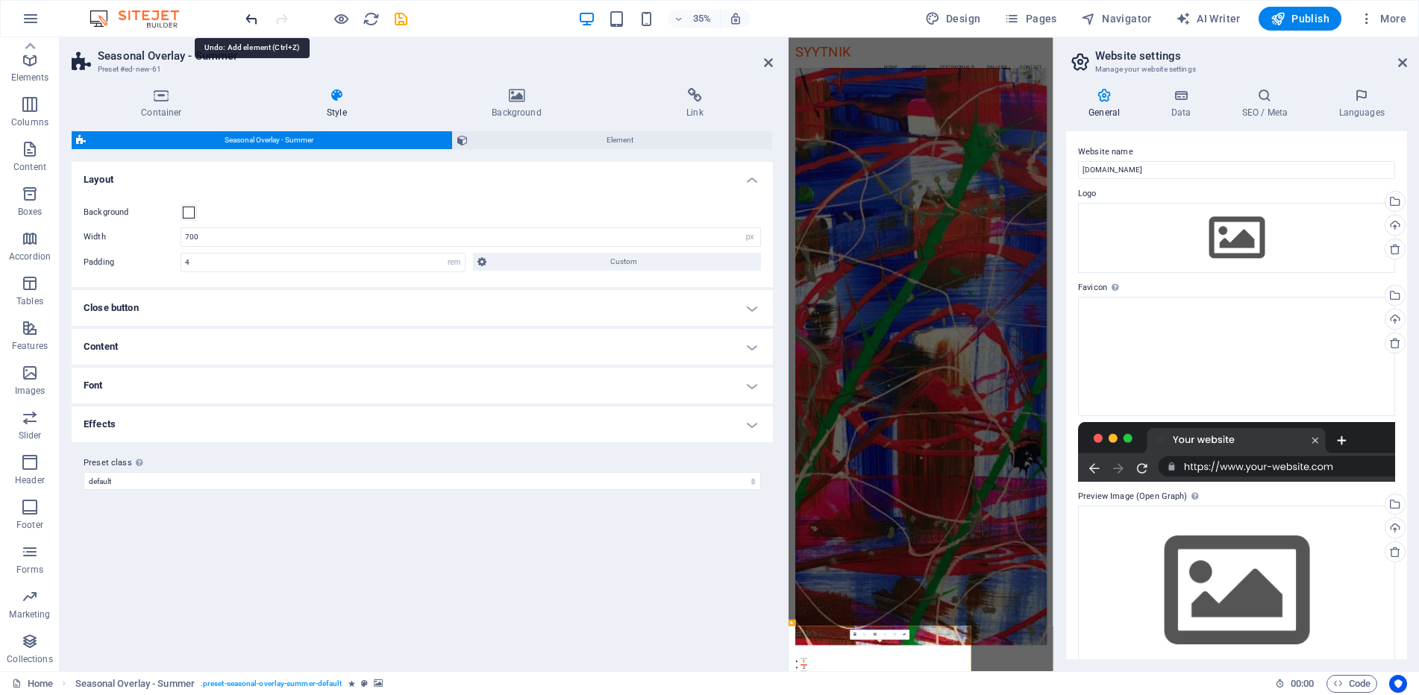
click at [254, 19] on icon "undo" at bounding box center [251, 18] width 17 height 17
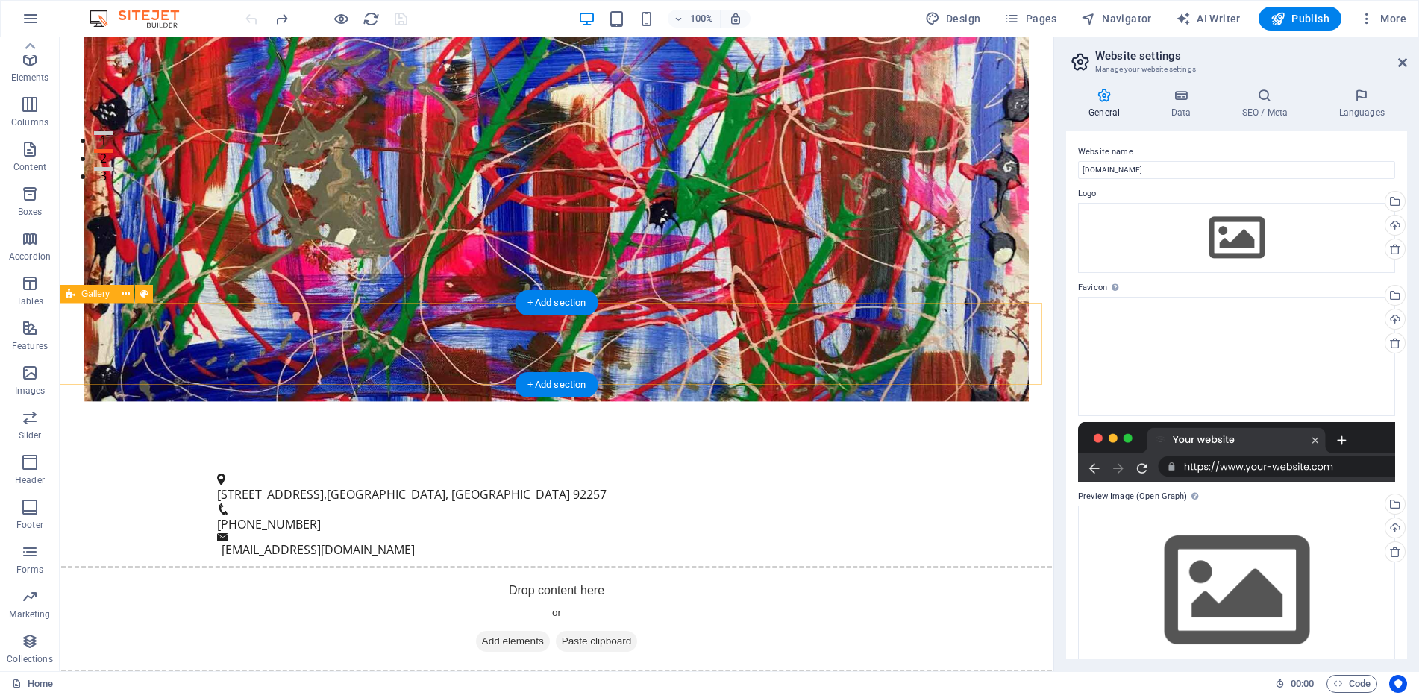
scroll to position [0, 0]
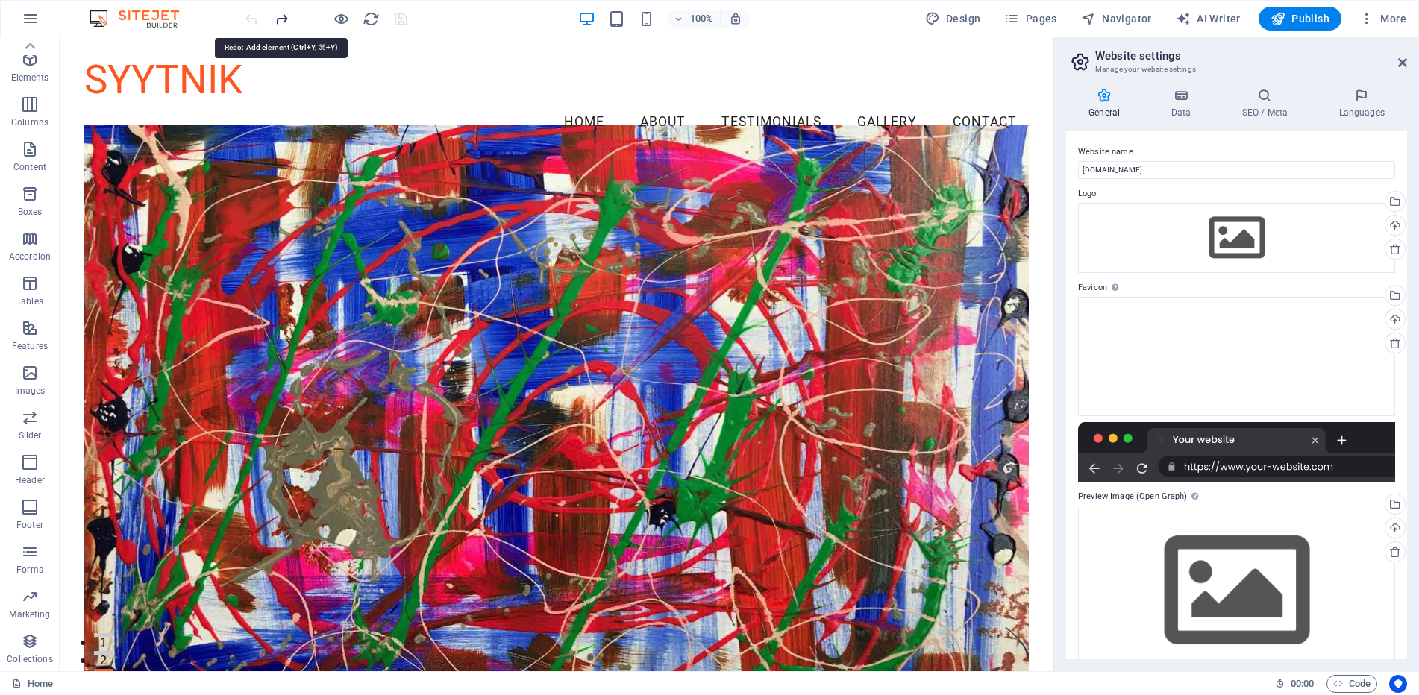
click at [277, 22] on icon "redo" at bounding box center [281, 18] width 17 height 17
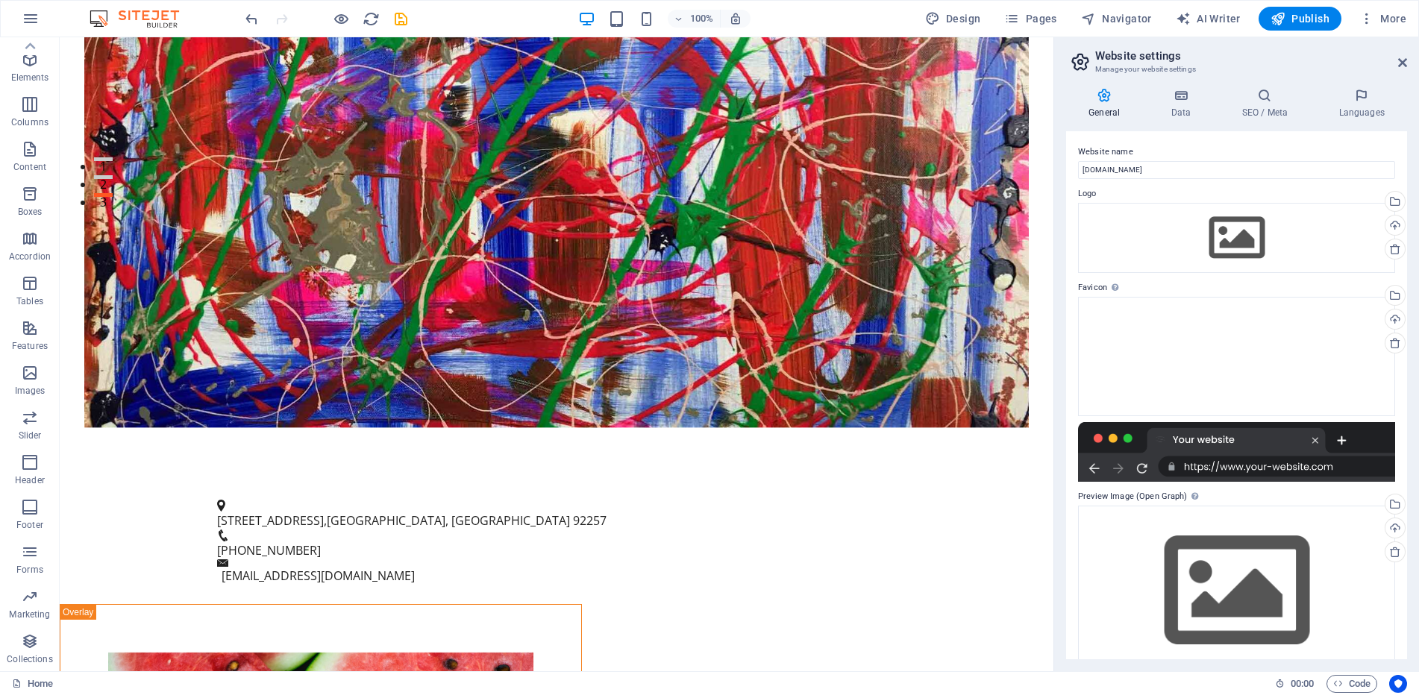
scroll to position [502, 0]
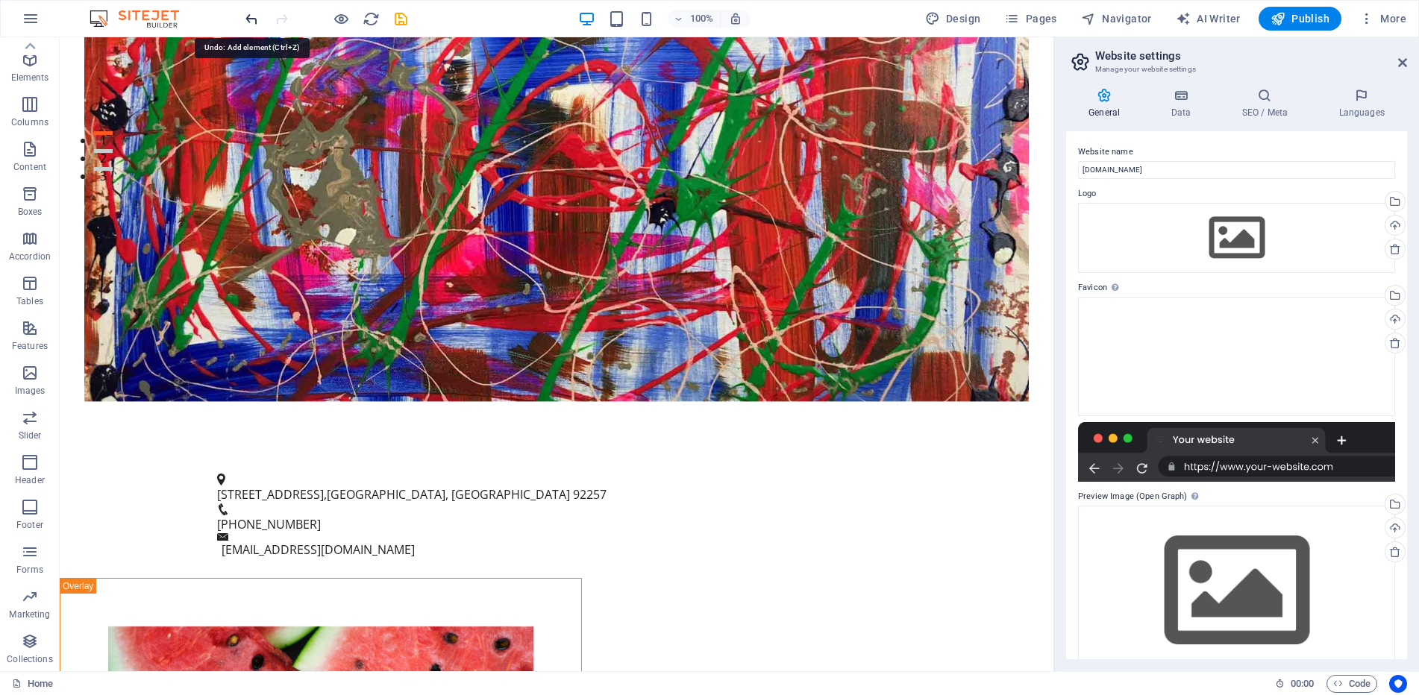
click at [253, 22] on icon "undo" at bounding box center [251, 18] width 17 height 17
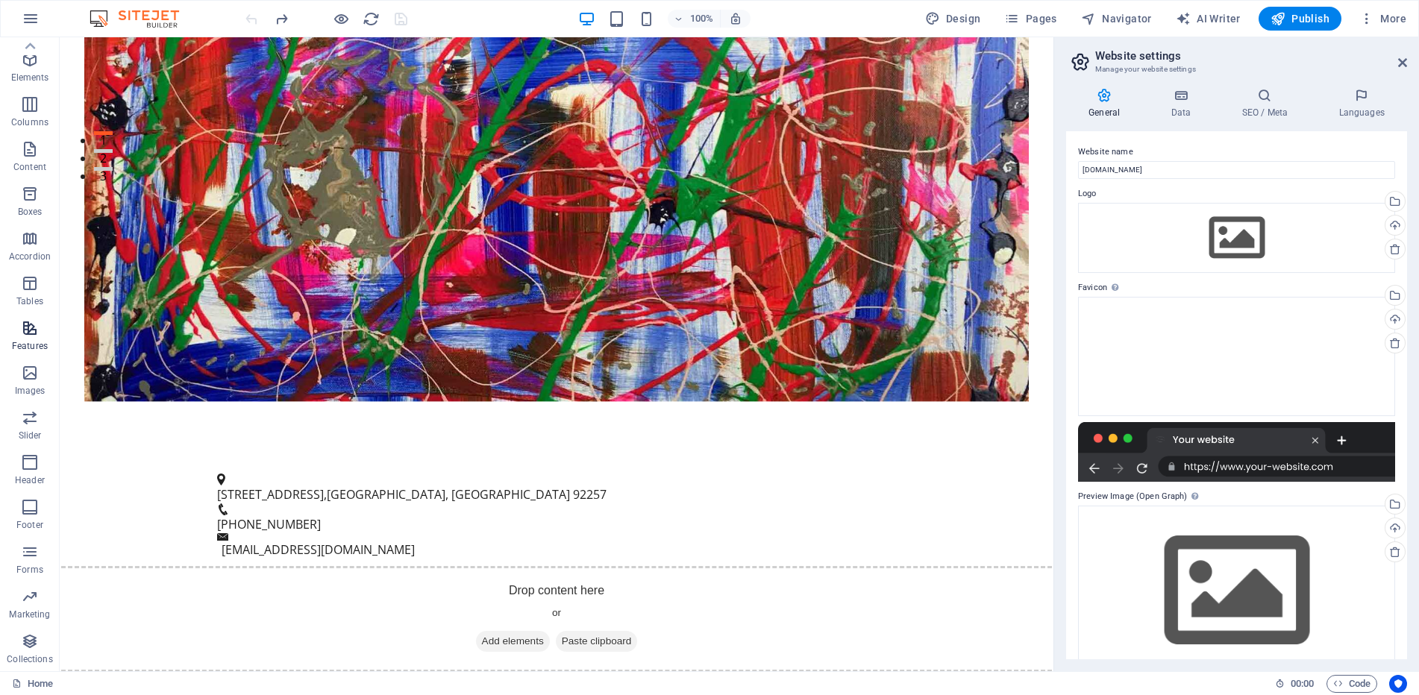
click at [28, 331] on icon "button" at bounding box center [30, 328] width 18 height 18
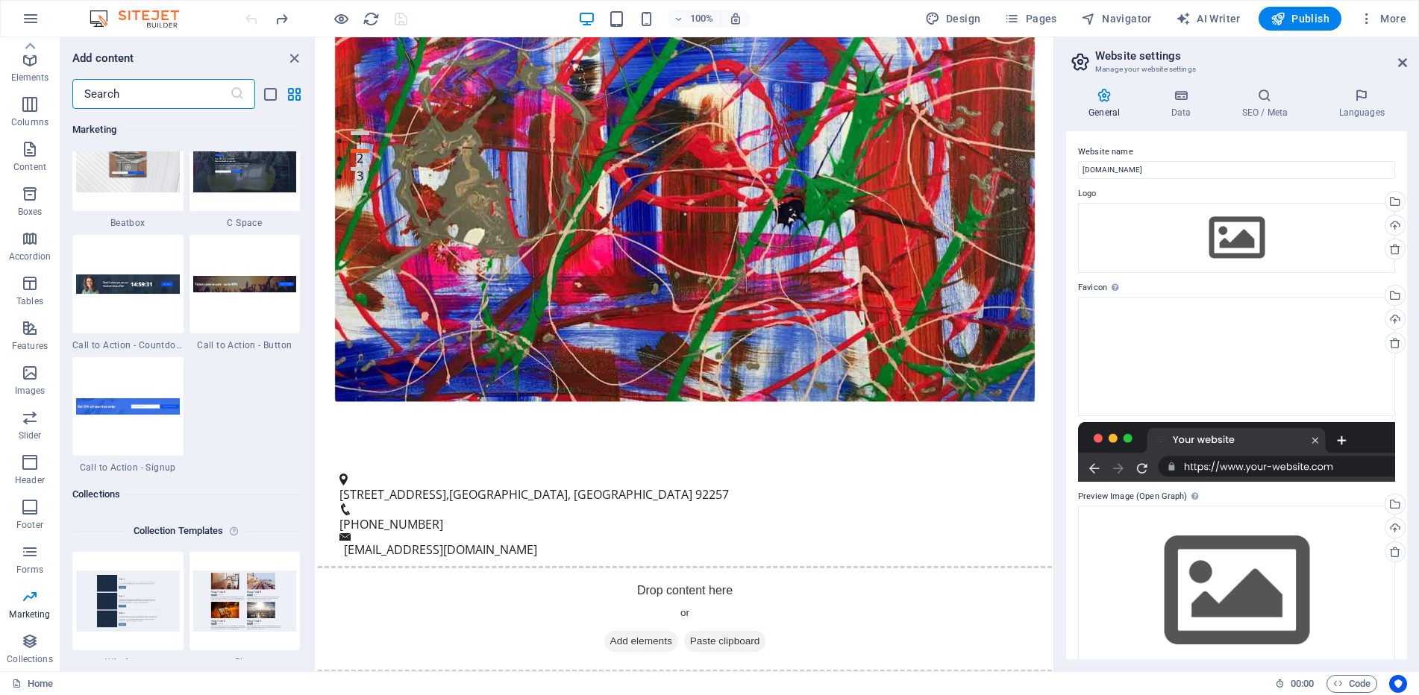
scroll to position [13288, 0]
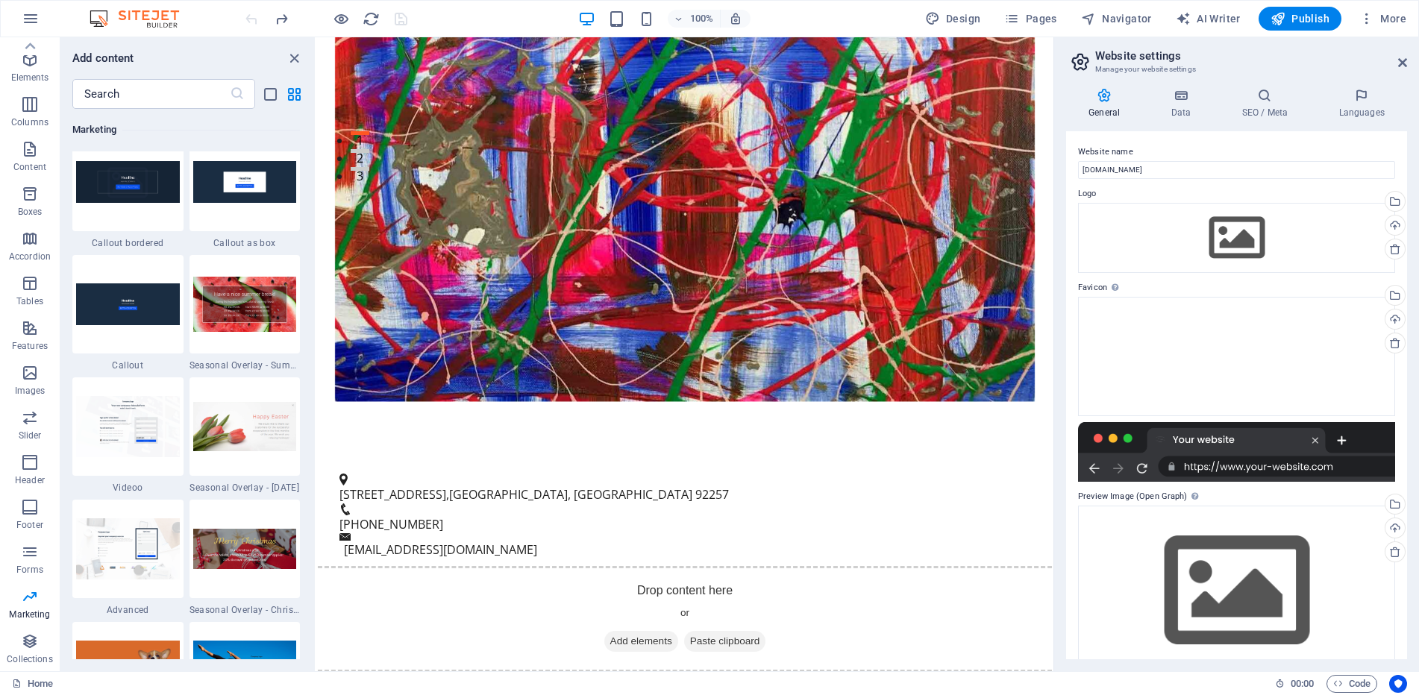
scroll to position [12234, 0]
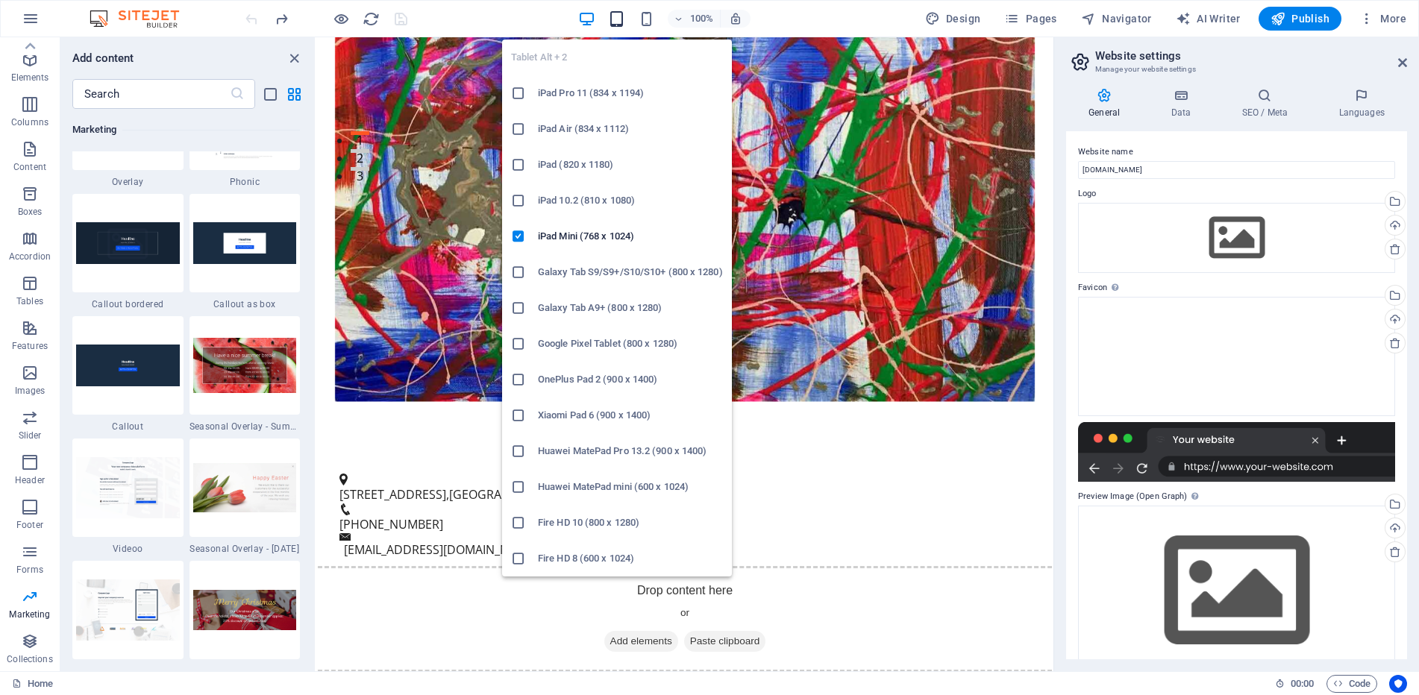
click at [621, 16] on icon "button" at bounding box center [616, 18] width 17 height 17
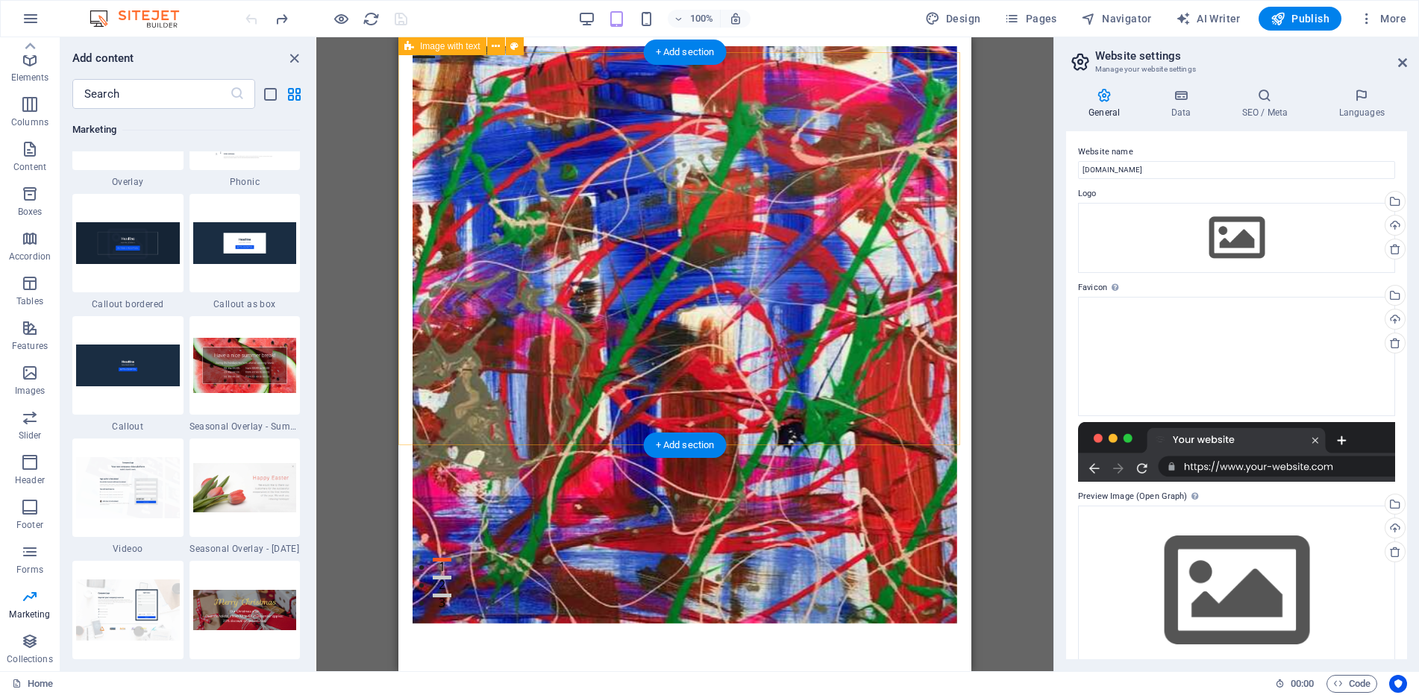
scroll to position [0, 0]
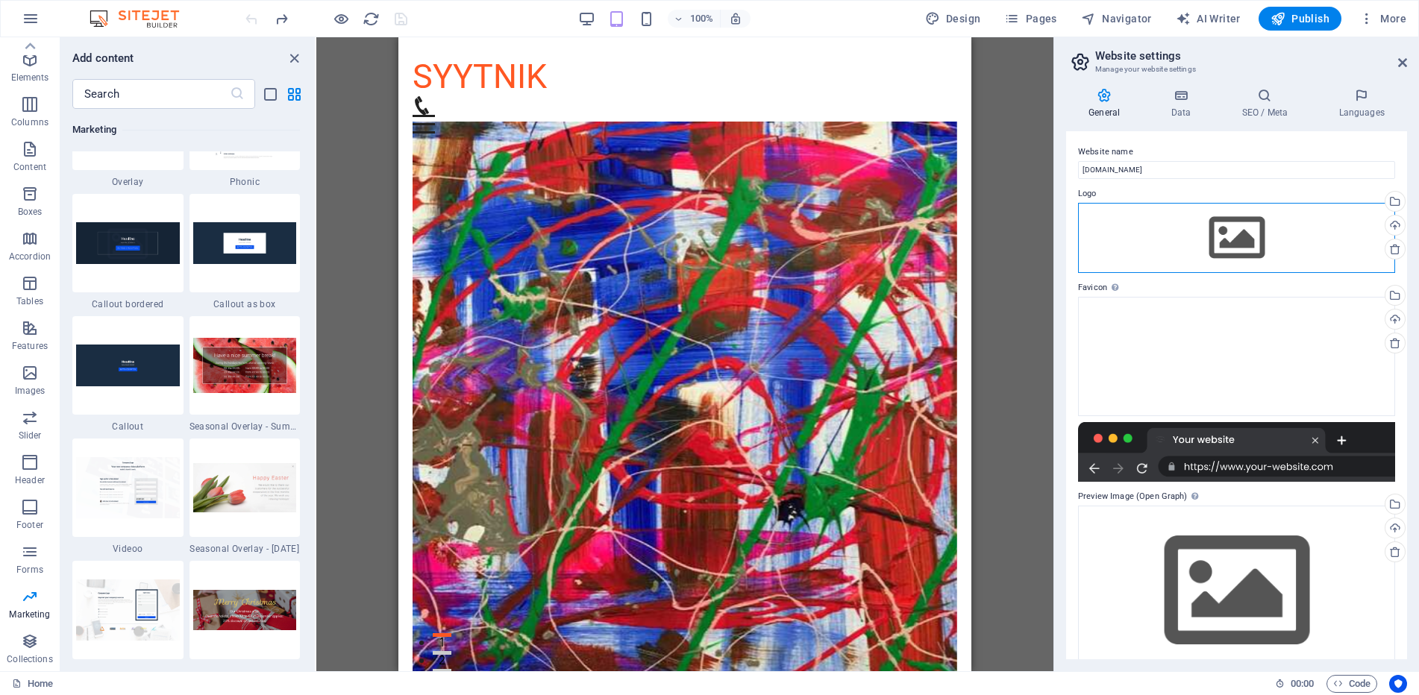
click at [1233, 229] on div "Drag files here, click to choose files or select files from Files or our free s…" at bounding box center [1236, 238] width 317 height 70
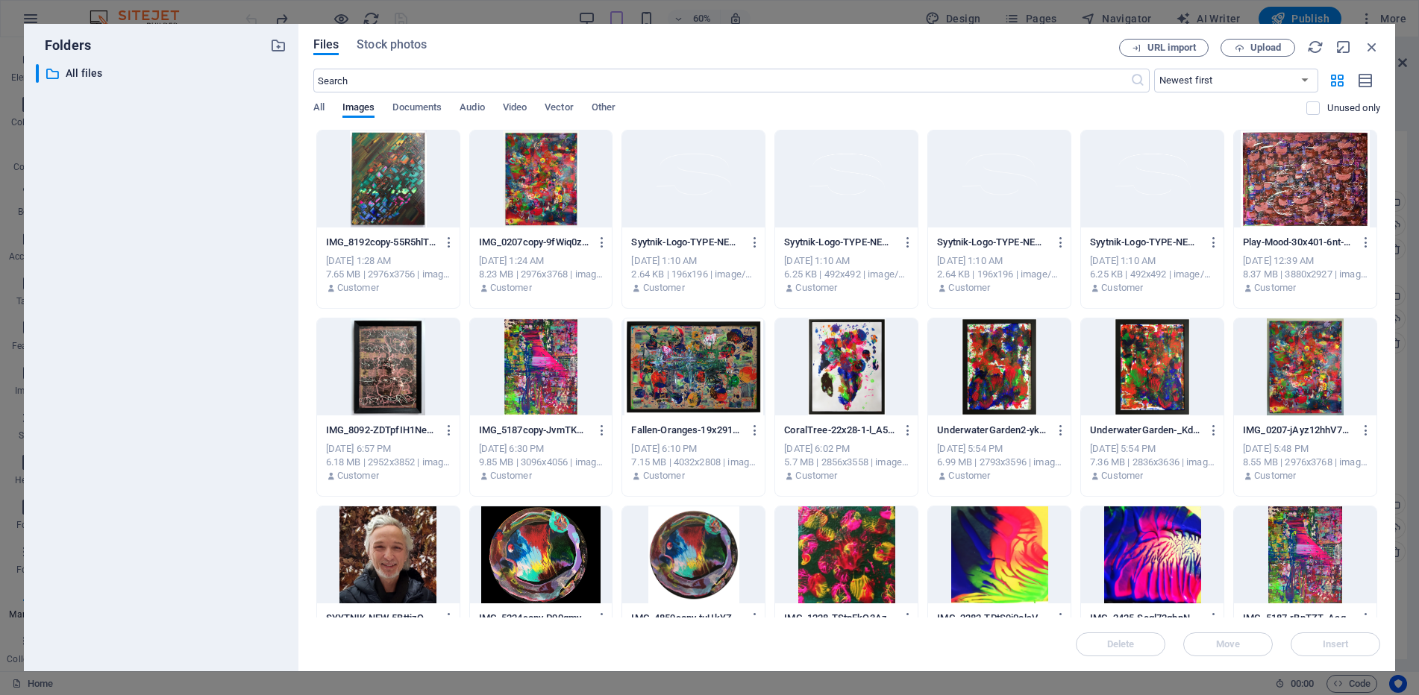
click at [714, 163] on div at bounding box center [693, 179] width 143 height 97
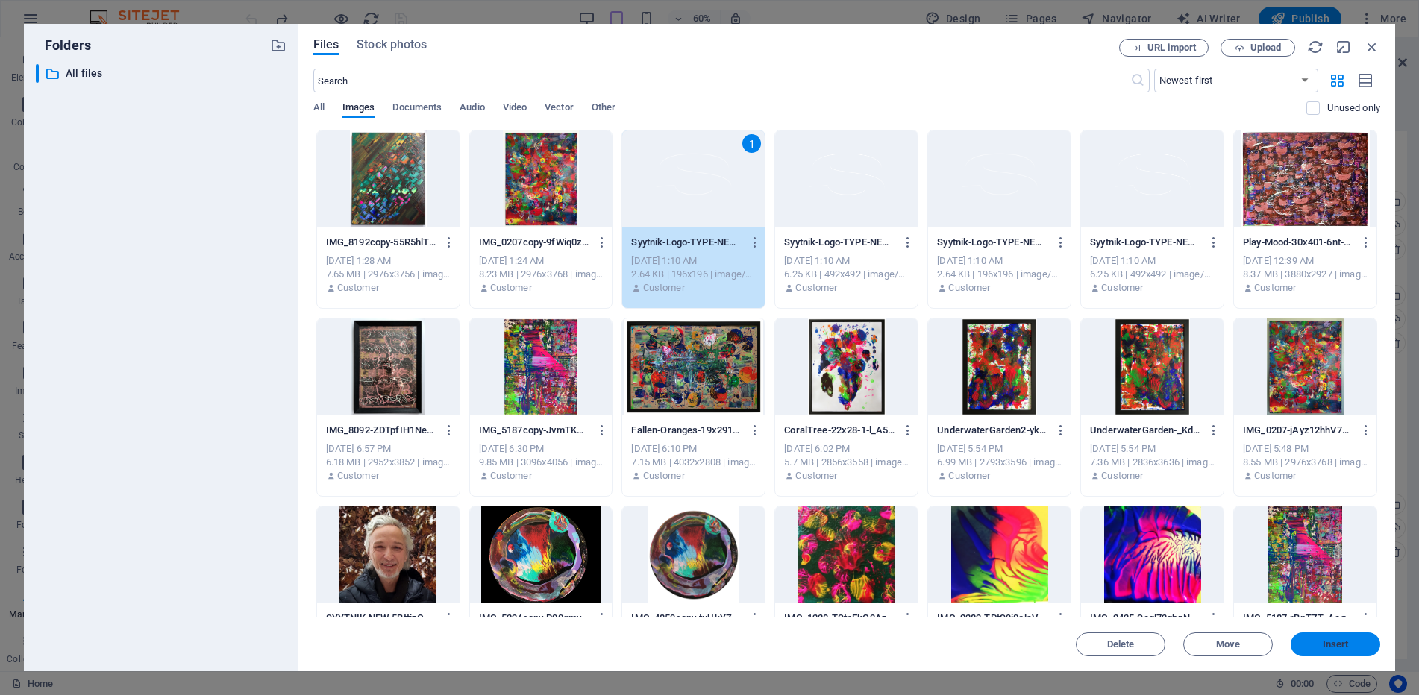
click at [1343, 645] on span "Insert" at bounding box center [1336, 644] width 26 height 9
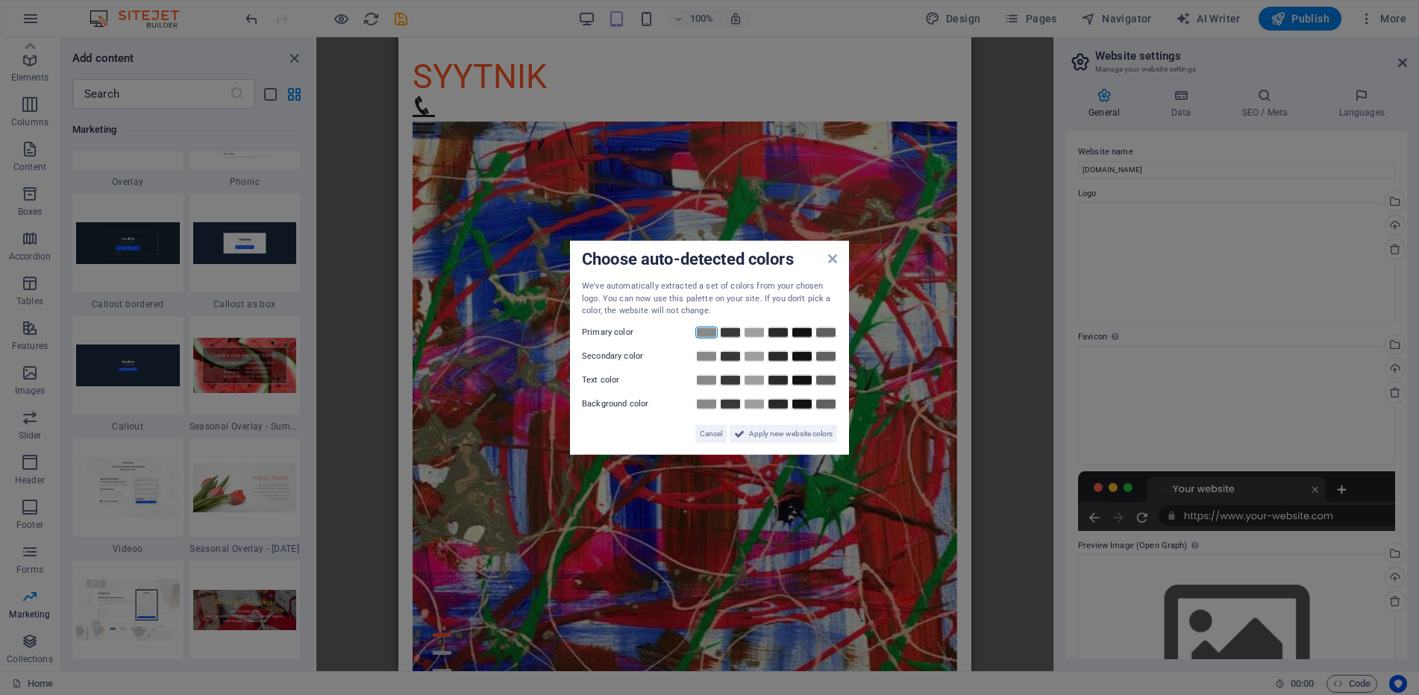
click at [708, 331] on link at bounding box center [706, 332] width 22 height 12
click at [788, 434] on span "Apply new website colors" at bounding box center [791, 434] width 84 height 18
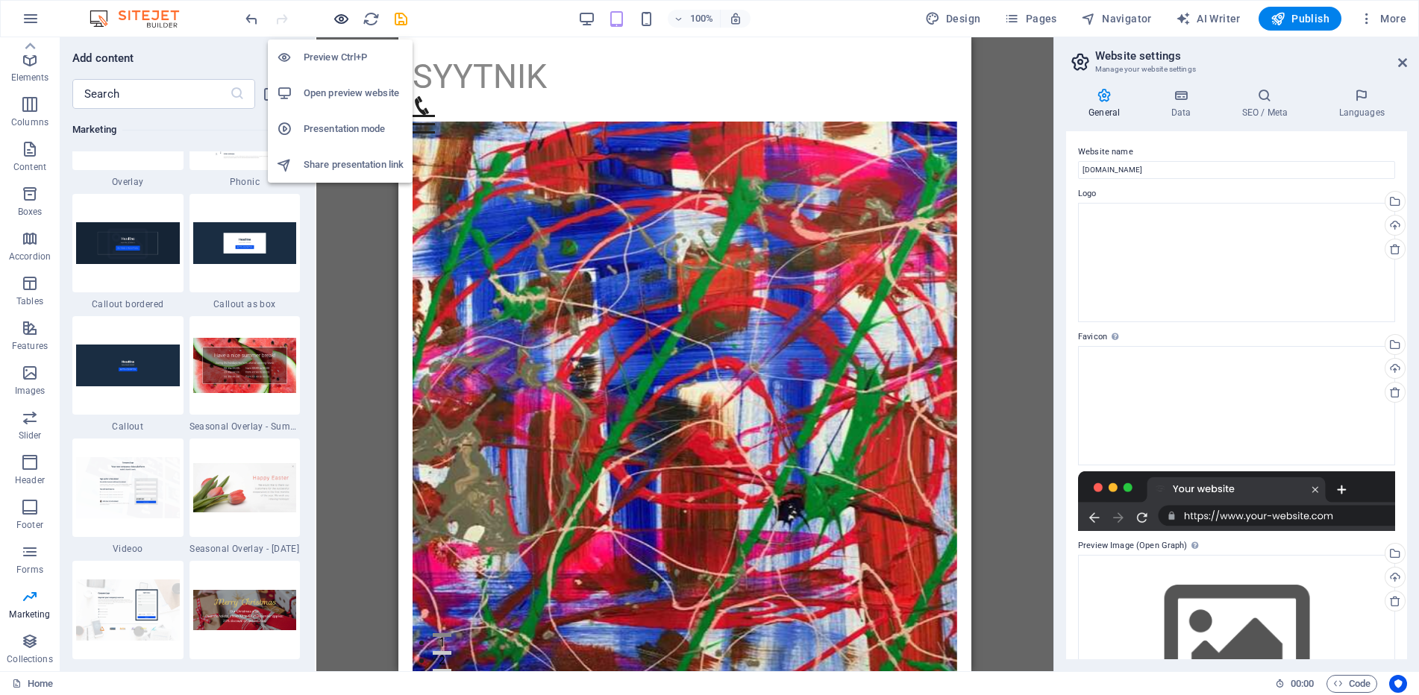
click at [345, 25] on icon "button" at bounding box center [341, 18] width 17 height 17
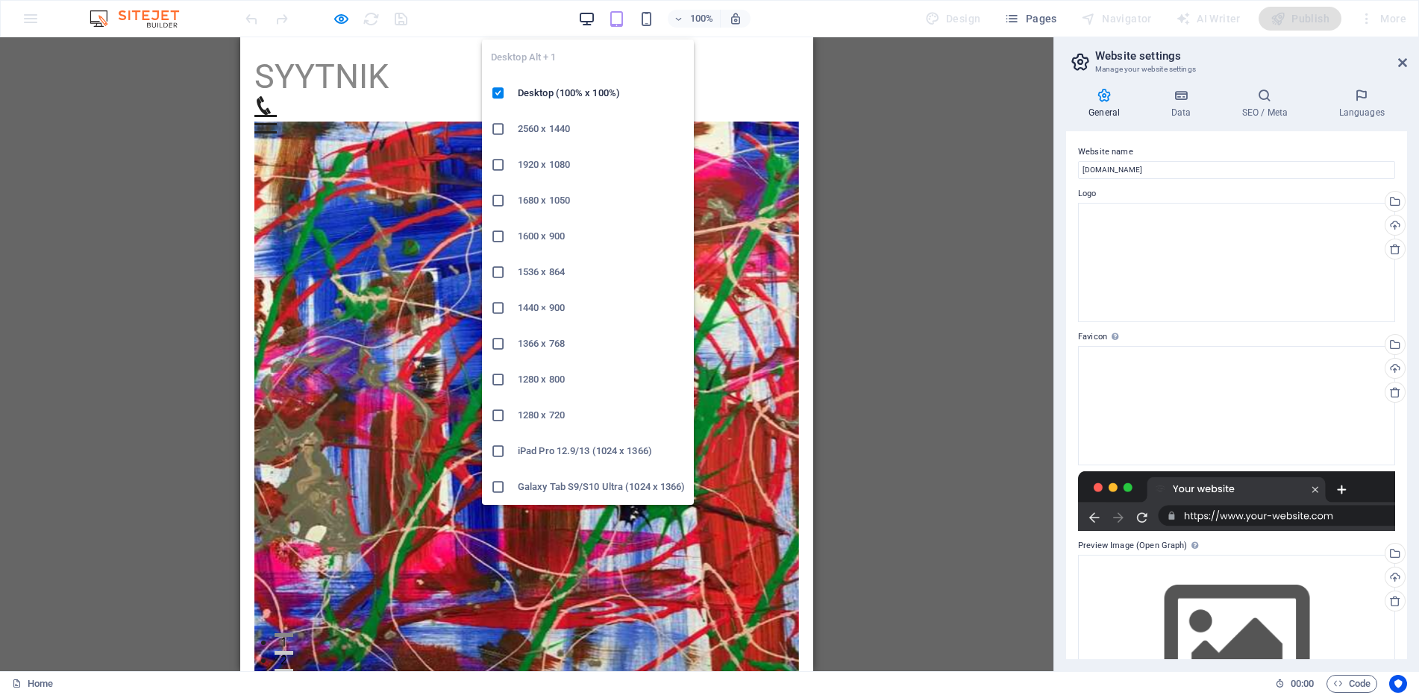
click at [595, 23] on icon "button" at bounding box center [586, 18] width 17 height 17
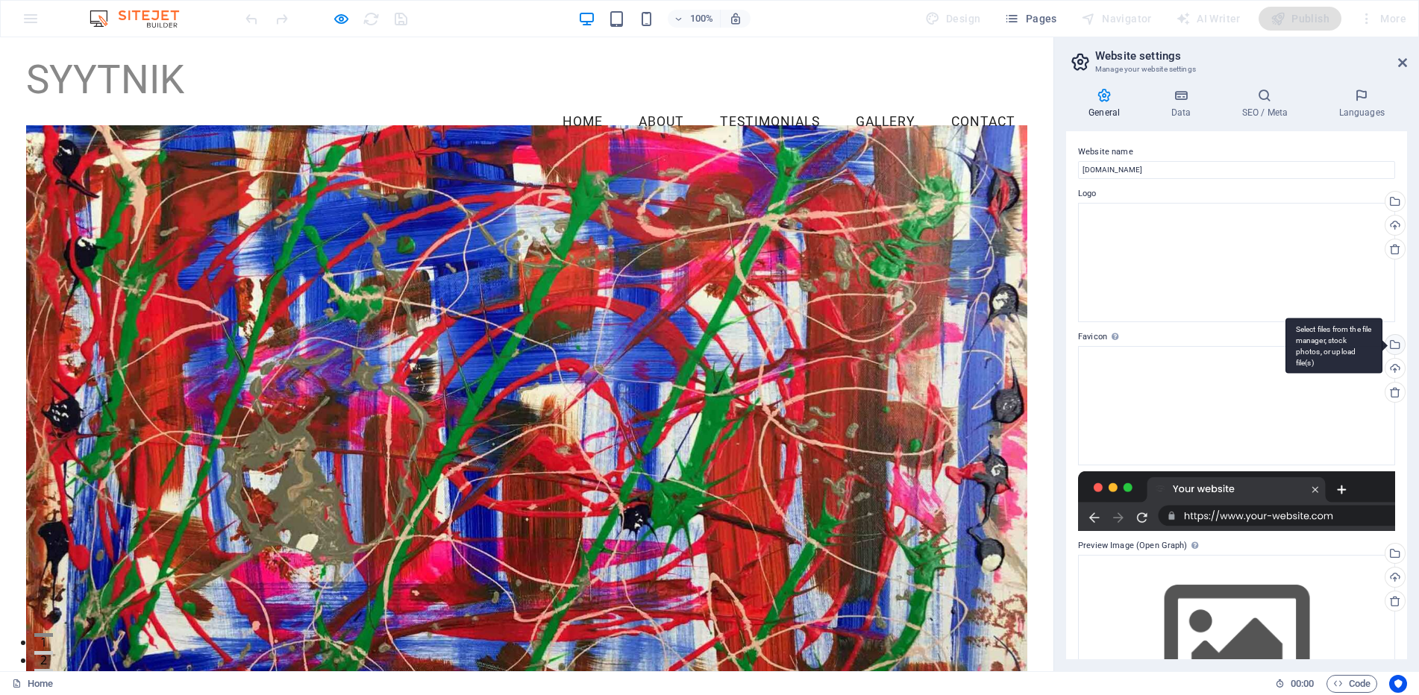
click at [1392, 346] on div "Select files from the file manager, stock photos, or upload file(s)" at bounding box center [1394, 346] width 22 height 22
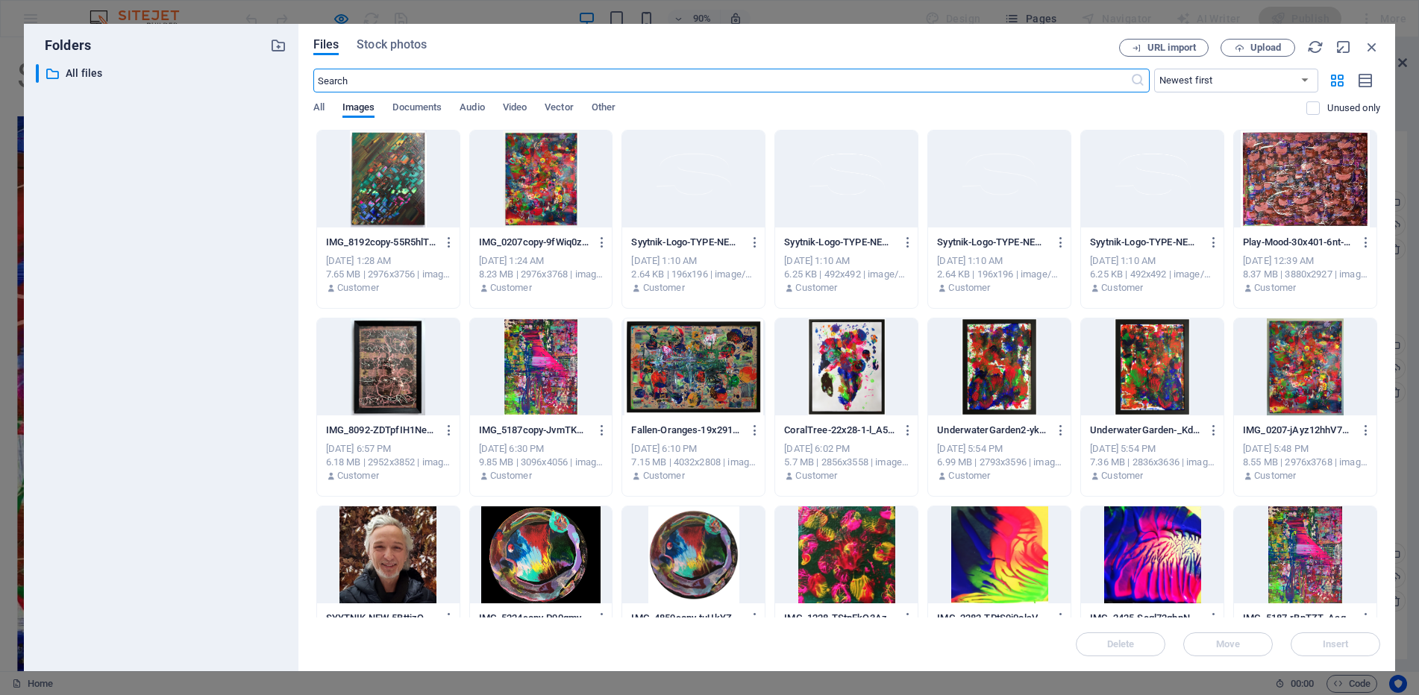
click at [739, 192] on div at bounding box center [693, 179] width 143 height 97
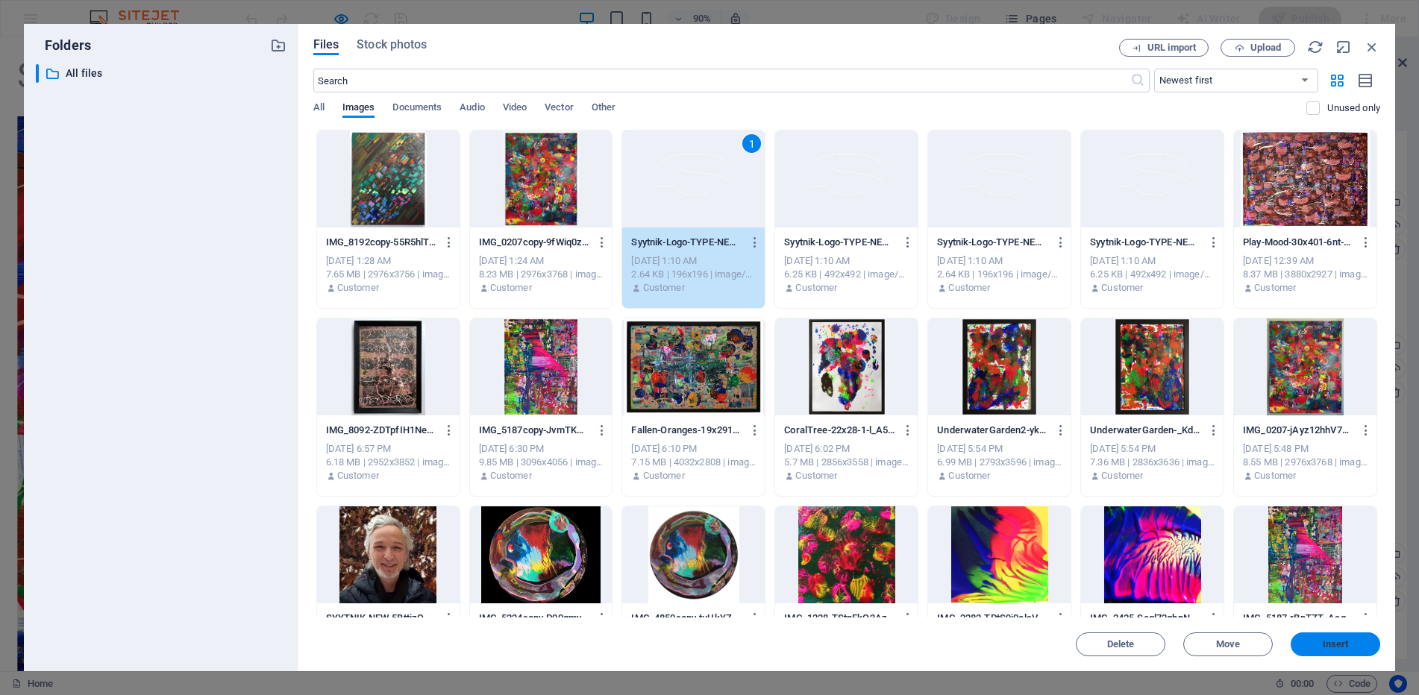
click at [1355, 645] on span "Insert" at bounding box center [1336, 644] width 78 height 9
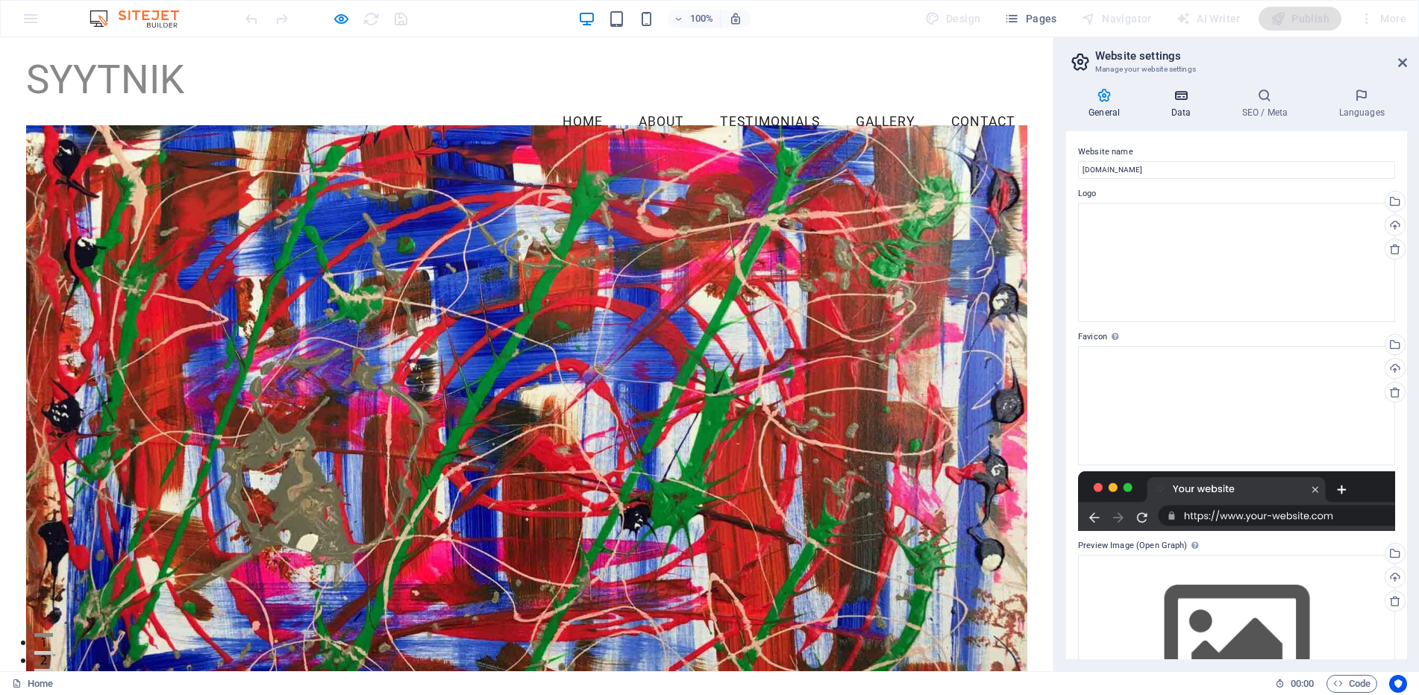
click at [1195, 94] on icon at bounding box center [1180, 95] width 65 height 15
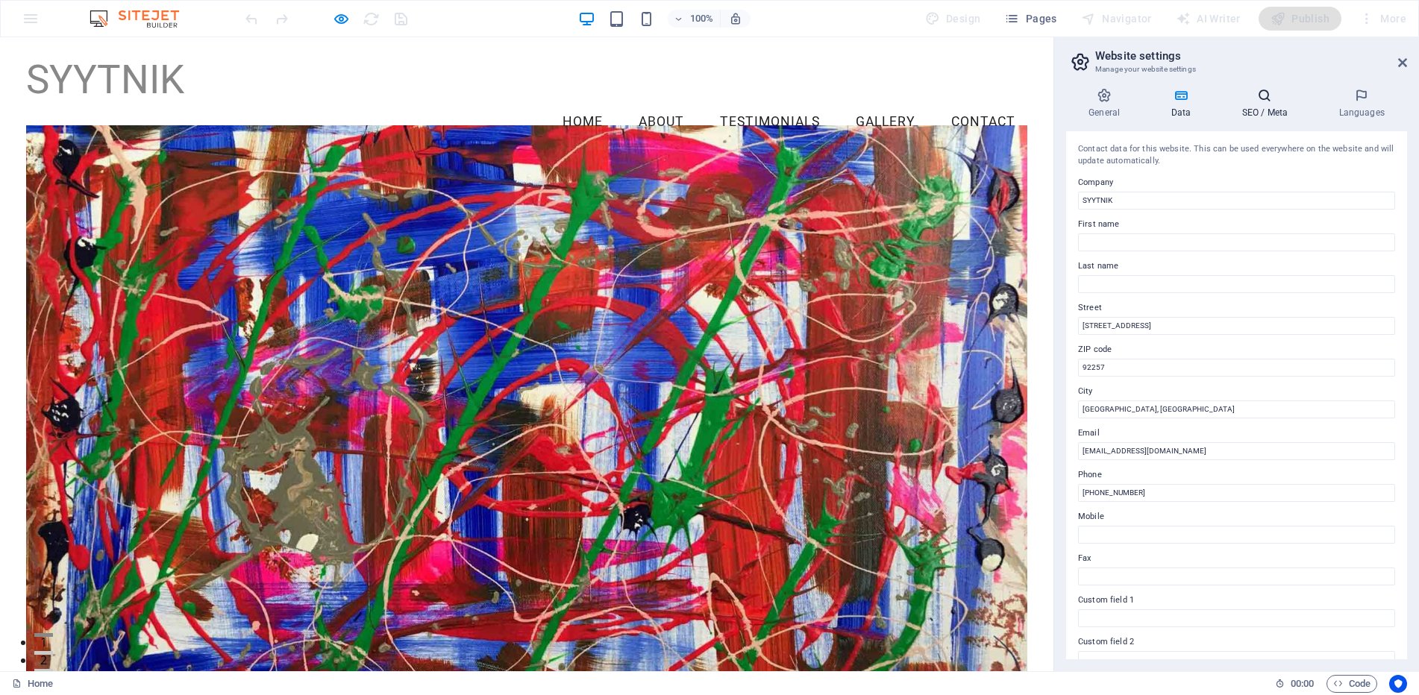
click at [1269, 104] on h4 "SEO / Meta" at bounding box center [1267, 103] width 97 height 31
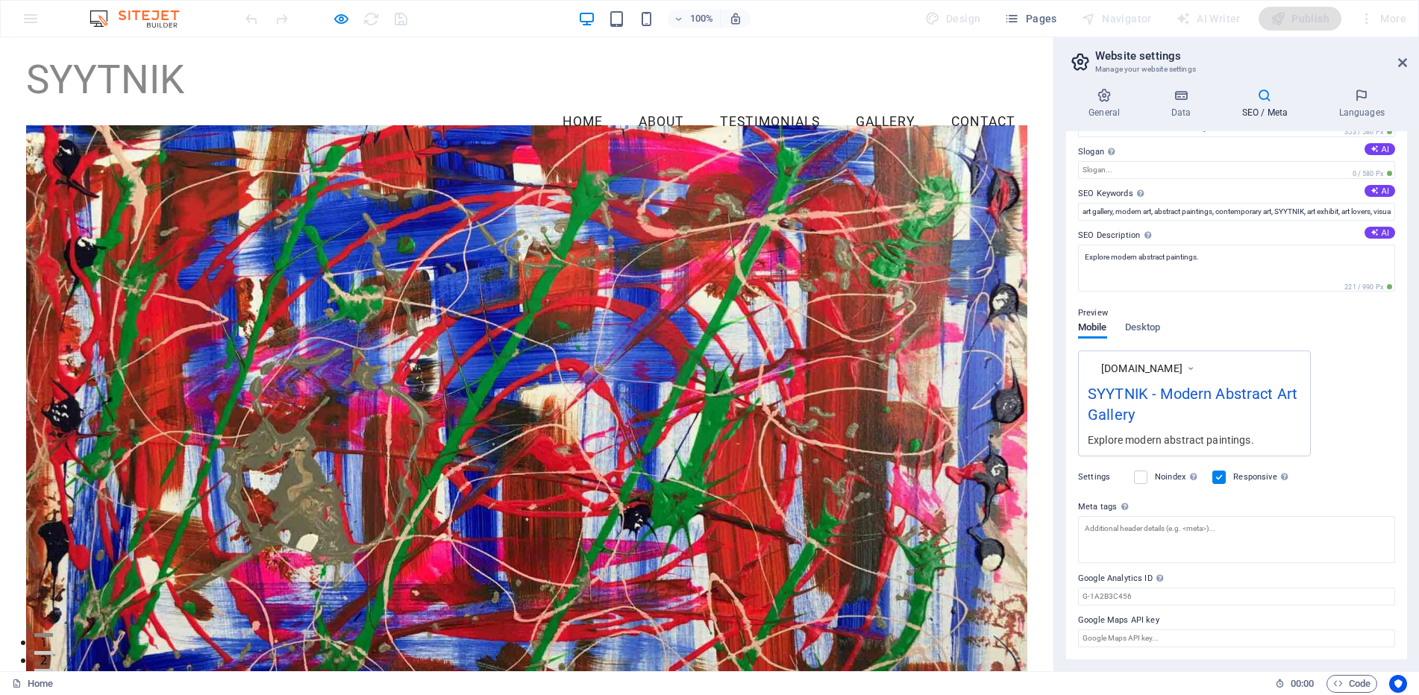
click at [1365, 83] on div "General Data SEO / Meta Languages Website name syytnik.com Logo Drag files here…" at bounding box center [1236, 373] width 365 height 595
click at [1410, 63] on aside "Website settings Manage your website settings General Data SEO / Meta Languages…" at bounding box center [1237, 354] width 366 height 634
click at [1404, 63] on icon at bounding box center [1402, 63] width 9 height 12
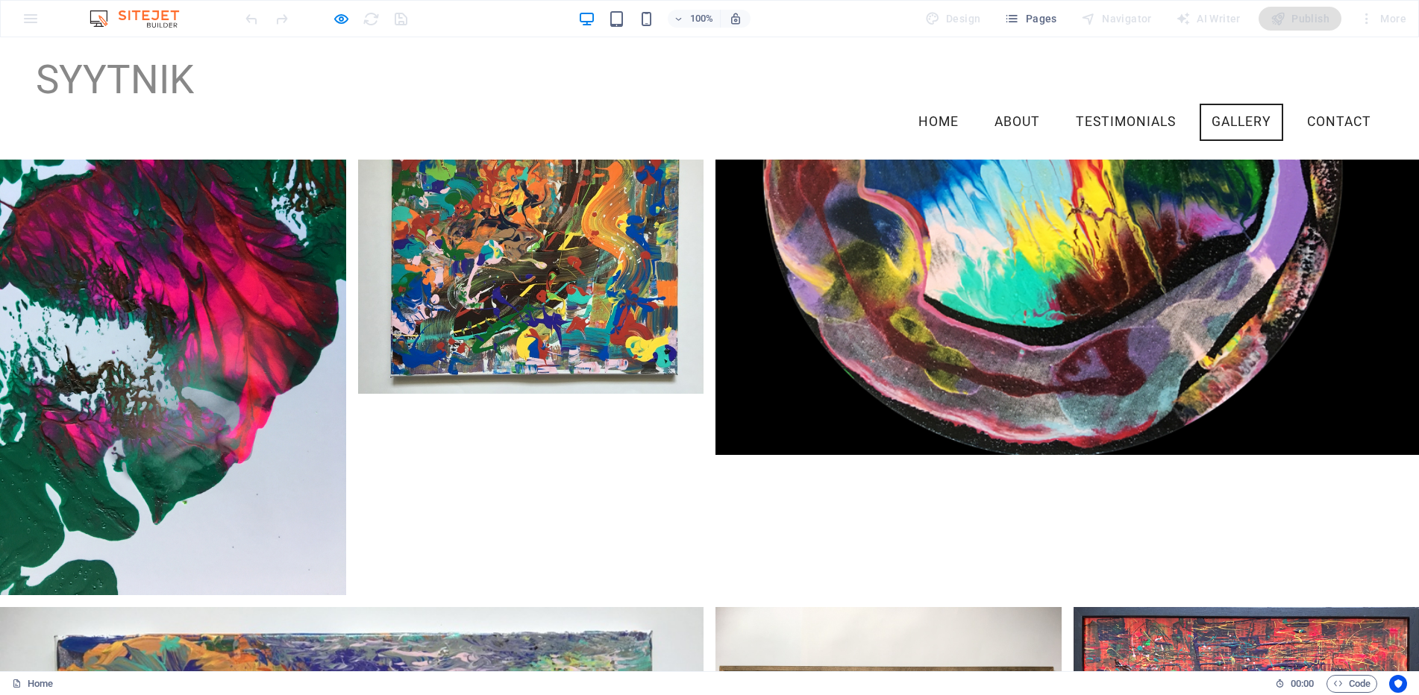
scroll to position [6952, 0]
